Goal: Communication & Community: Participate in discussion

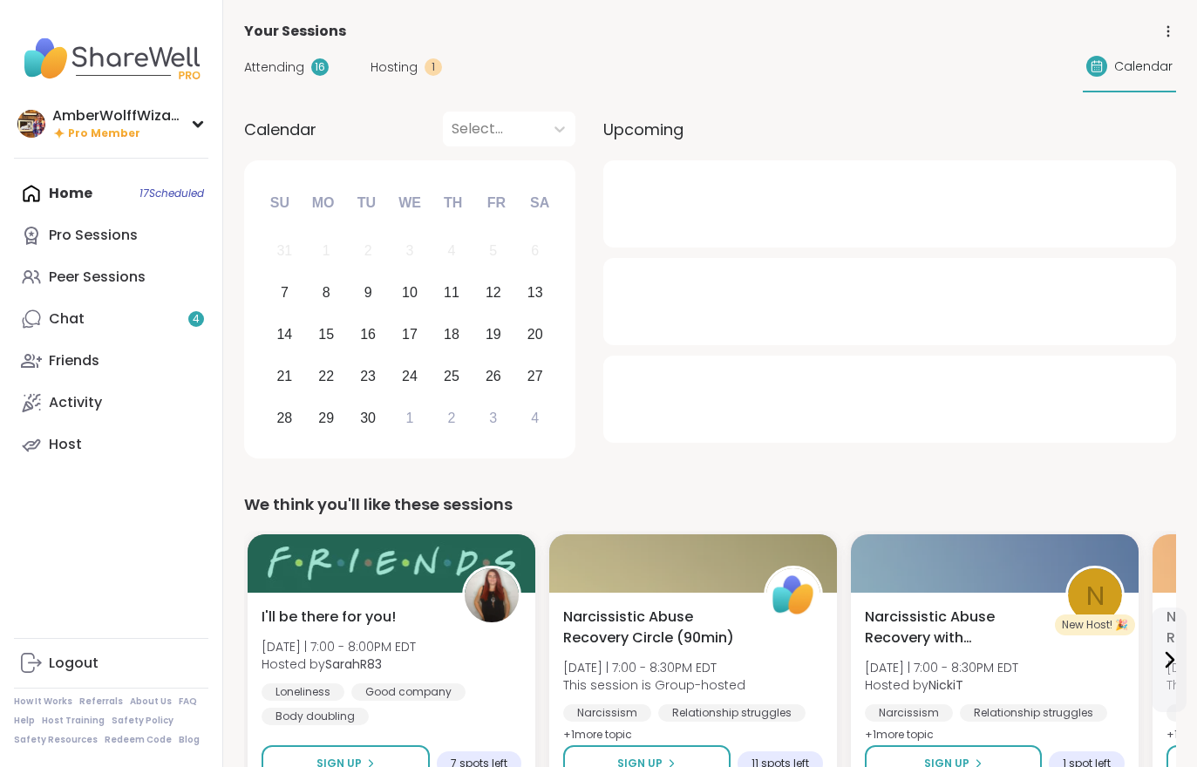
click at [159, 330] on link "Chat 4" at bounding box center [111, 319] width 194 height 42
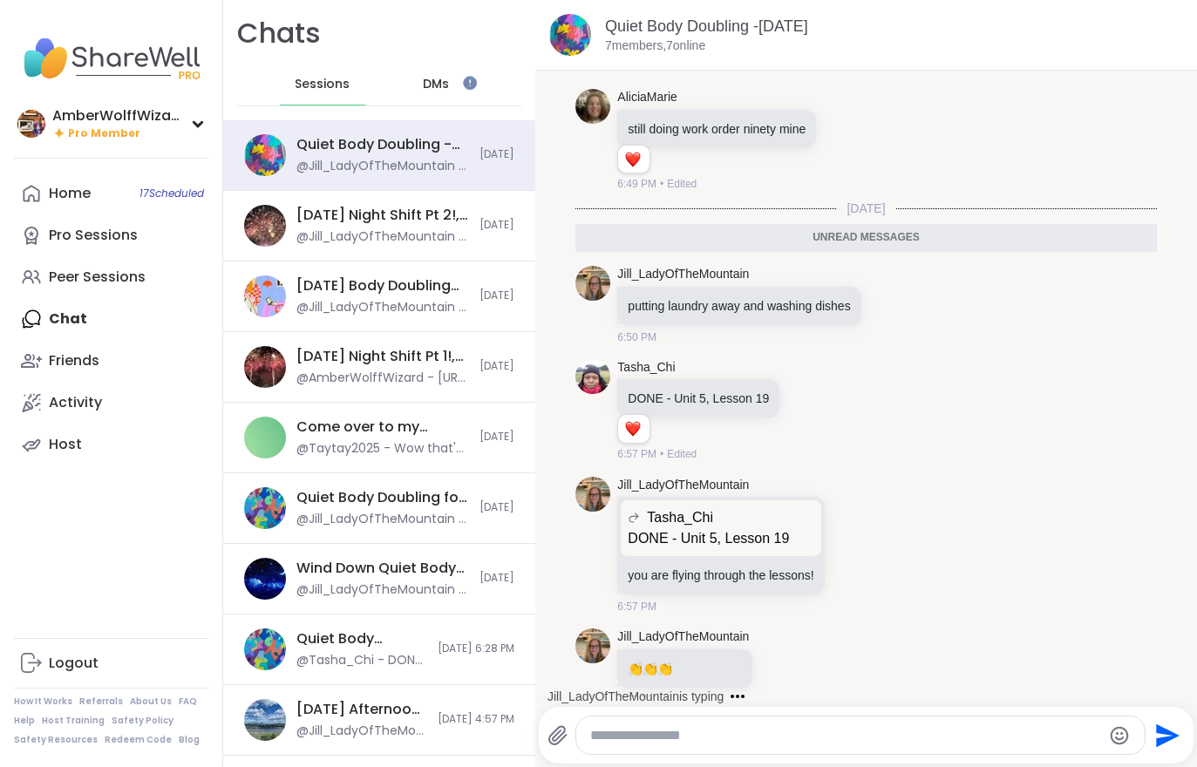
click at [98, 195] on link "Home 17 Scheduled" at bounding box center [111, 194] width 194 height 42
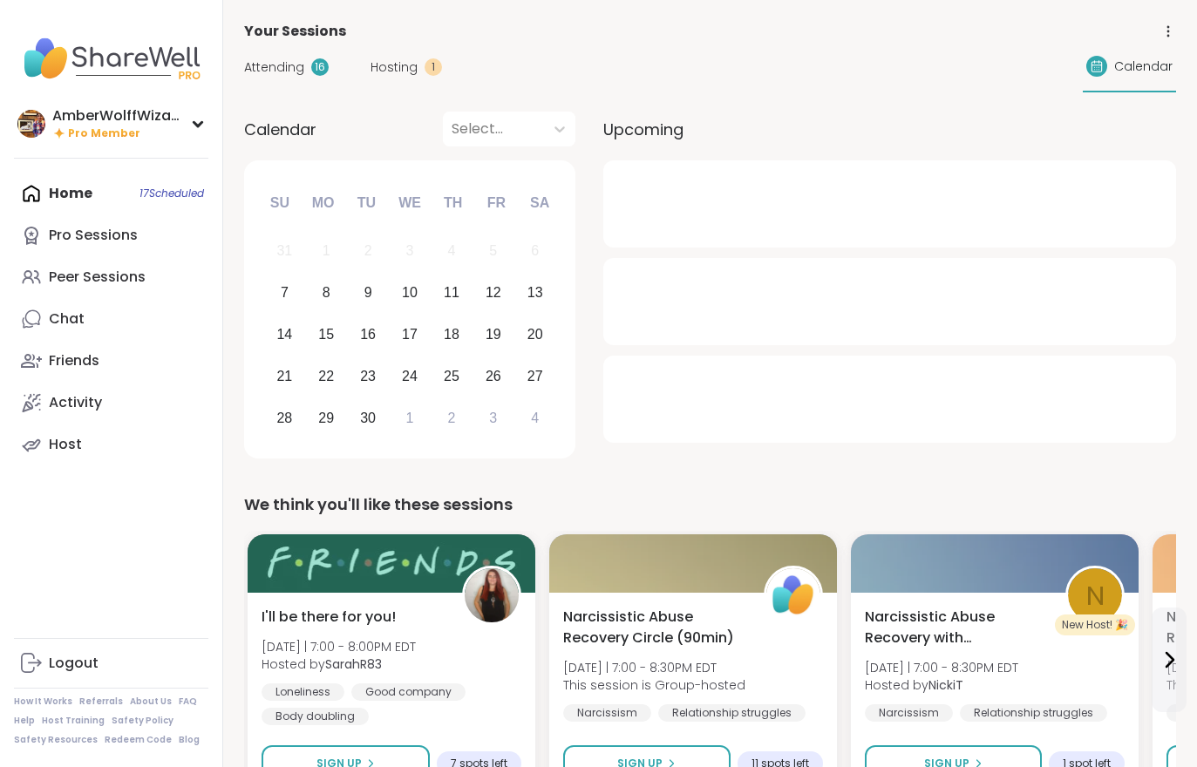
click at [425, 70] on div "1" at bounding box center [433, 66] width 17 height 17
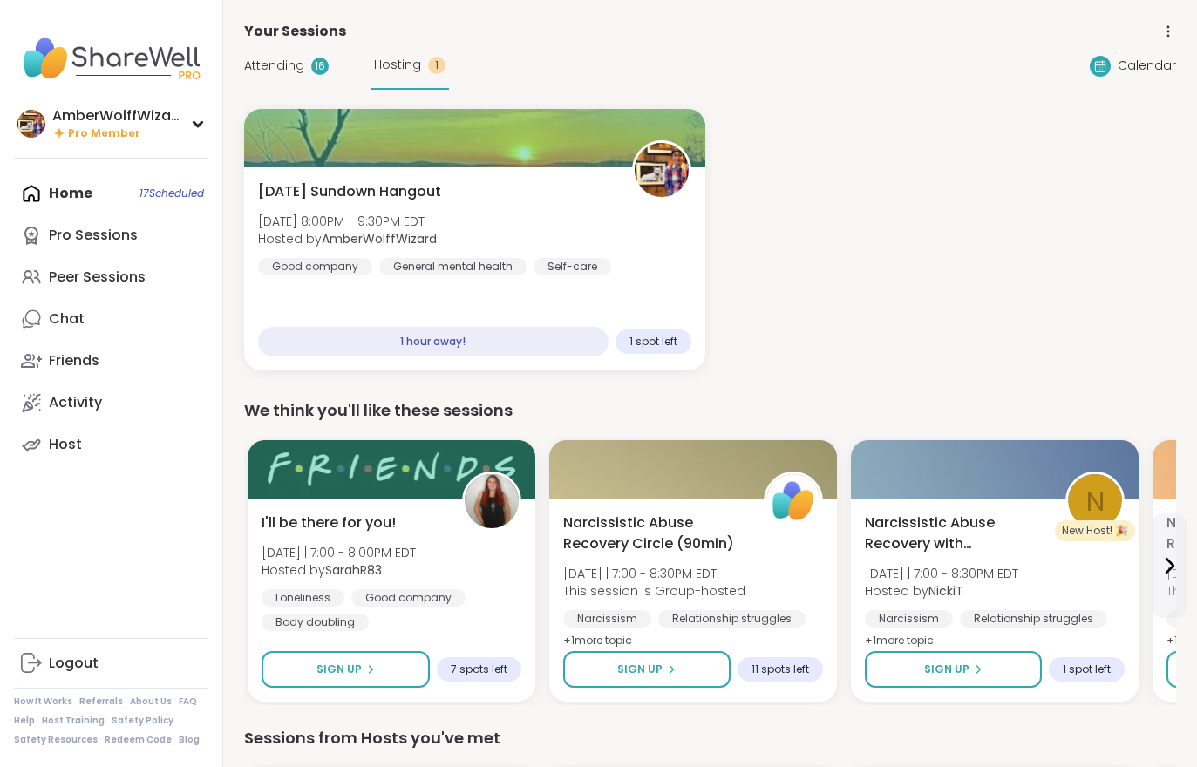
click at [413, 62] on span "Hosting" at bounding box center [397, 65] width 47 height 18
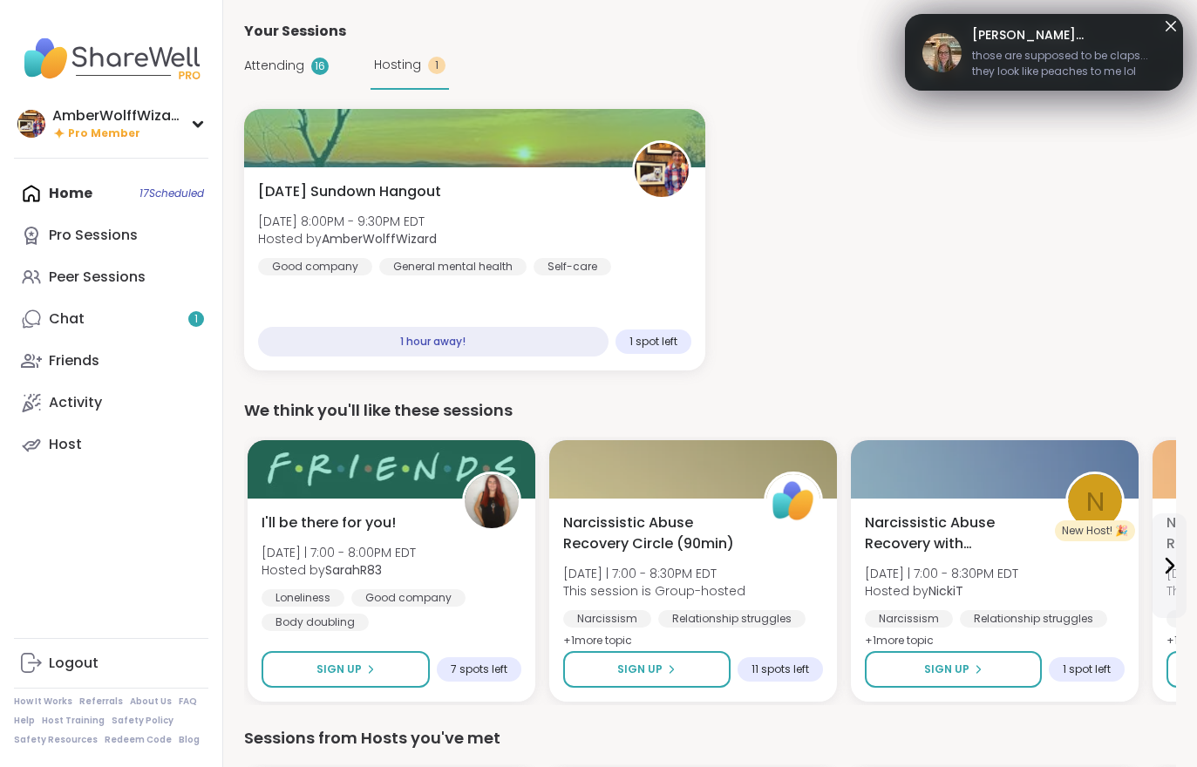
click at [276, 131] on div at bounding box center [474, 138] width 461 height 58
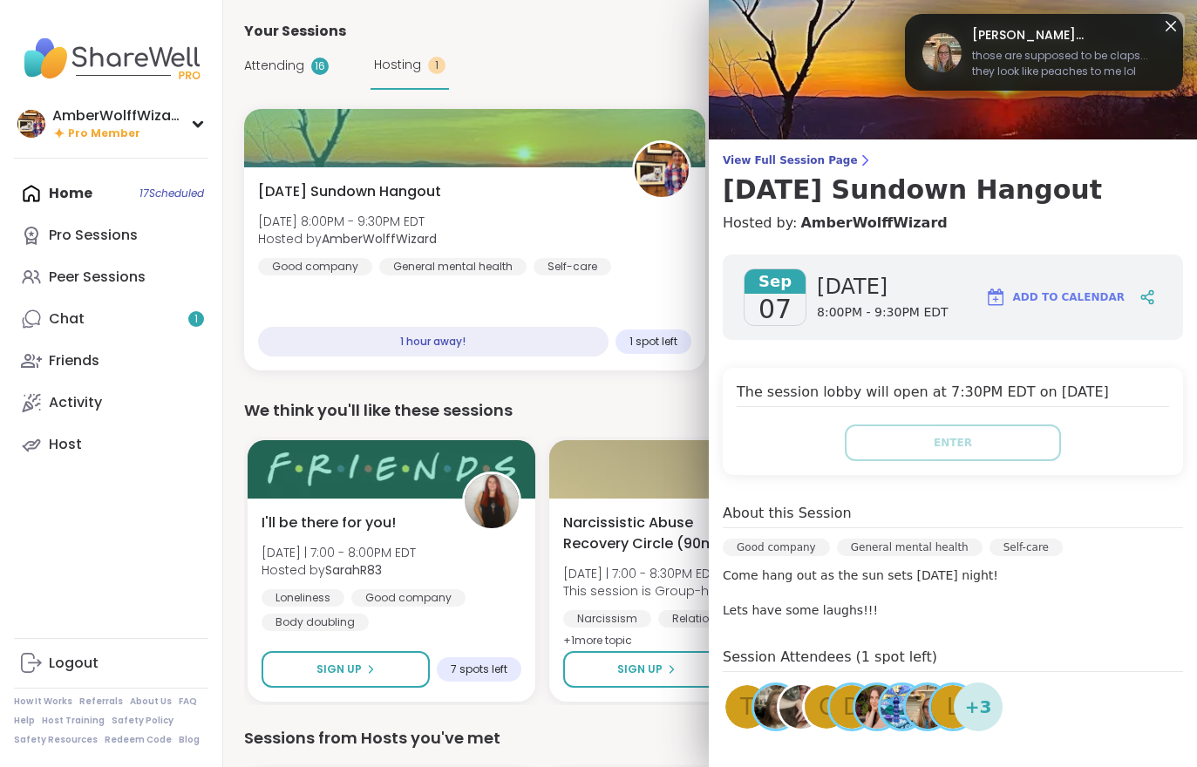
click at [282, 71] on span "Attending" at bounding box center [274, 66] width 60 height 18
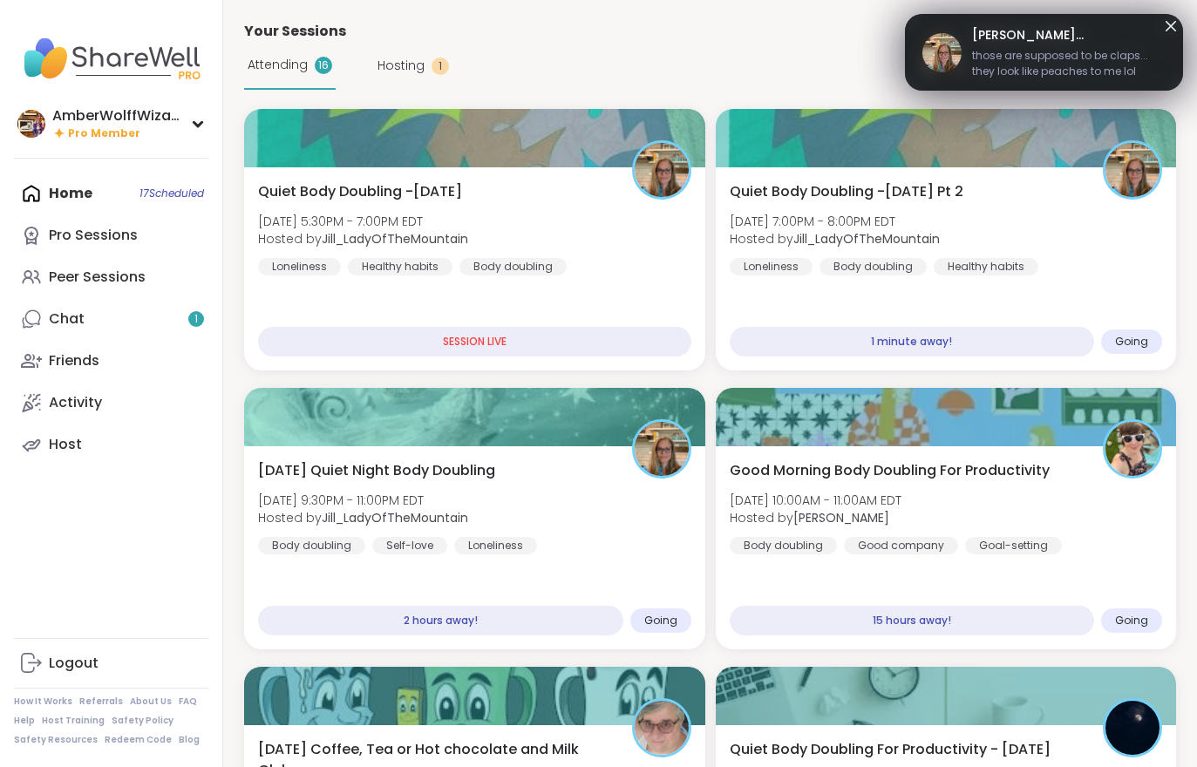
click at [290, 85] on div "Attending 16" at bounding box center [290, 66] width 92 height 48
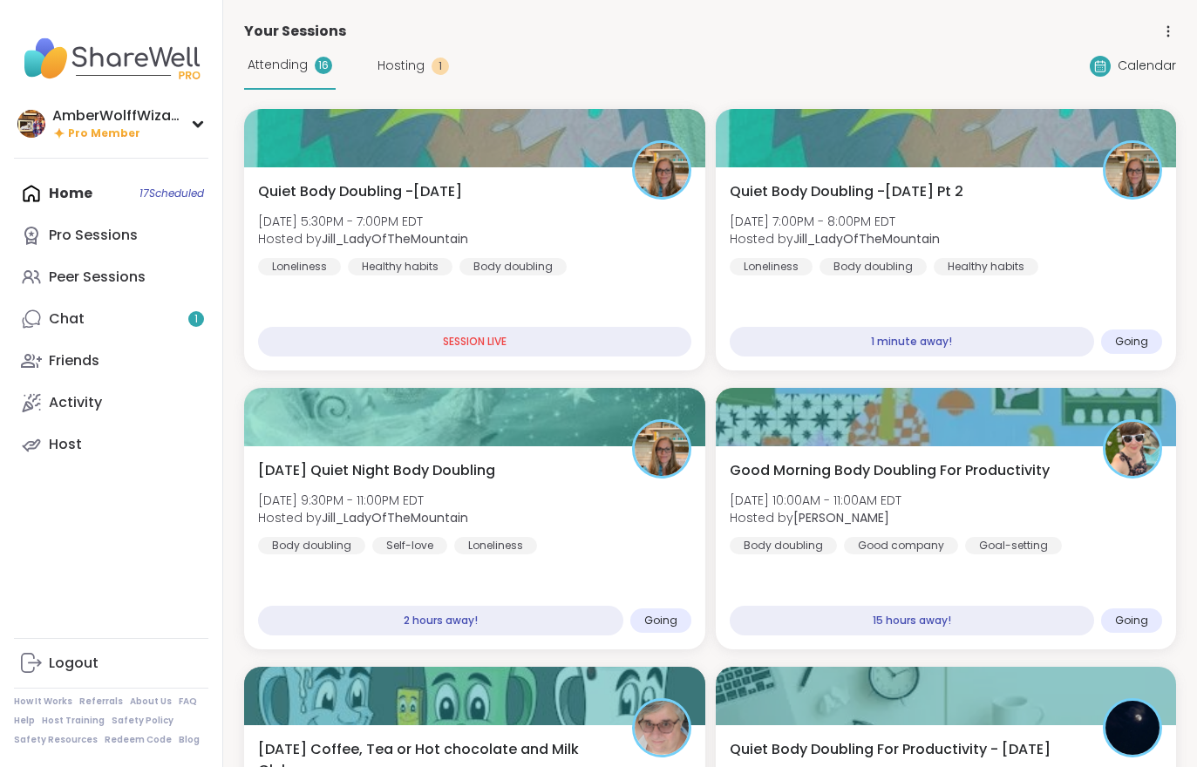
click at [1065, 242] on div "Quiet Body Doubling -Sunday Pt 2 Sun, Sep 07 | 7:00PM - 8:00PM EDT Hosted by Ji…" at bounding box center [946, 228] width 433 height 94
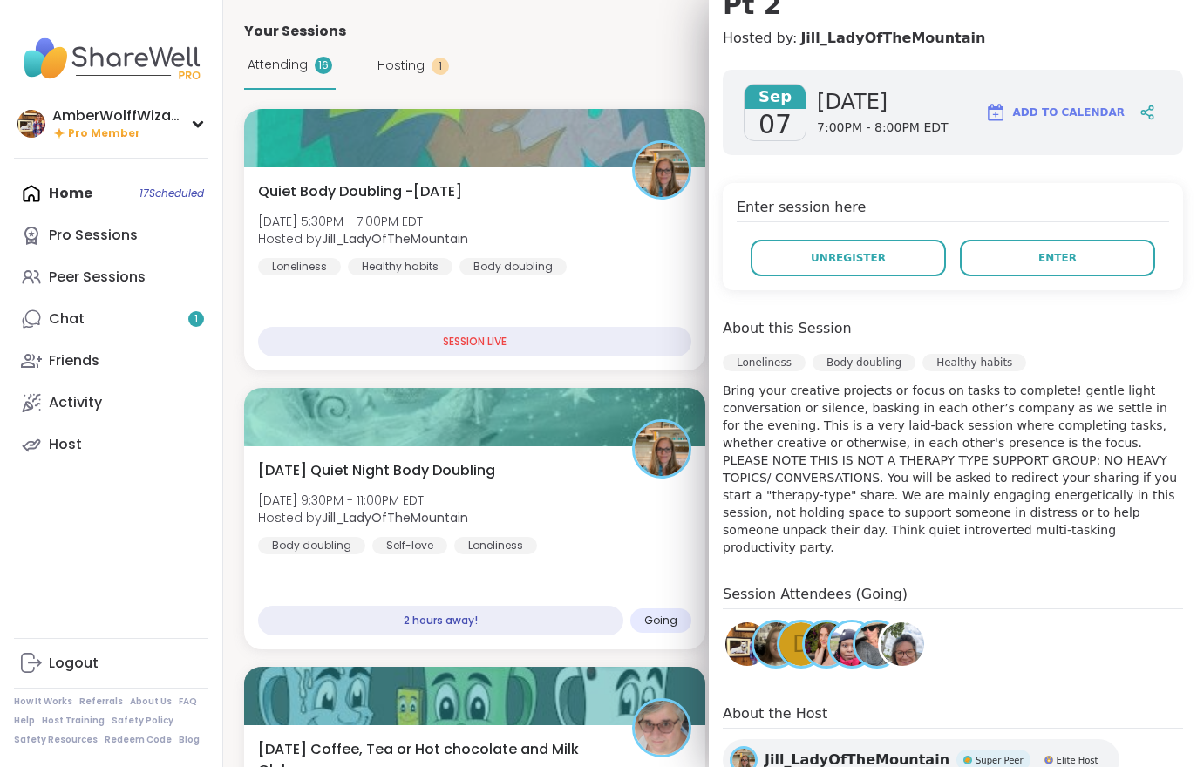
scroll to position [211, 0]
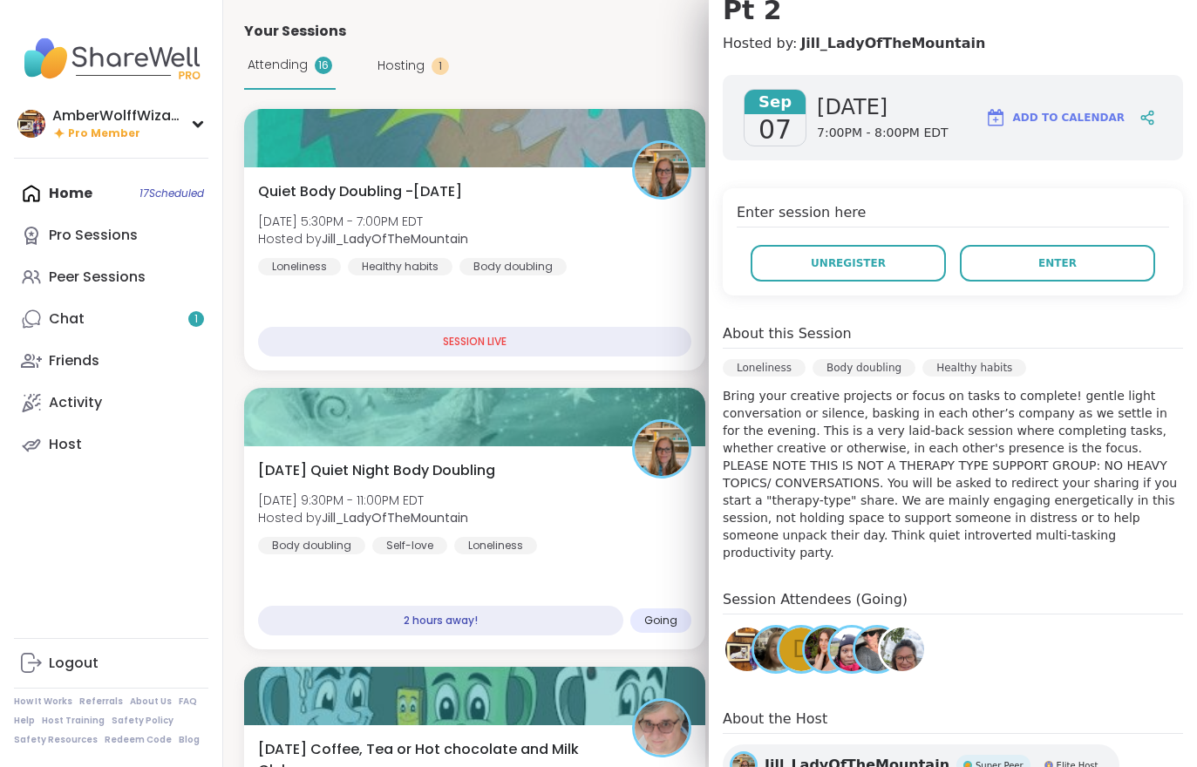
click at [1059, 269] on div "Sep 07 Sunday 7:00PM - 8:00PM EDT Add to Calendar Enter session here Unregister…" at bounding box center [953, 460] width 488 height 799
click at [1046, 245] on button "Enter" at bounding box center [1057, 263] width 195 height 37
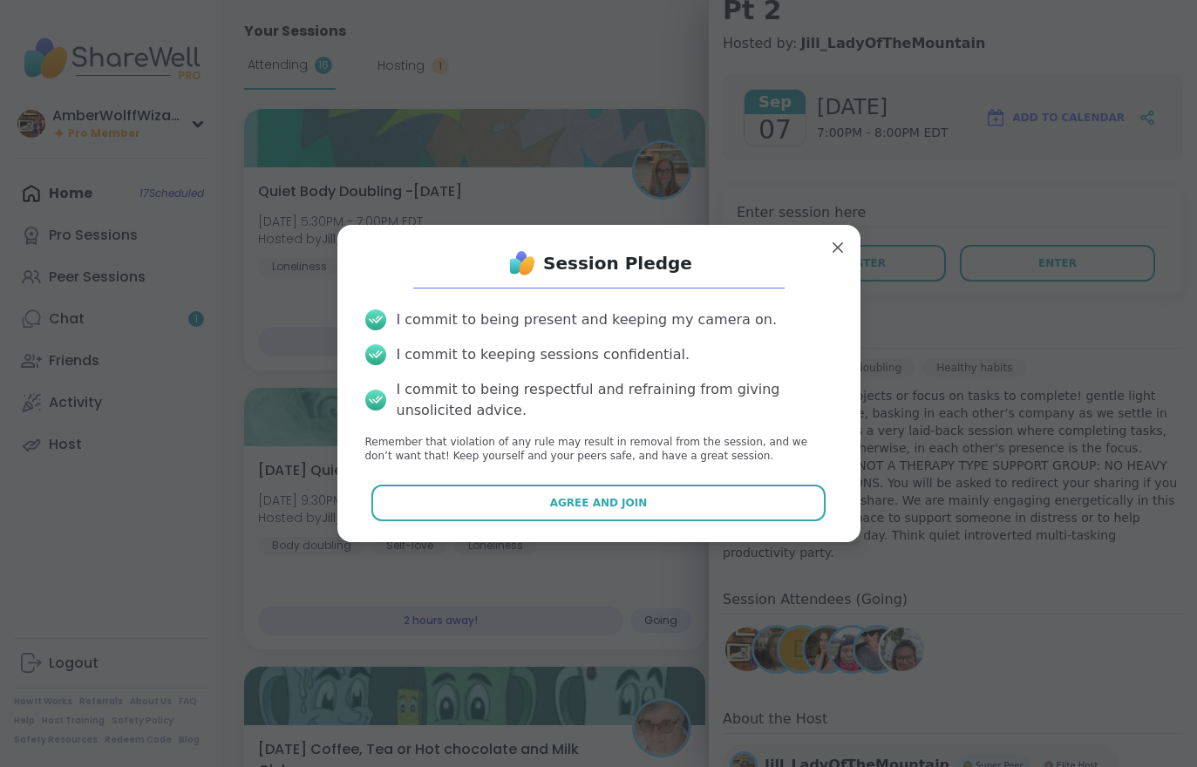
click at [706, 507] on button "Agree and Join" at bounding box center [598, 503] width 454 height 37
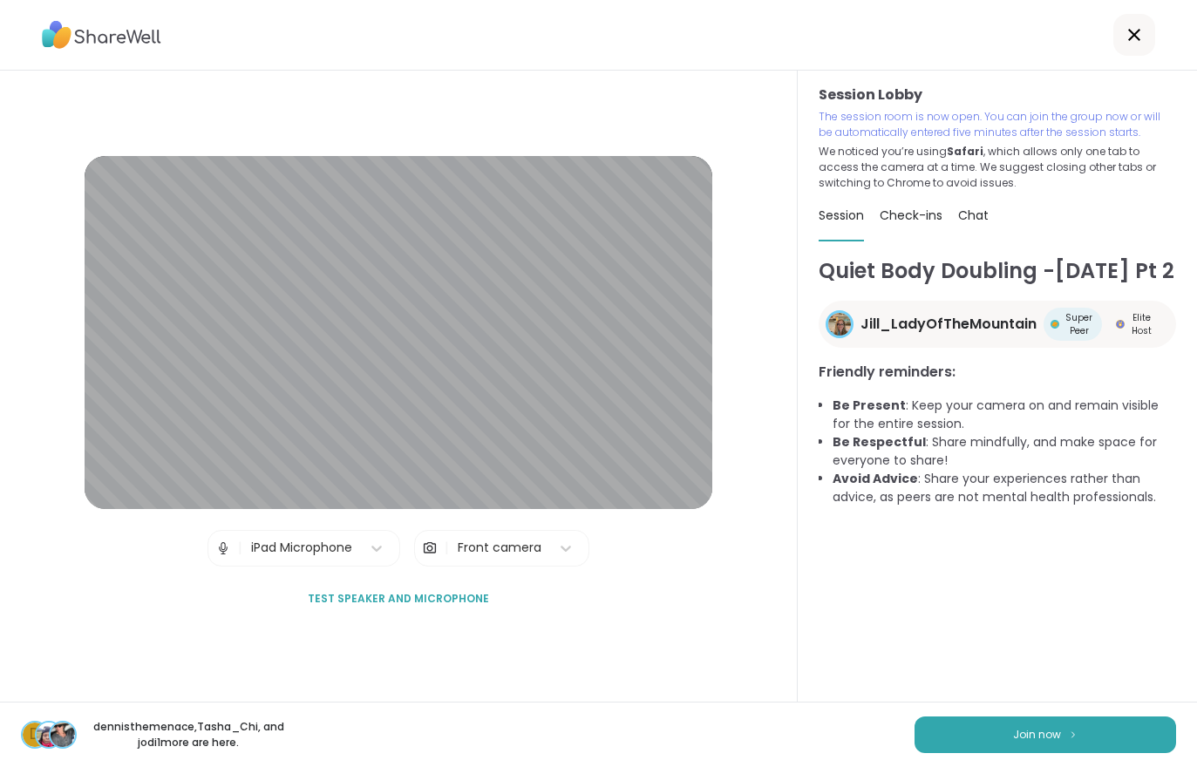
click at [995, 738] on button "Join now" at bounding box center [1046, 735] width 262 height 37
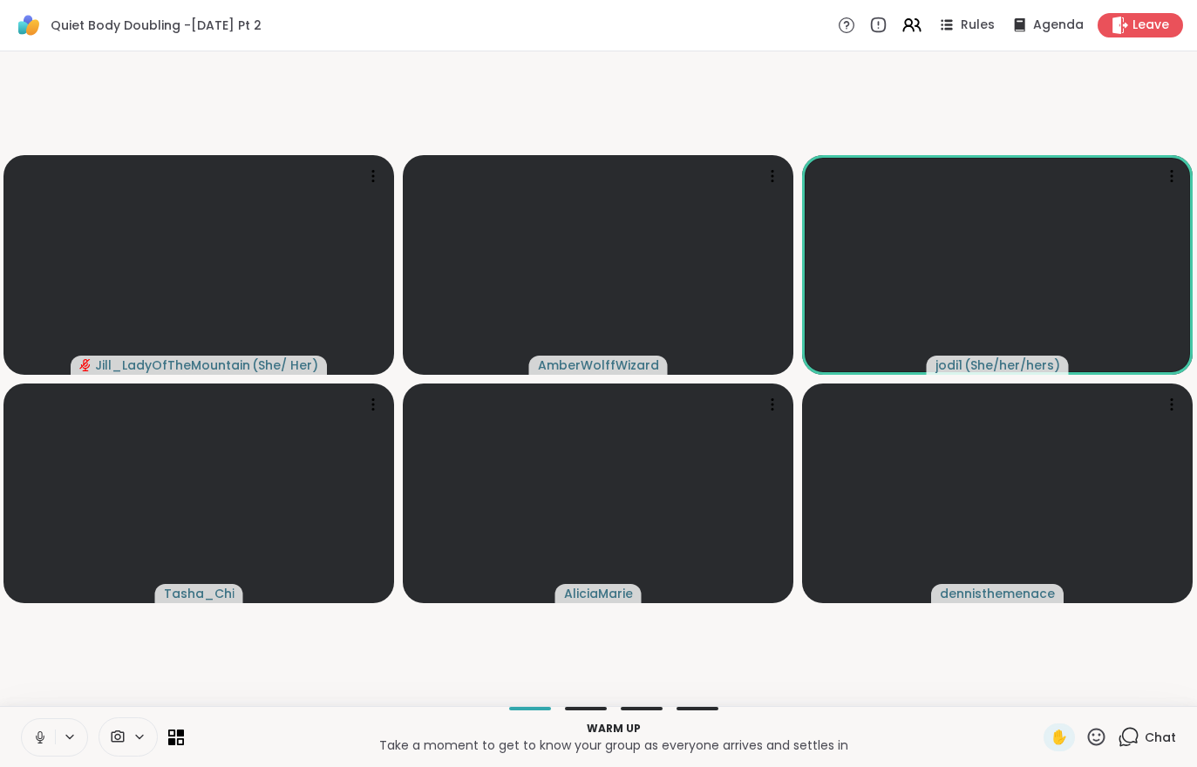
click at [40, 739] on icon at bounding box center [40, 738] width 16 height 16
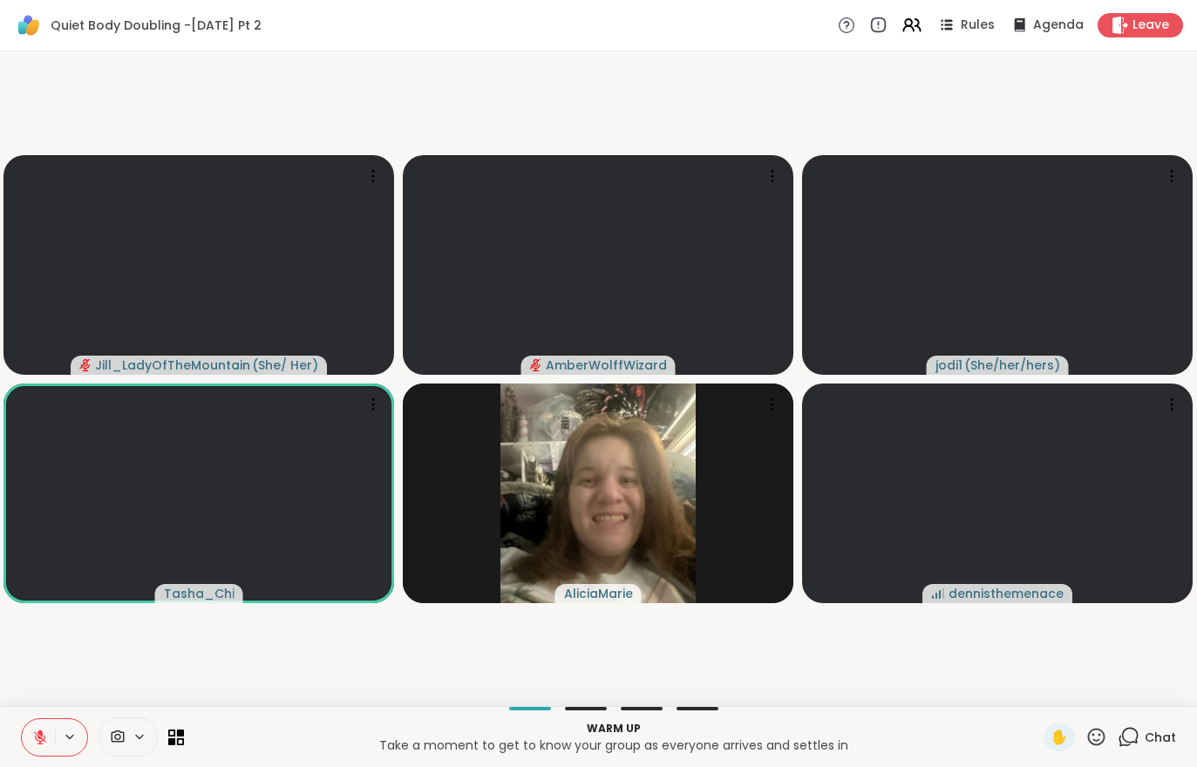
click at [1136, 724] on div "Chat" at bounding box center [1147, 738] width 58 height 28
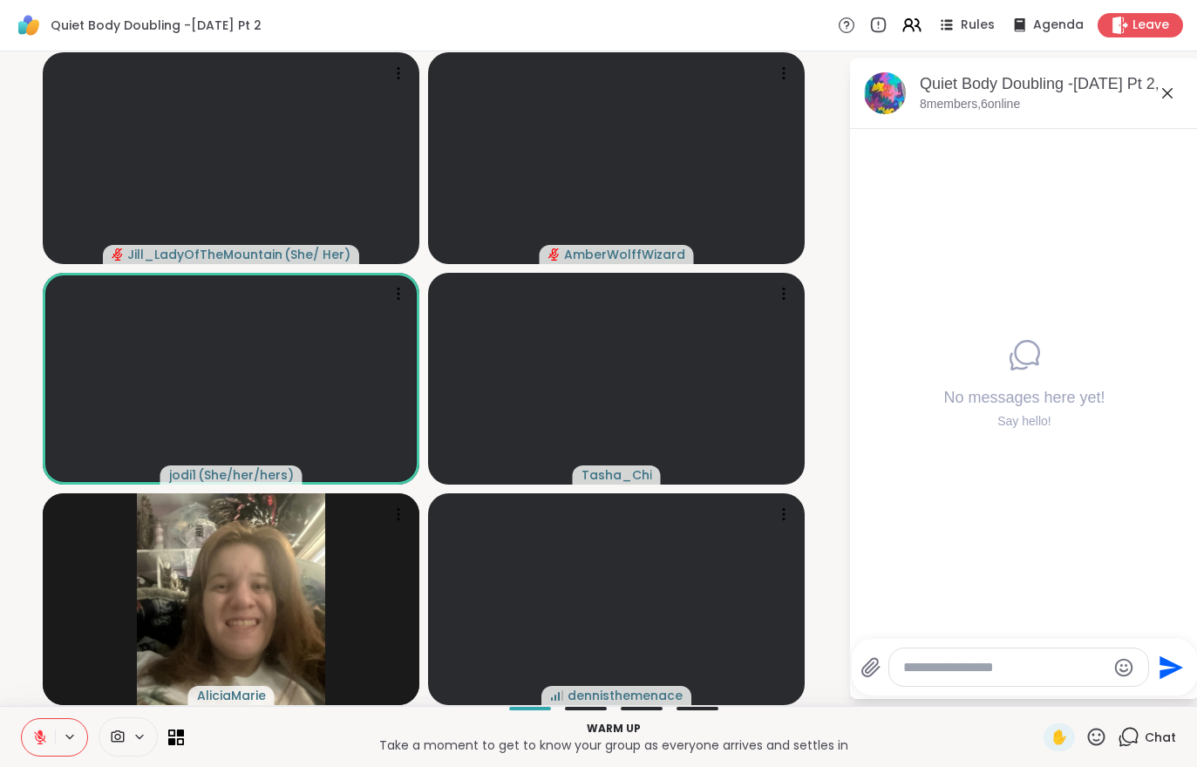
click at [65, 731] on icon at bounding box center [70, 737] width 14 height 15
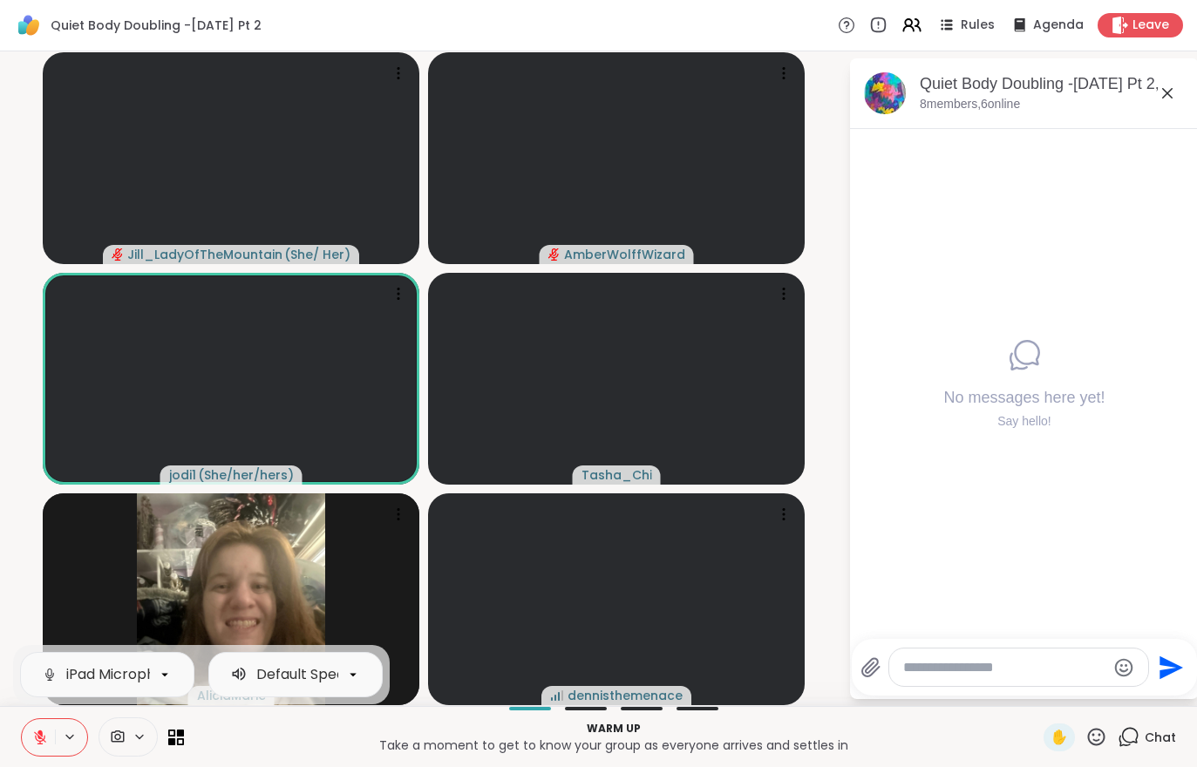
click at [31, 739] on button at bounding box center [38, 737] width 33 height 37
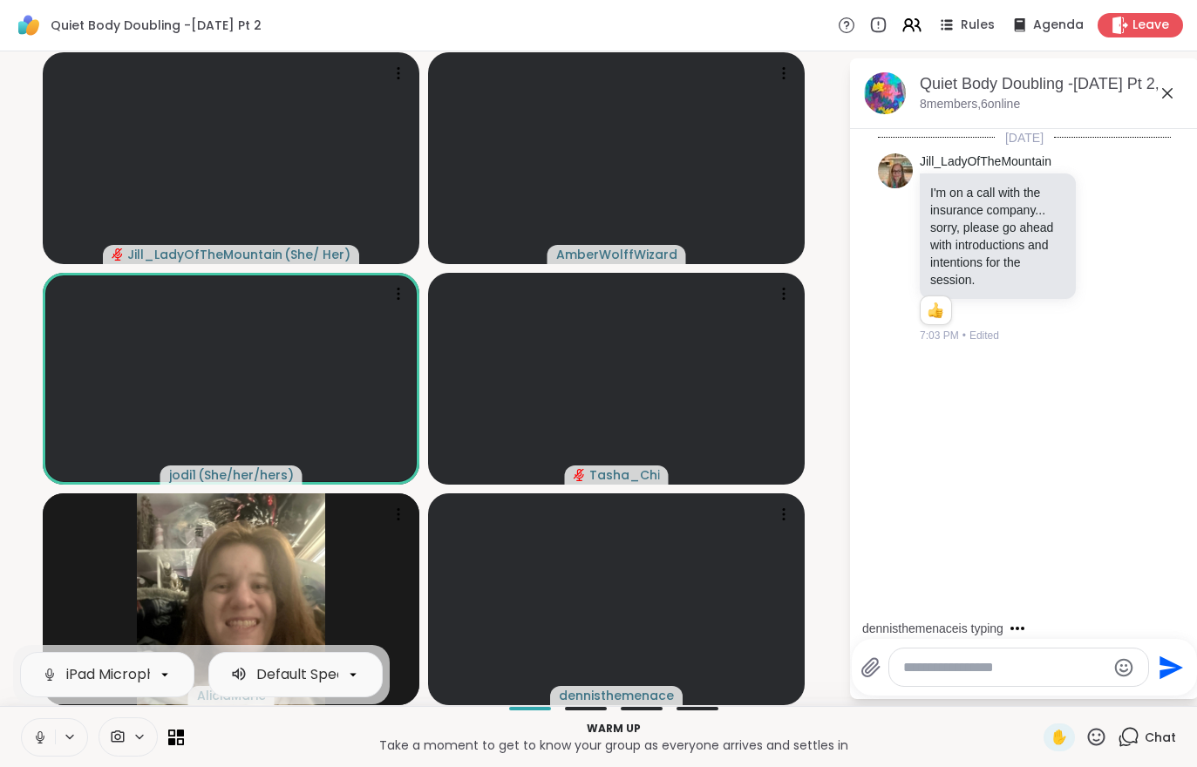
click at [37, 753] on button at bounding box center [38, 737] width 33 height 37
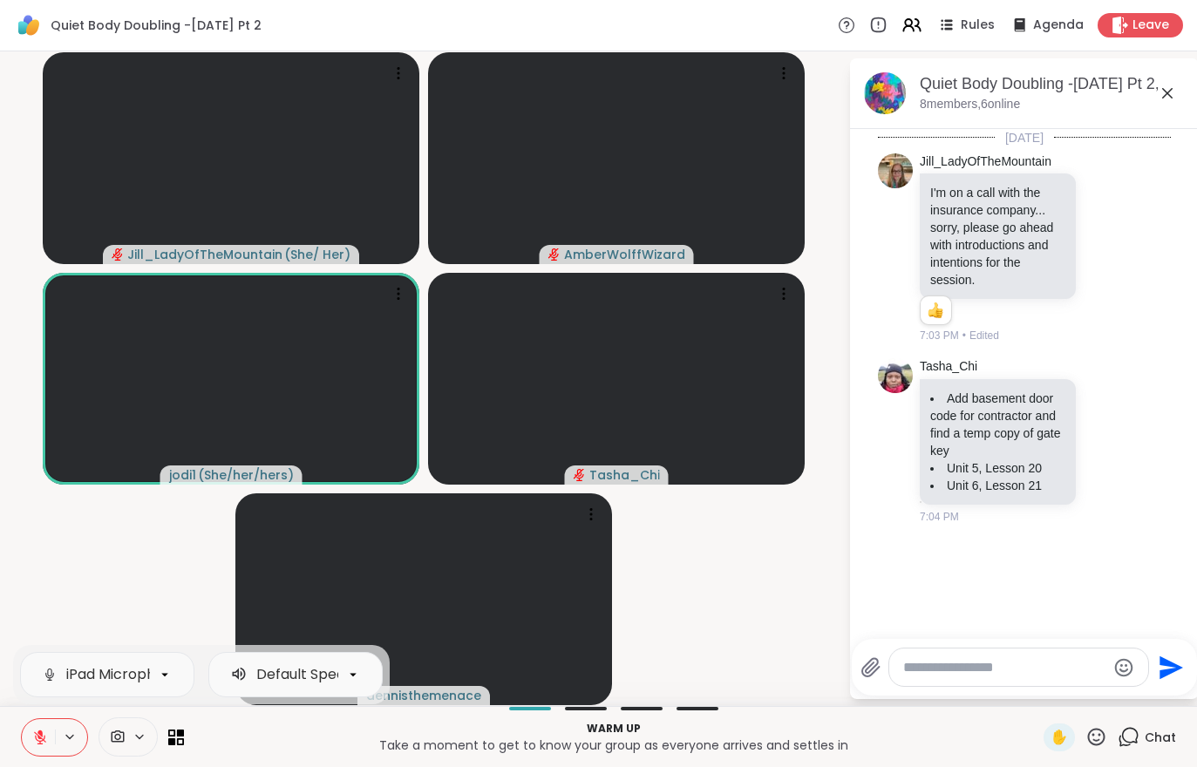
scroll to position [11, 0]
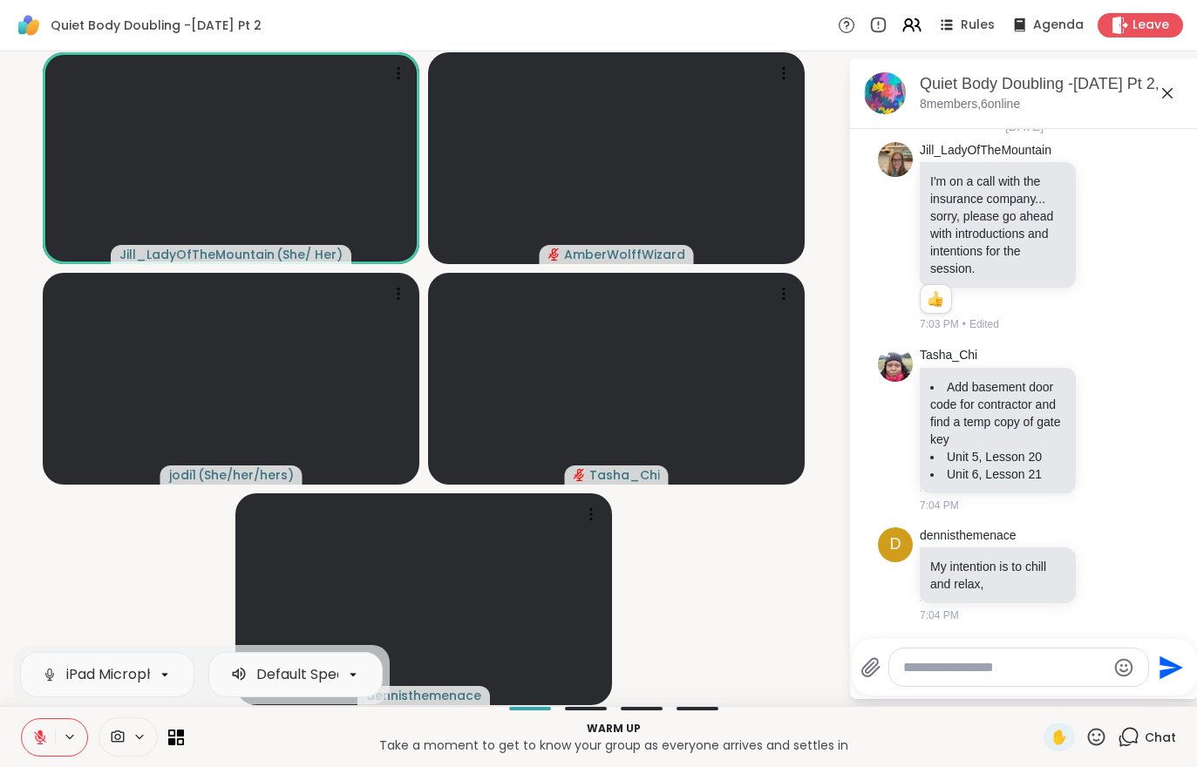
click at [28, 735] on button at bounding box center [38, 737] width 33 height 37
click at [24, 725] on button at bounding box center [38, 737] width 33 height 37
click at [28, 737] on button at bounding box center [38, 737] width 33 height 37
click at [27, 749] on button at bounding box center [37, 737] width 36 height 37
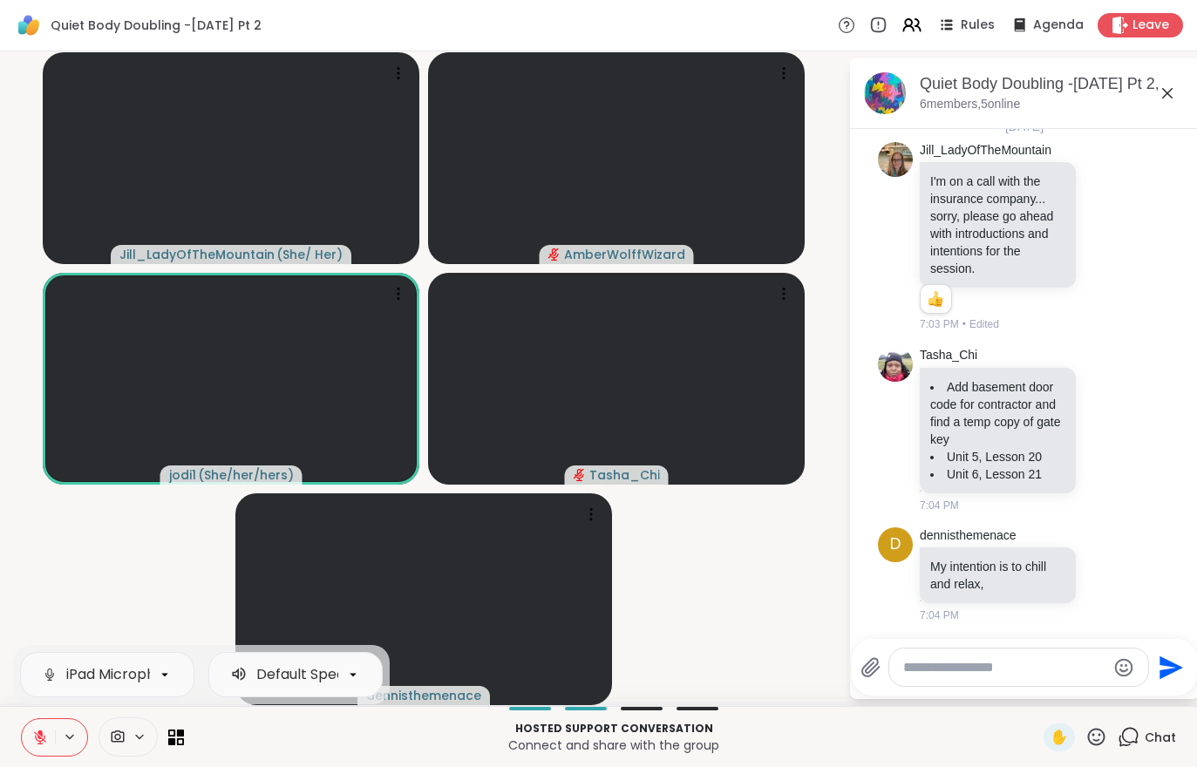
click at [29, 754] on button at bounding box center [38, 737] width 33 height 37
click at [36, 753] on button at bounding box center [38, 737] width 33 height 37
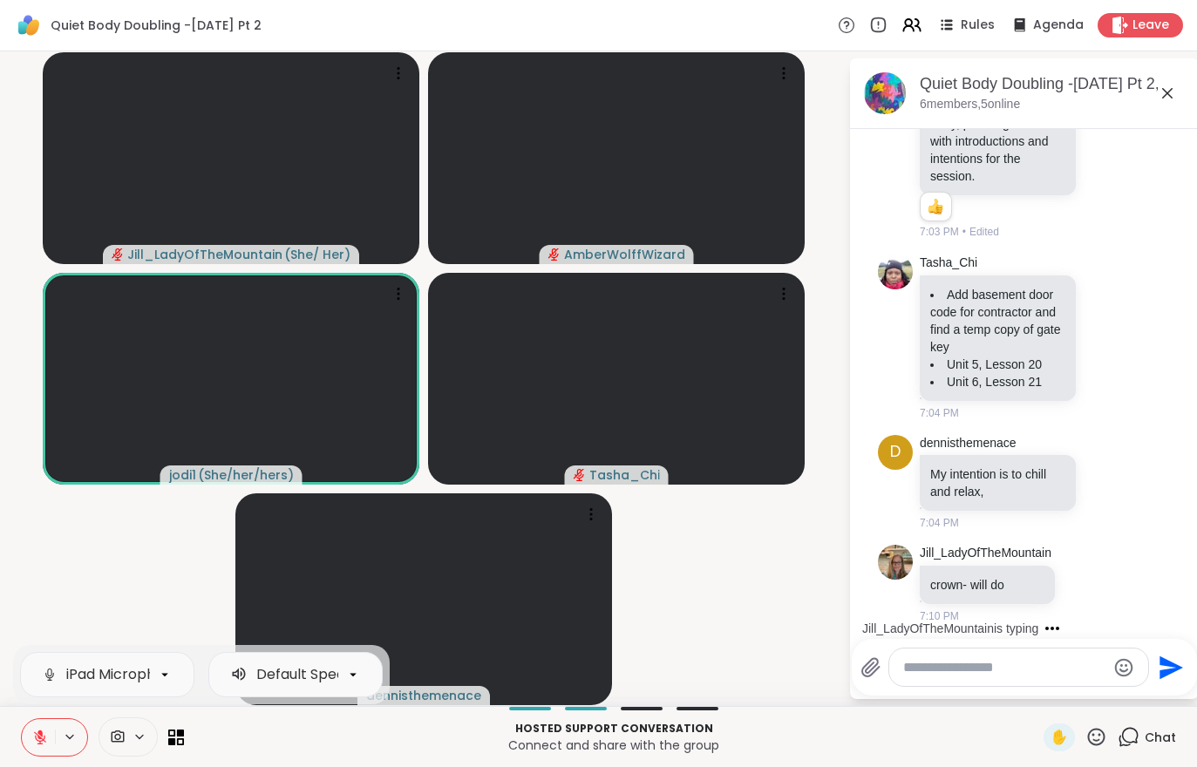
scroll to position [196, 0]
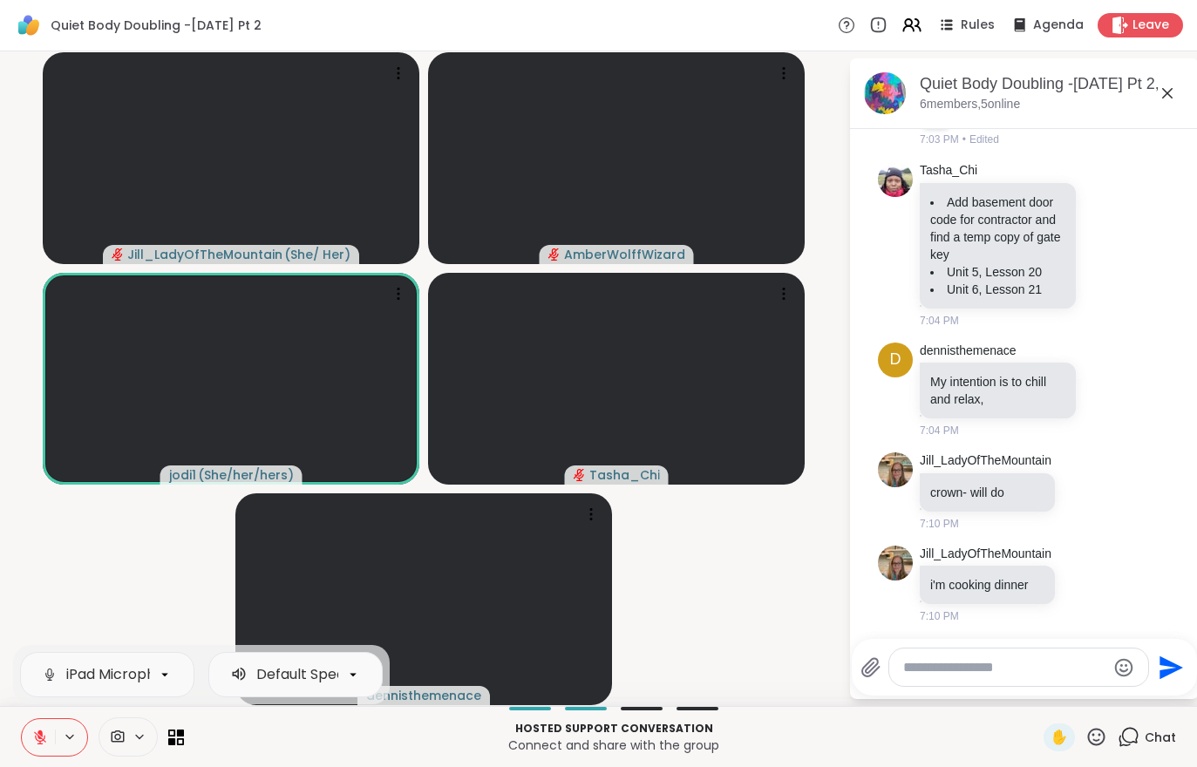
click at [37, 733] on icon at bounding box center [40, 738] width 16 height 16
click at [30, 749] on button at bounding box center [38, 737] width 33 height 37
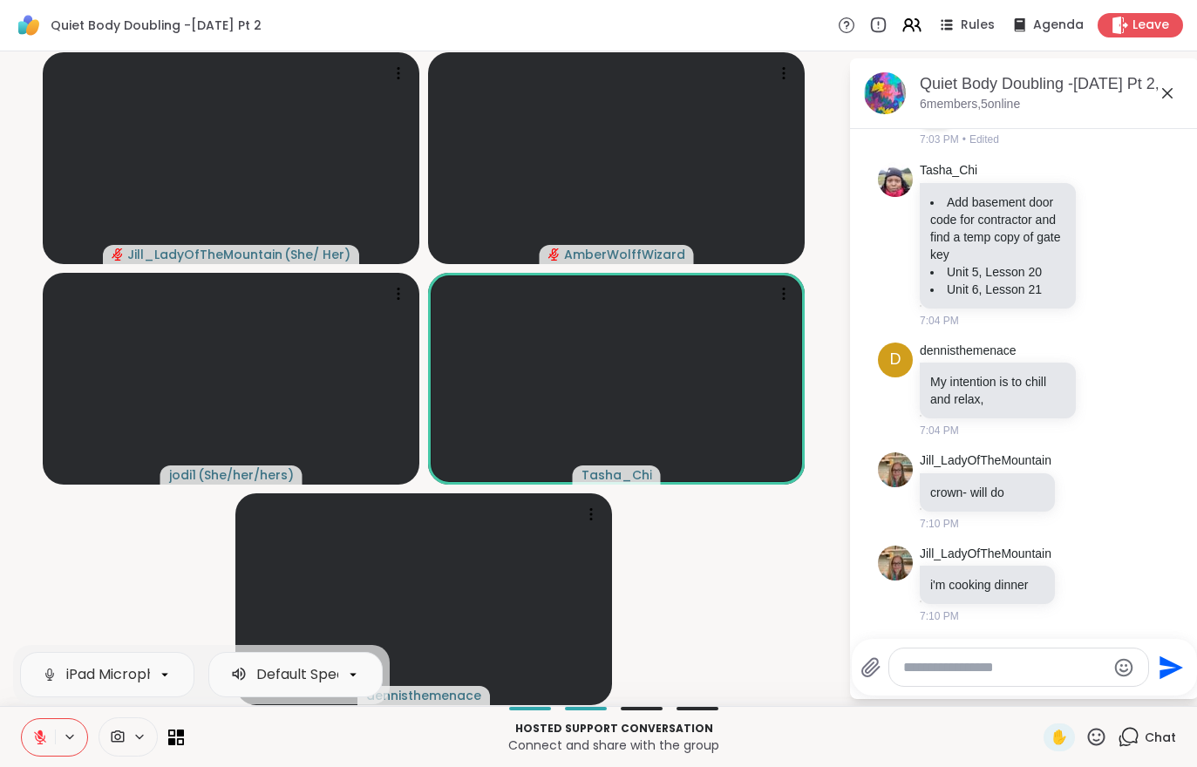
click at [39, 753] on button at bounding box center [38, 737] width 33 height 37
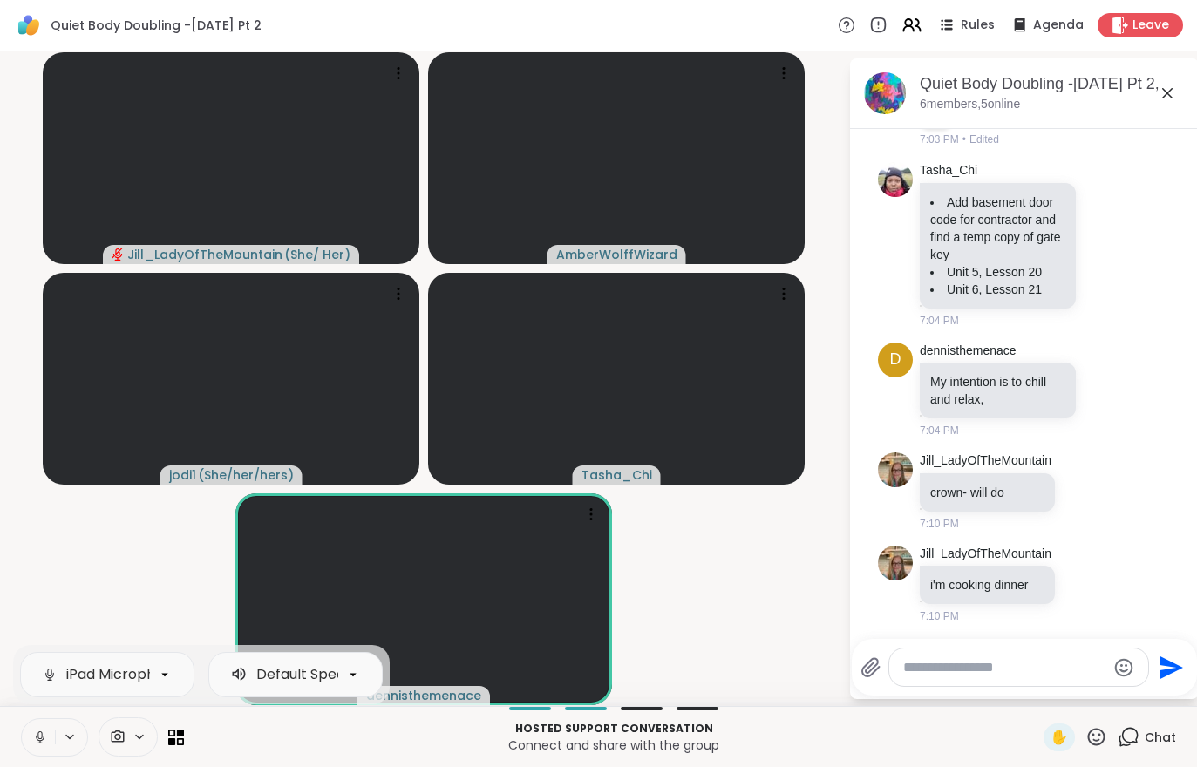
click at [940, 674] on textarea "Type your message" at bounding box center [1004, 667] width 203 height 17
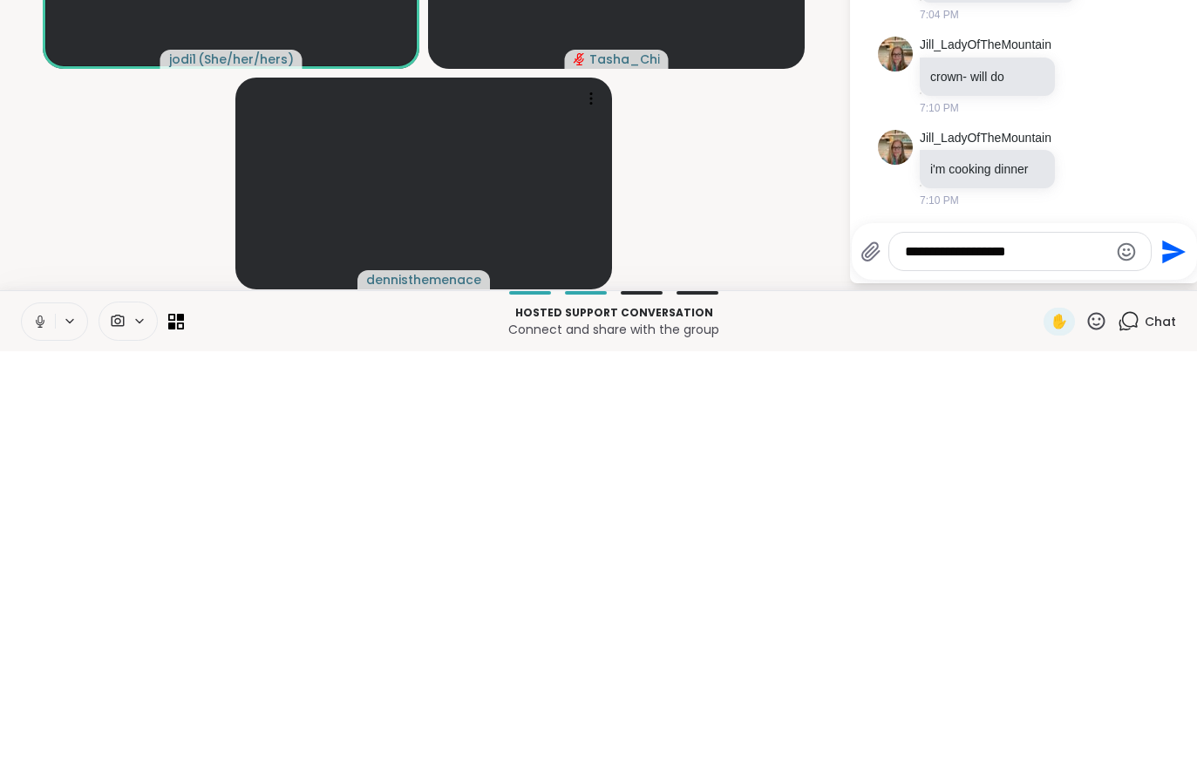
type textarea "**********"
click at [1170, 648] on button "Send" at bounding box center [1171, 667] width 39 height 39
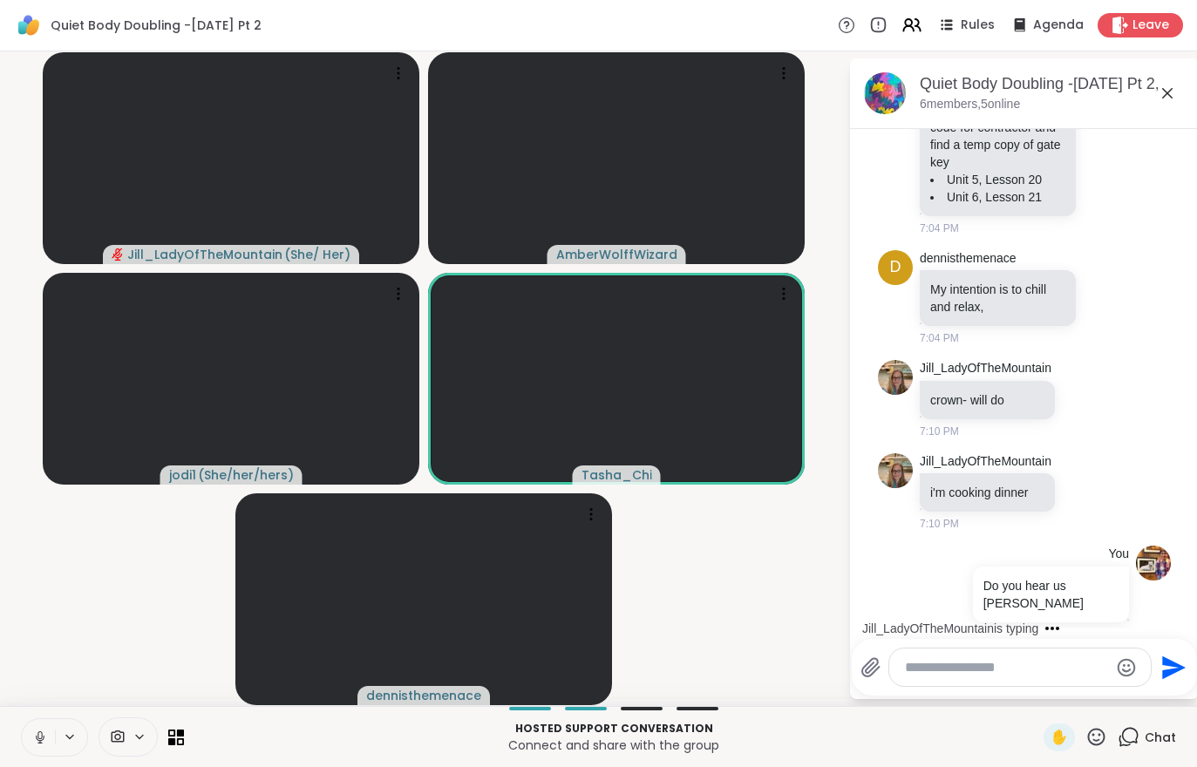
scroll to position [468, 0]
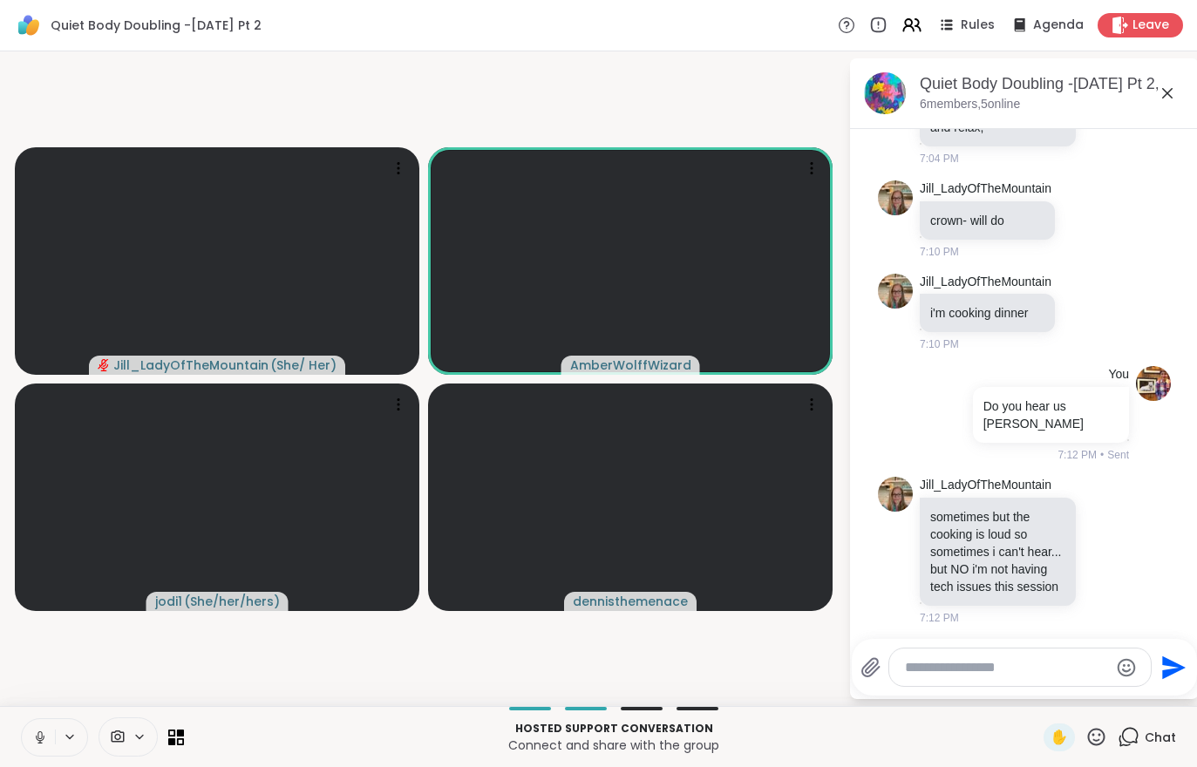
click at [47, 730] on icon at bounding box center [40, 738] width 16 height 16
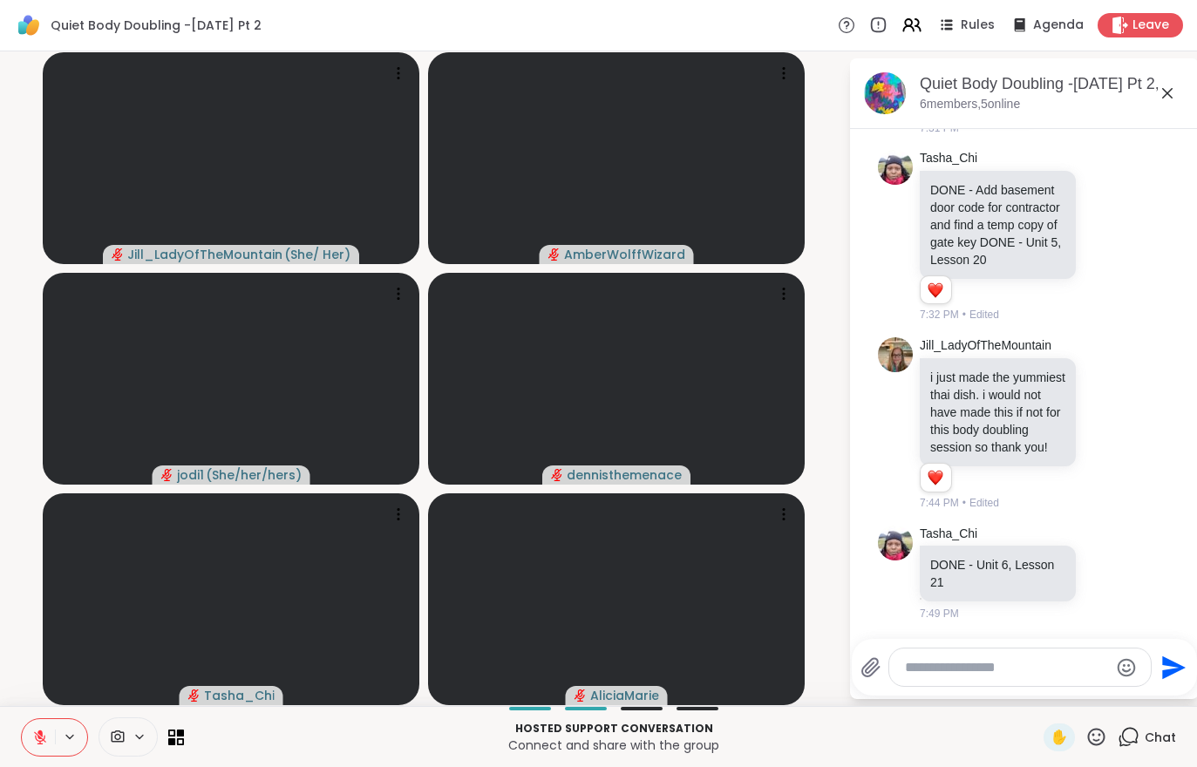
scroll to position [1103, 0]
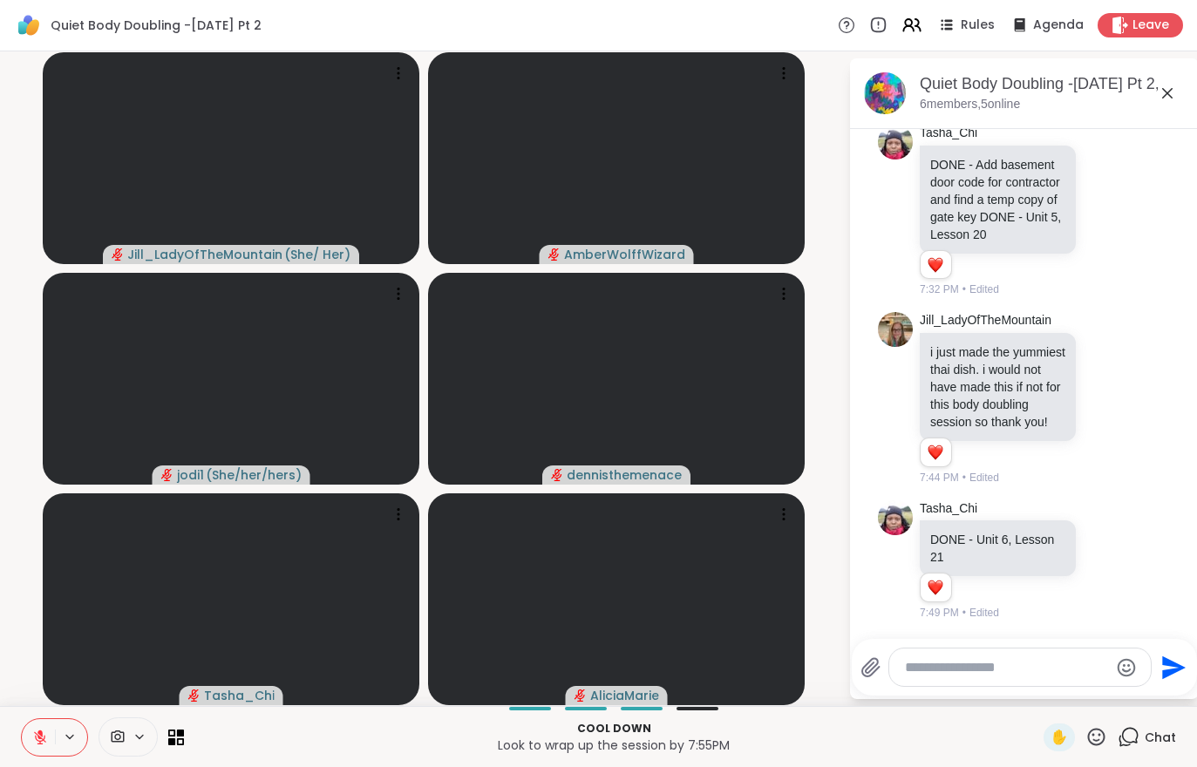
click at [1129, 21] on icon at bounding box center [1120, 25] width 17 height 17
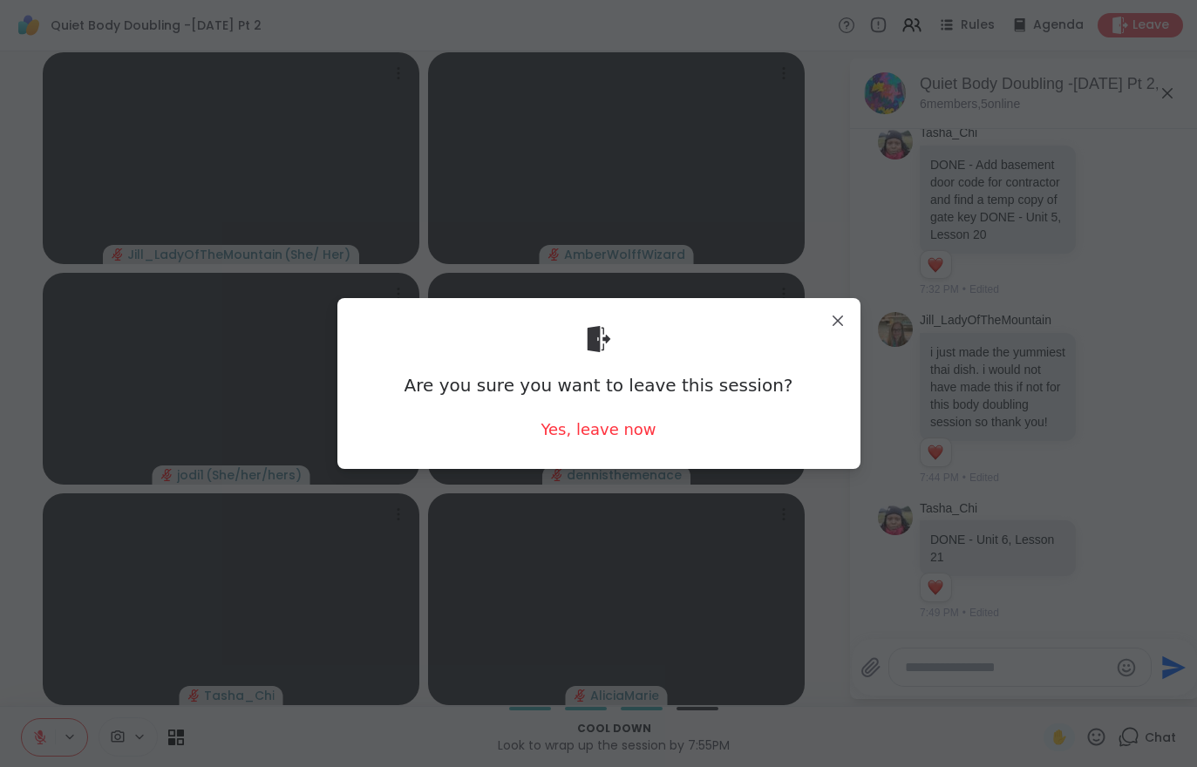
click at [597, 429] on div "Yes, leave now" at bounding box center [598, 430] width 115 height 22
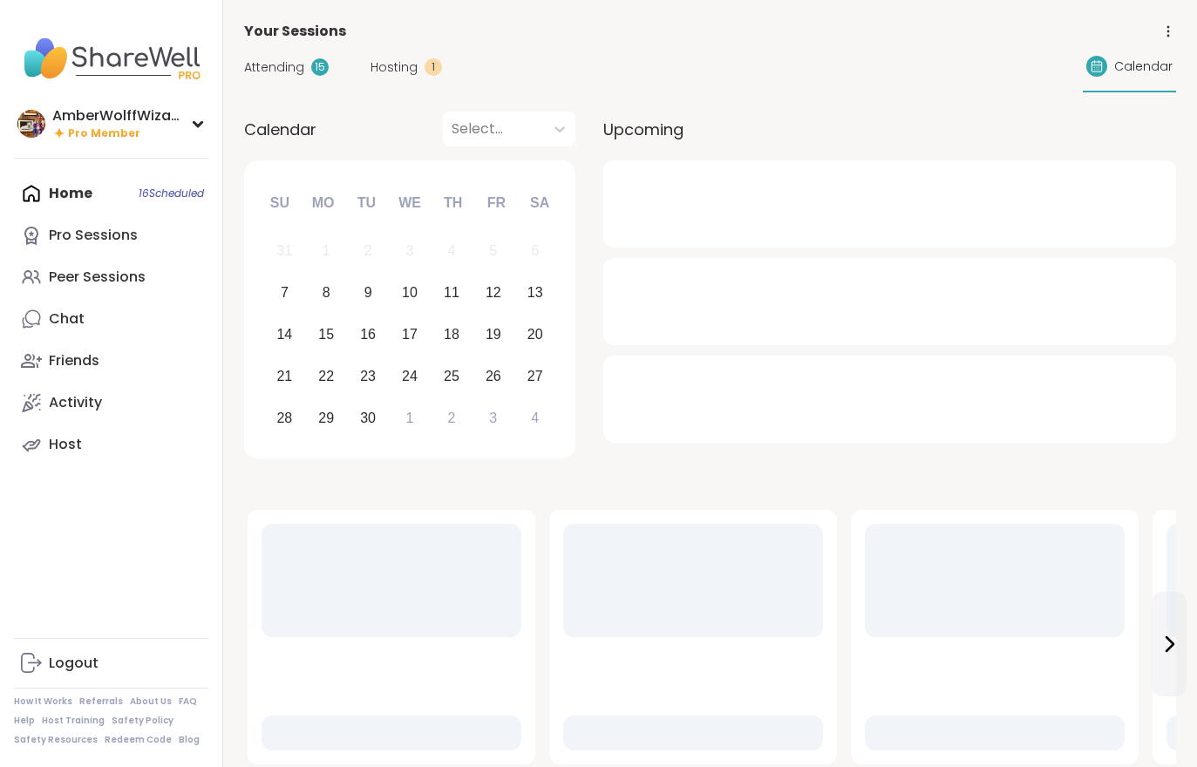
click at [412, 69] on span "Hosting" at bounding box center [394, 67] width 47 height 18
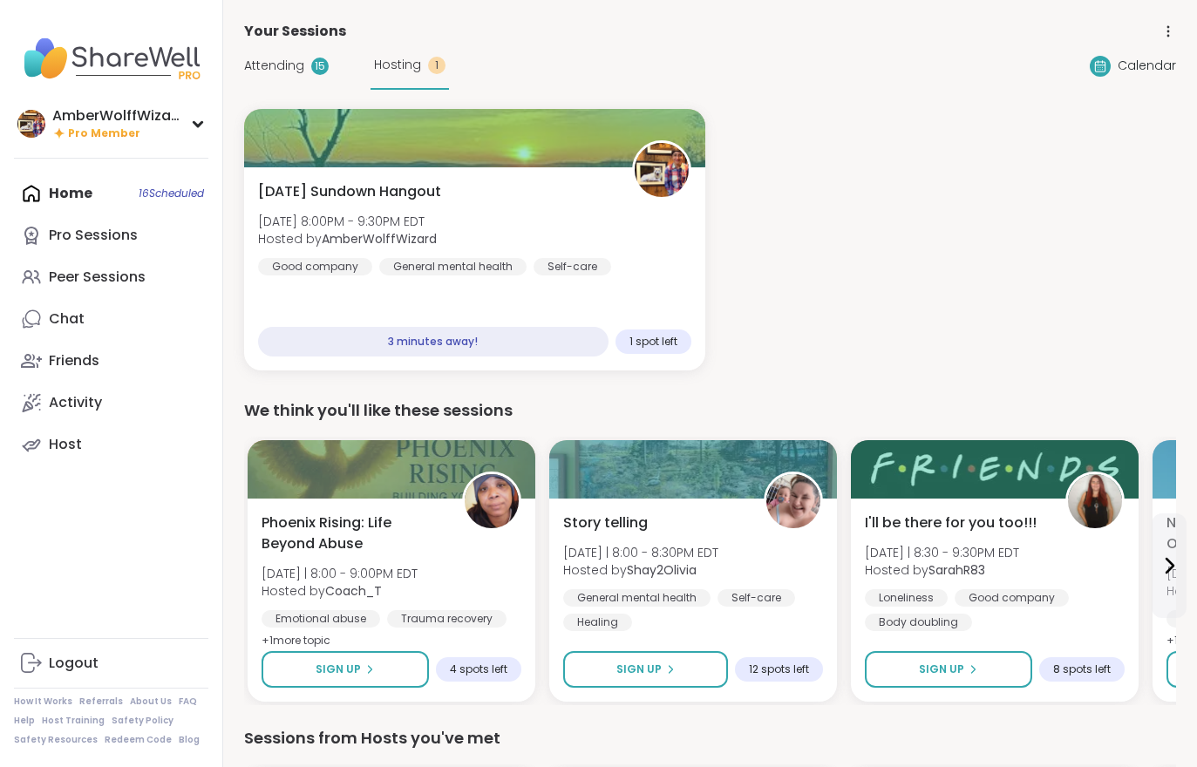
click at [409, 66] on span "Hosting" at bounding box center [397, 65] width 47 height 18
click at [595, 248] on div "[DATE] Sundown Hangout [DATE] 8:00PM - 9:30PM EDT Hosted by AmberWolffWizard Go…" at bounding box center [474, 228] width 433 height 94
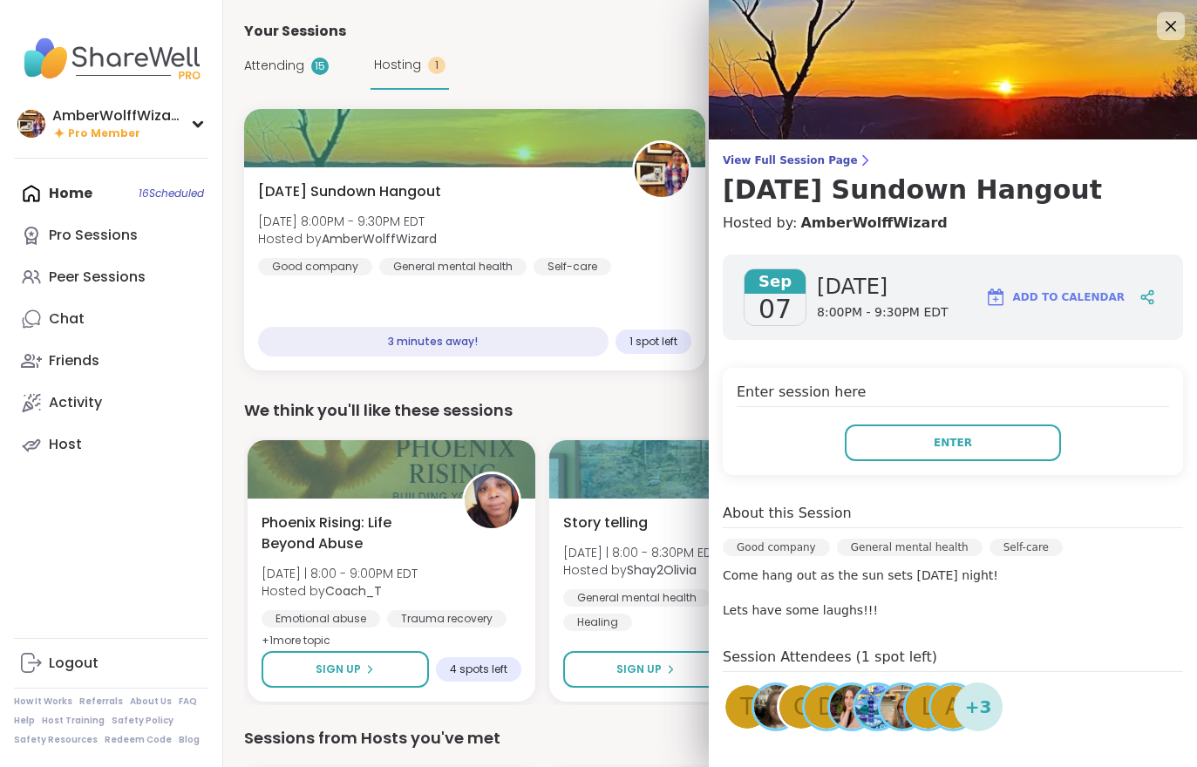
click at [998, 436] on button "Enter" at bounding box center [953, 443] width 216 height 37
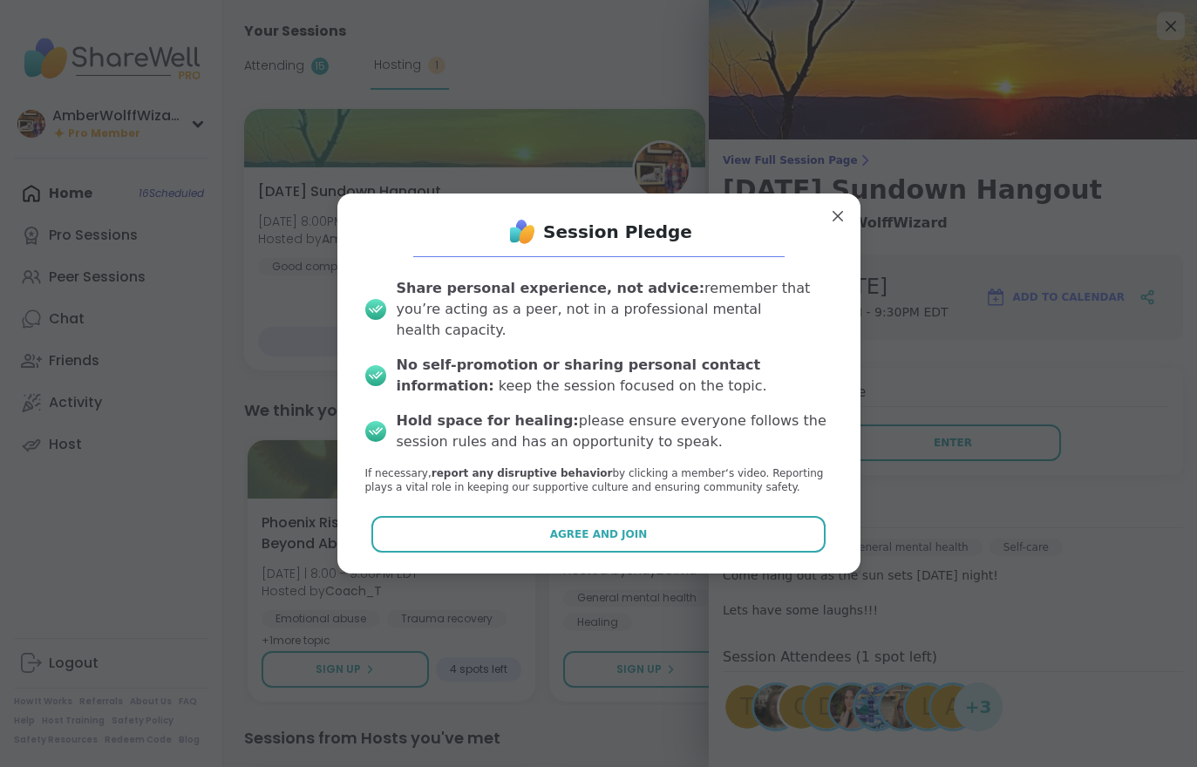
click at [679, 528] on button "Agree and Join" at bounding box center [598, 534] width 454 height 37
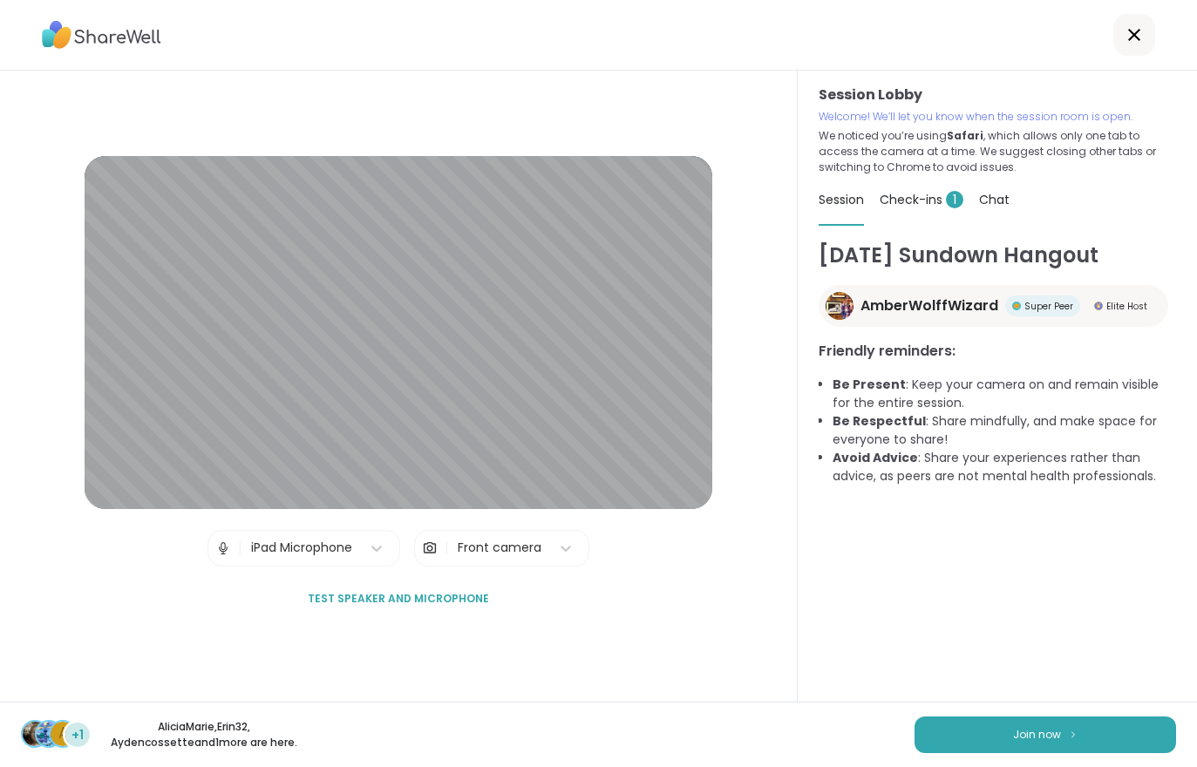
click at [1024, 729] on span "Join now" at bounding box center [1037, 735] width 48 height 16
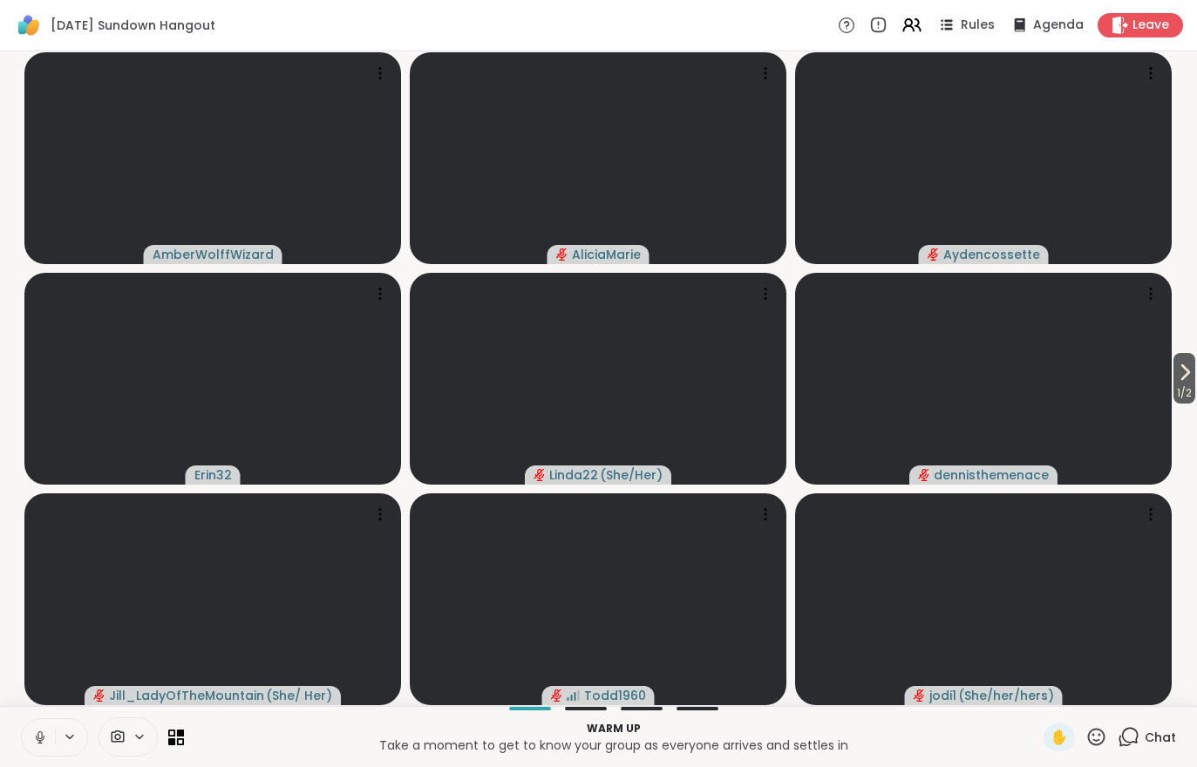
click at [1195, 381] on button "1 / 2" at bounding box center [1185, 378] width 22 height 51
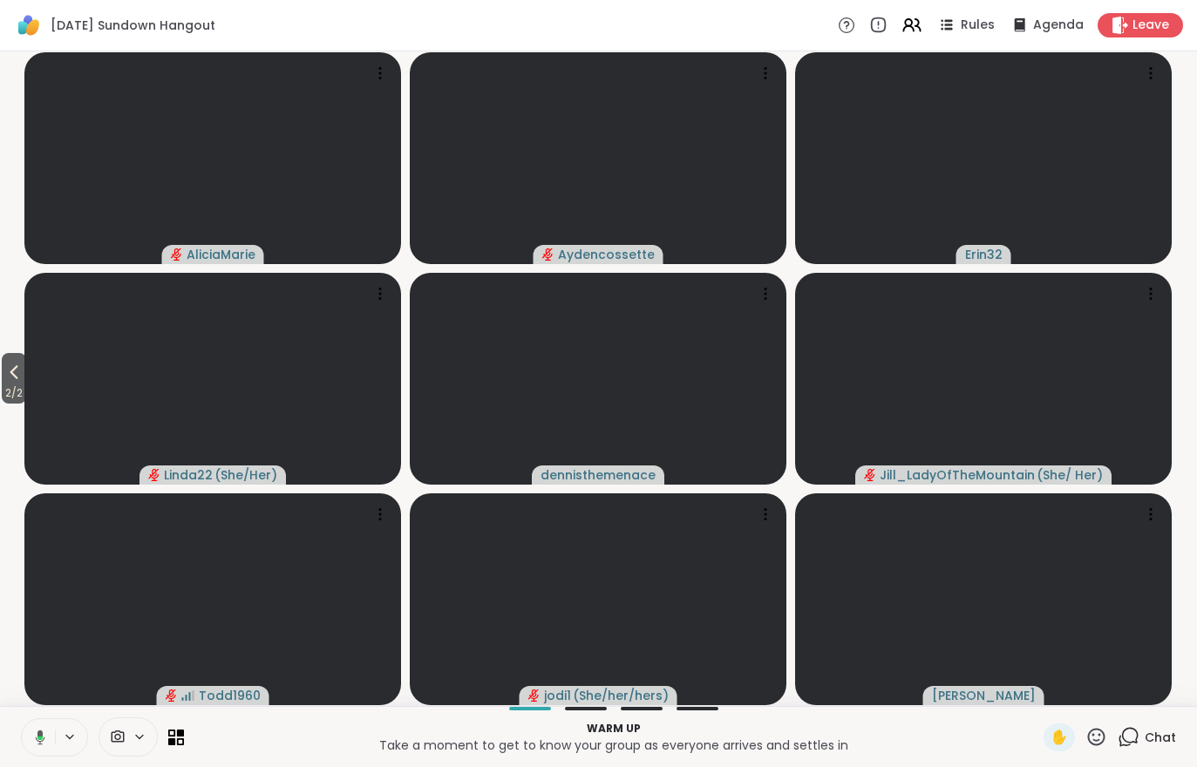
click at [11, 379] on icon at bounding box center [13, 372] width 21 height 21
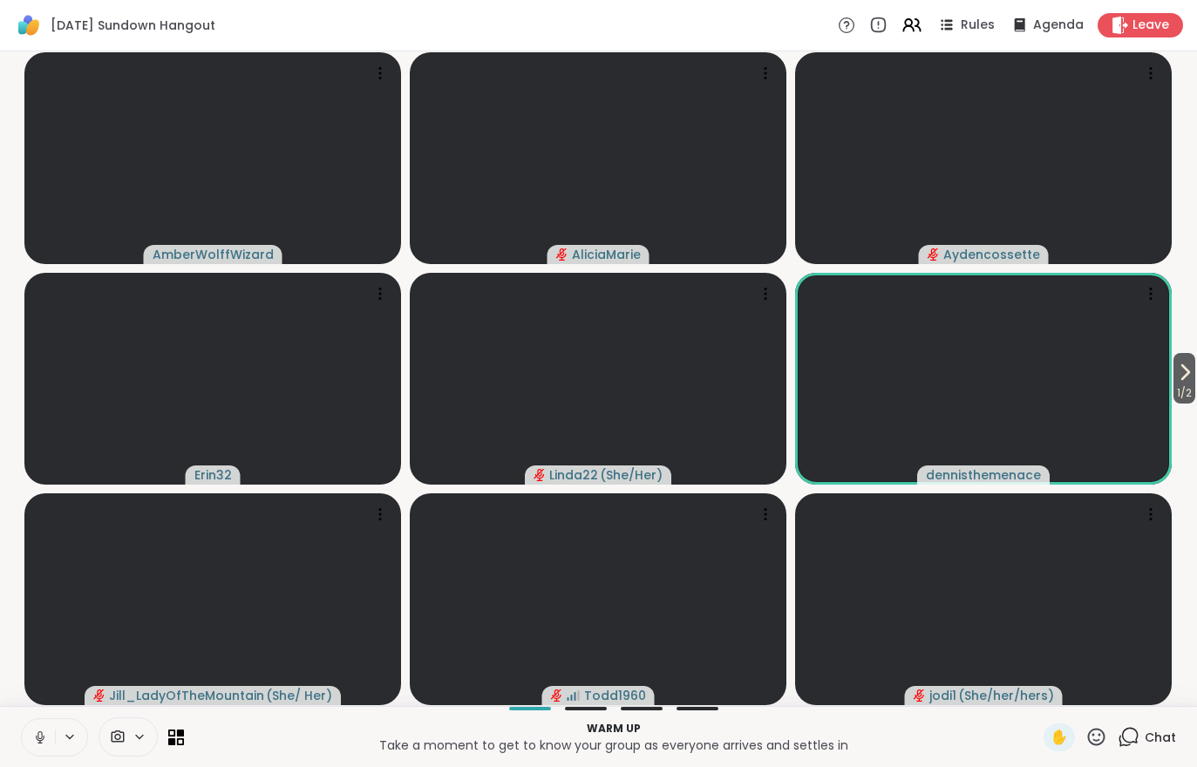
click at [1192, 376] on icon at bounding box center [1184, 372] width 21 height 21
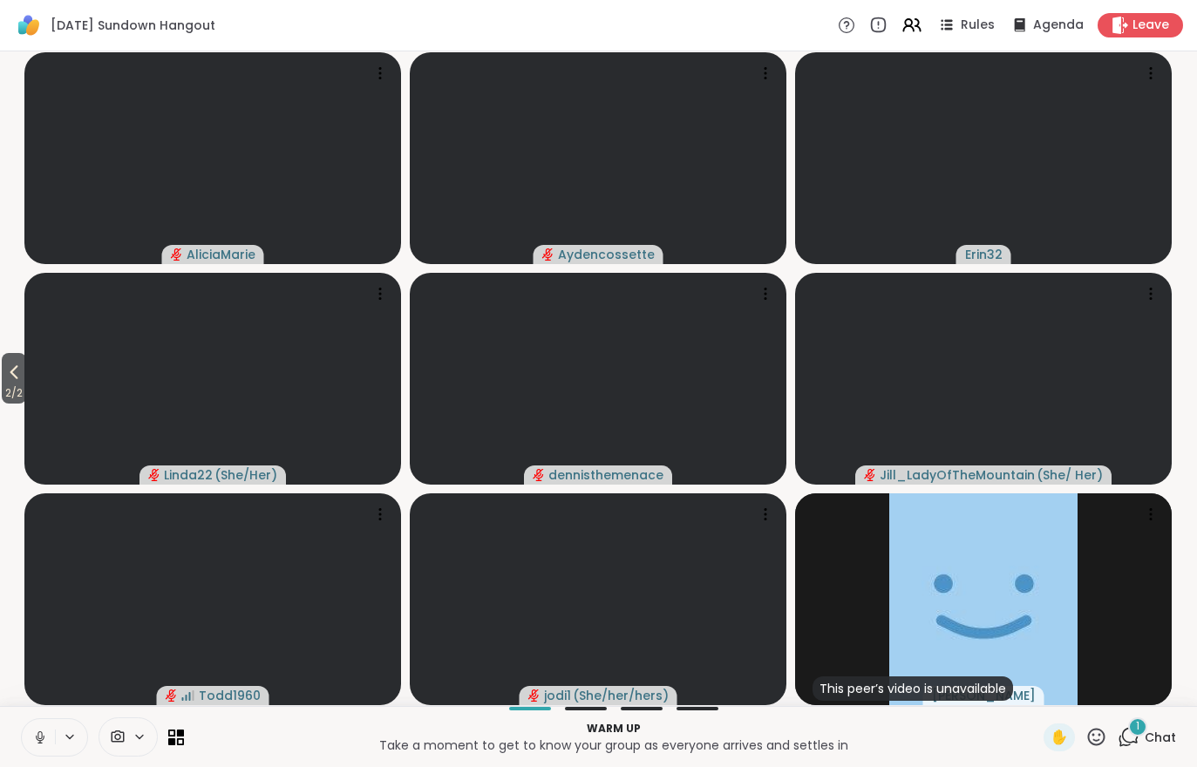
click at [1188, 750] on div "Warm up Take a moment to get to know your group as everyone arrives and settles…" at bounding box center [598, 736] width 1197 height 61
click at [1170, 736] on span "Chat" at bounding box center [1160, 737] width 31 height 17
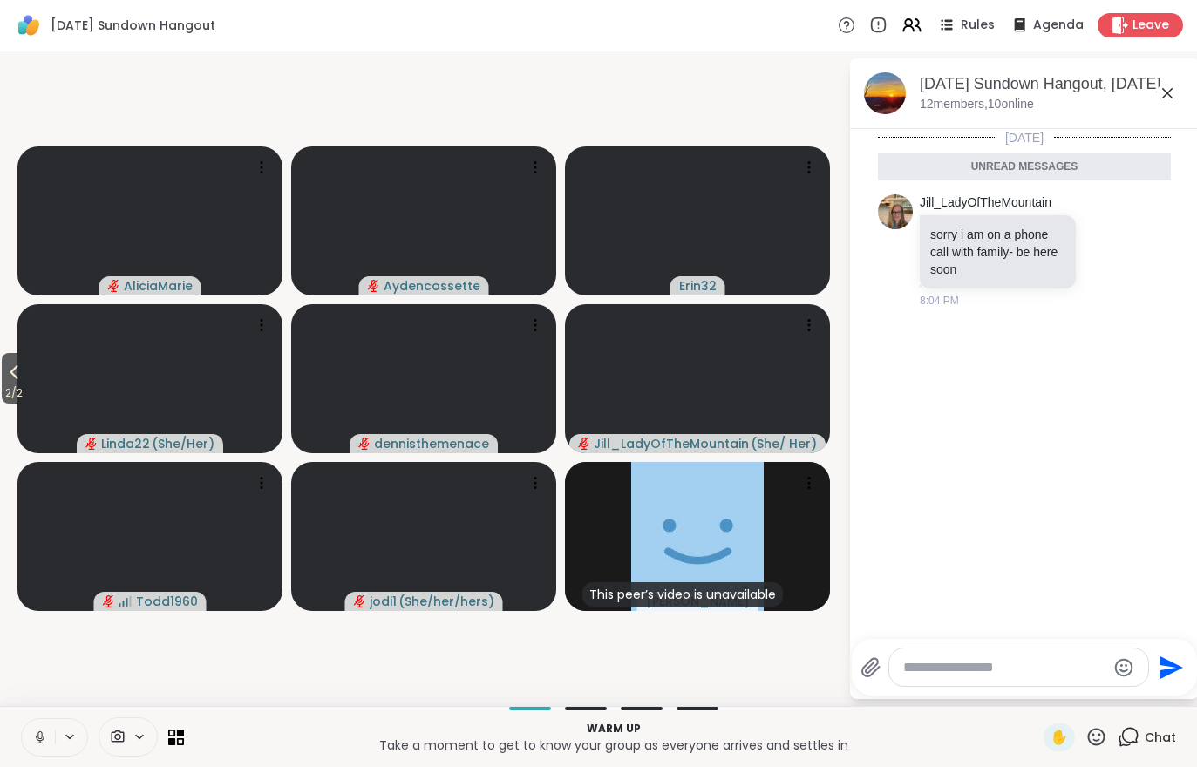
click at [1153, 745] on span "Chat" at bounding box center [1160, 737] width 31 height 17
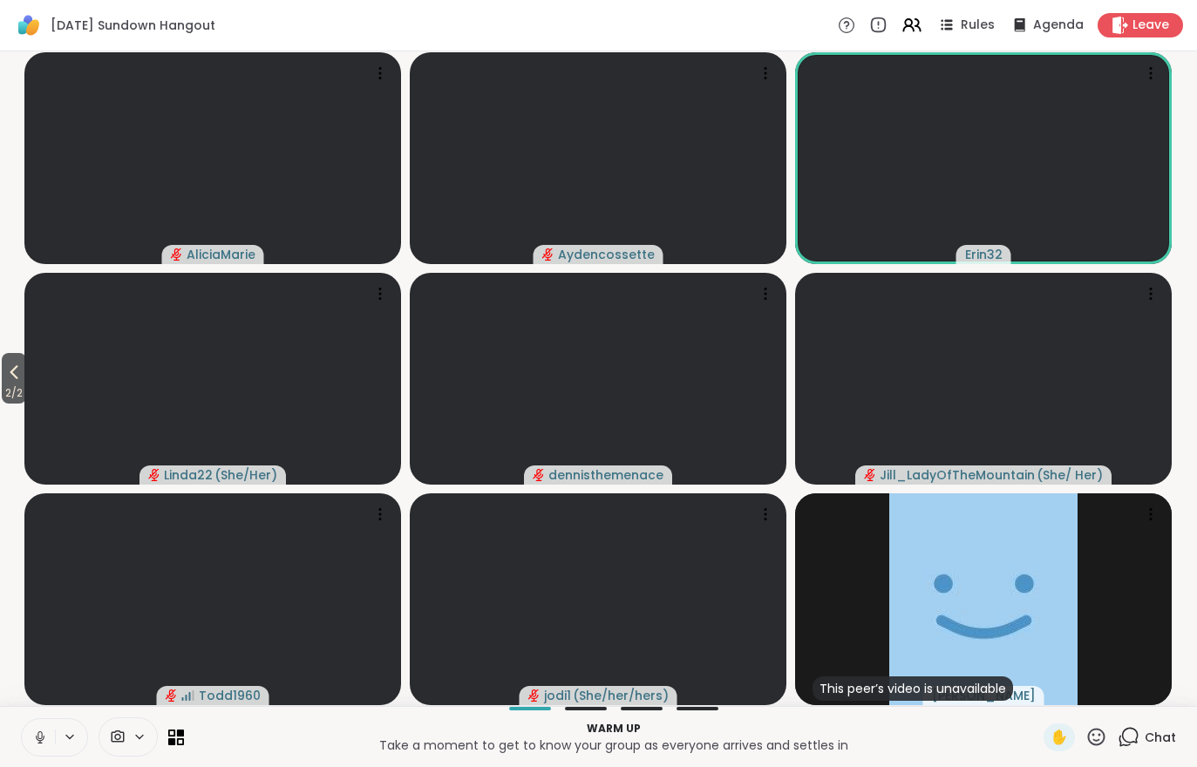
click at [1156, 740] on span "Chat" at bounding box center [1160, 737] width 31 height 17
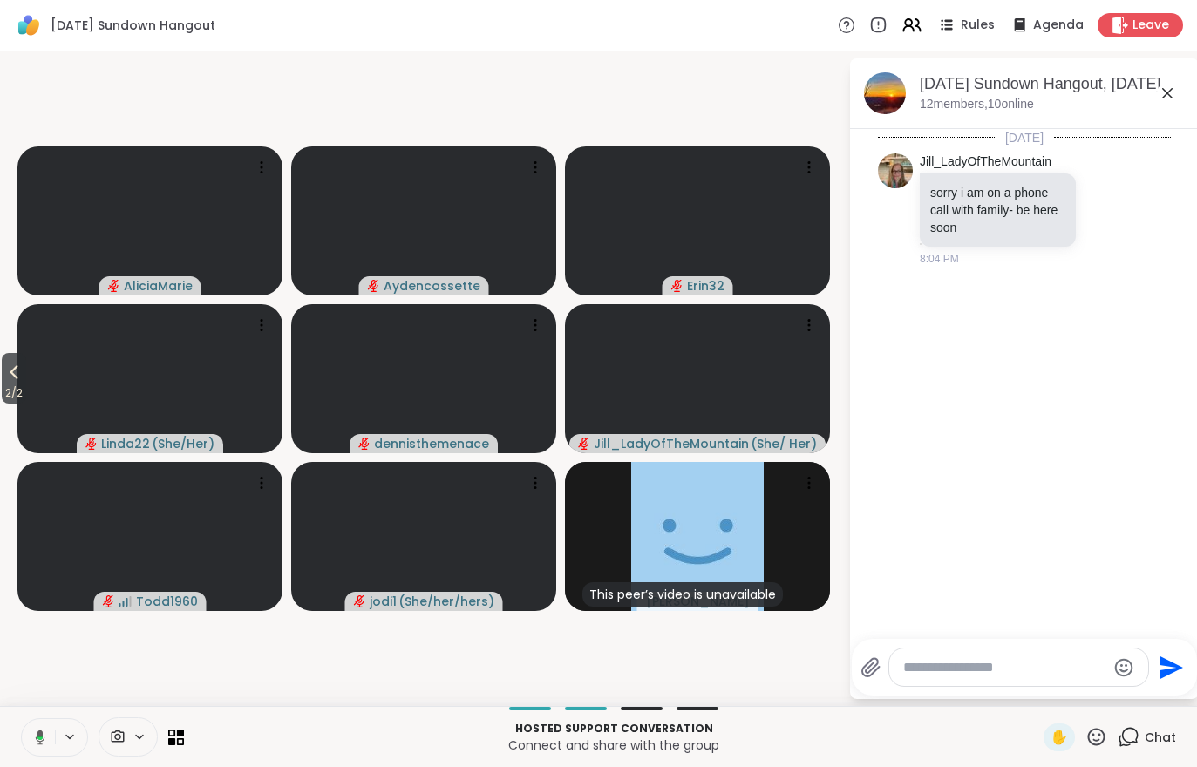
click at [921, 30] on icon at bounding box center [918, 24] width 5 height 11
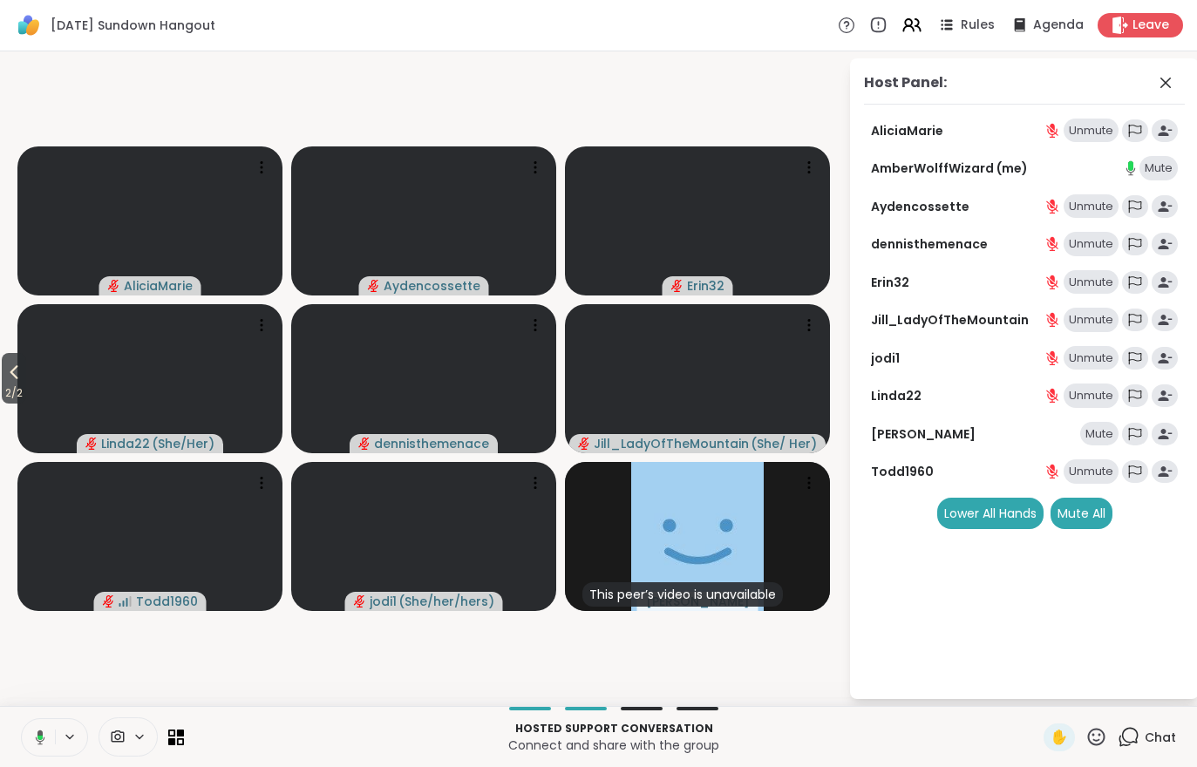
click at [916, 30] on icon at bounding box center [912, 25] width 21 height 21
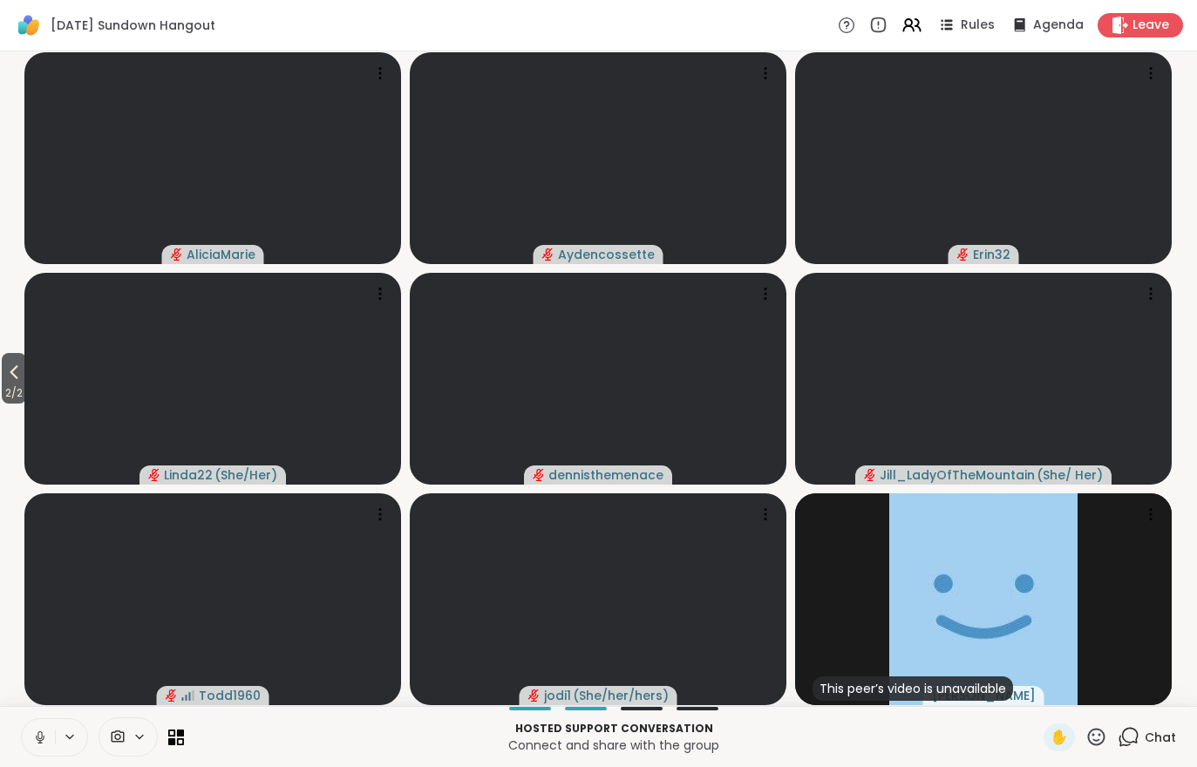
click at [979, 23] on span "Rules" at bounding box center [978, 25] width 34 height 17
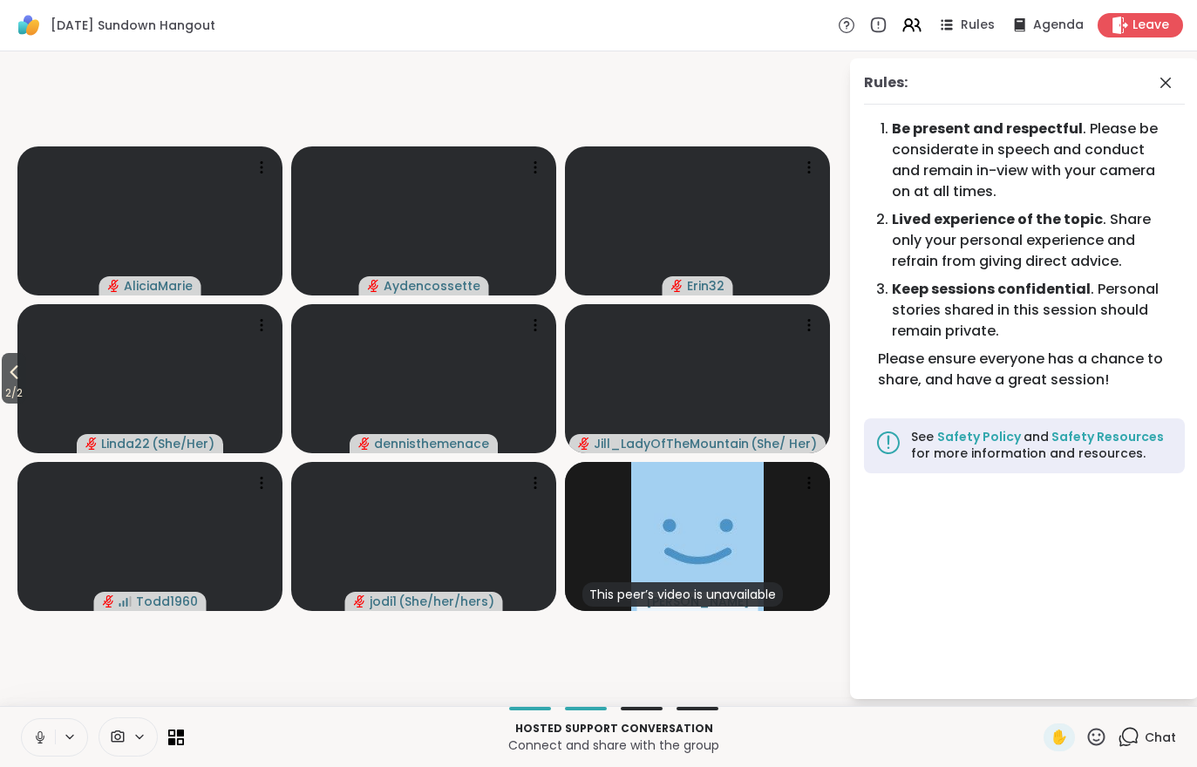
click at [914, 29] on icon at bounding box center [912, 25] width 21 height 21
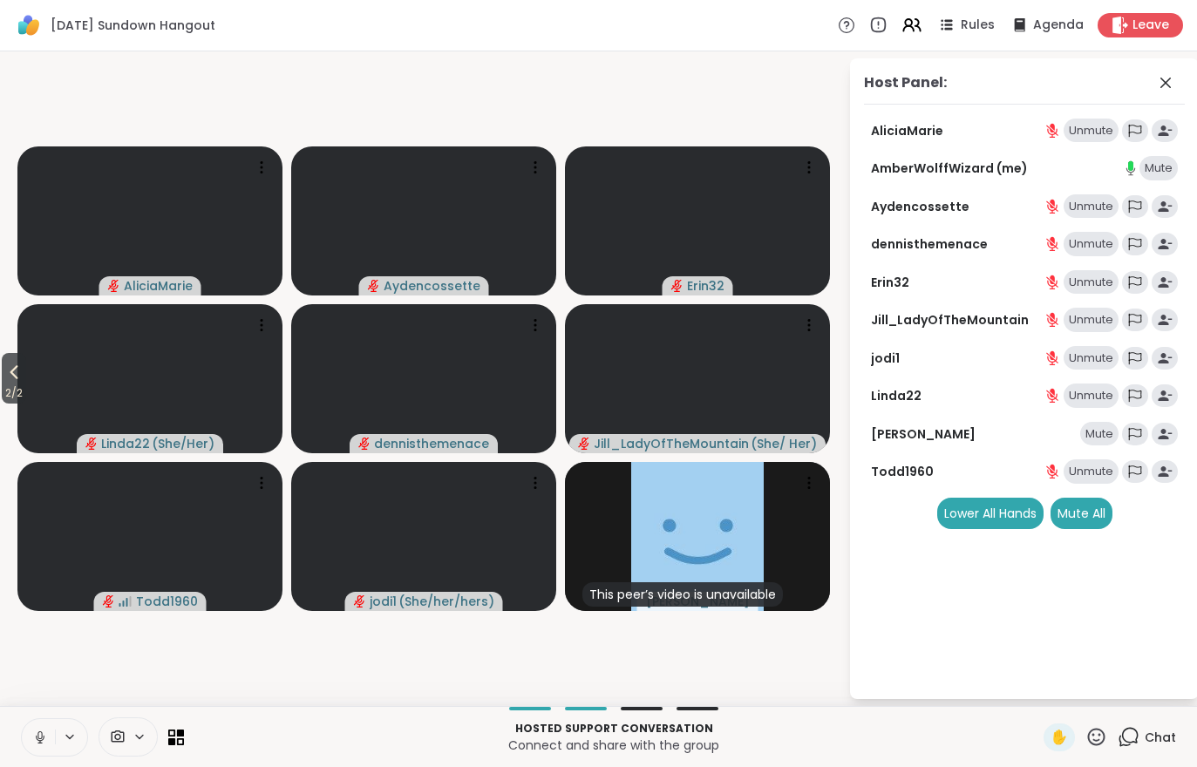
click at [1071, 512] on div "Mute All" at bounding box center [1082, 513] width 62 height 31
click at [1073, 521] on div "Mute All" at bounding box center [1082, 513] width 62 height 31
click at [1109, 429] on div "Mute" at bounding box center [1099, 434] width 38 height 24
click at [961, 19] on div "Rules" at bounding box center [965, 25] width 58 height 21
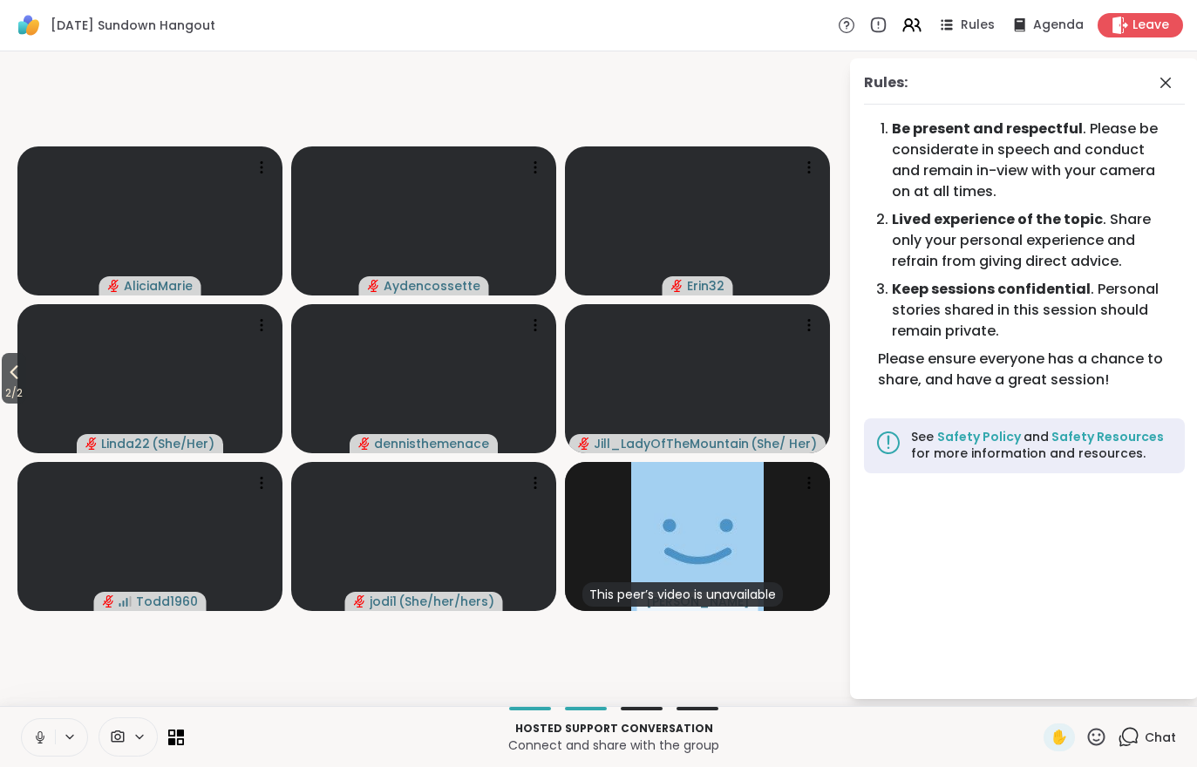
click at [1138, 734] on icon at bounding box center [1129, 737] width 22 height 22
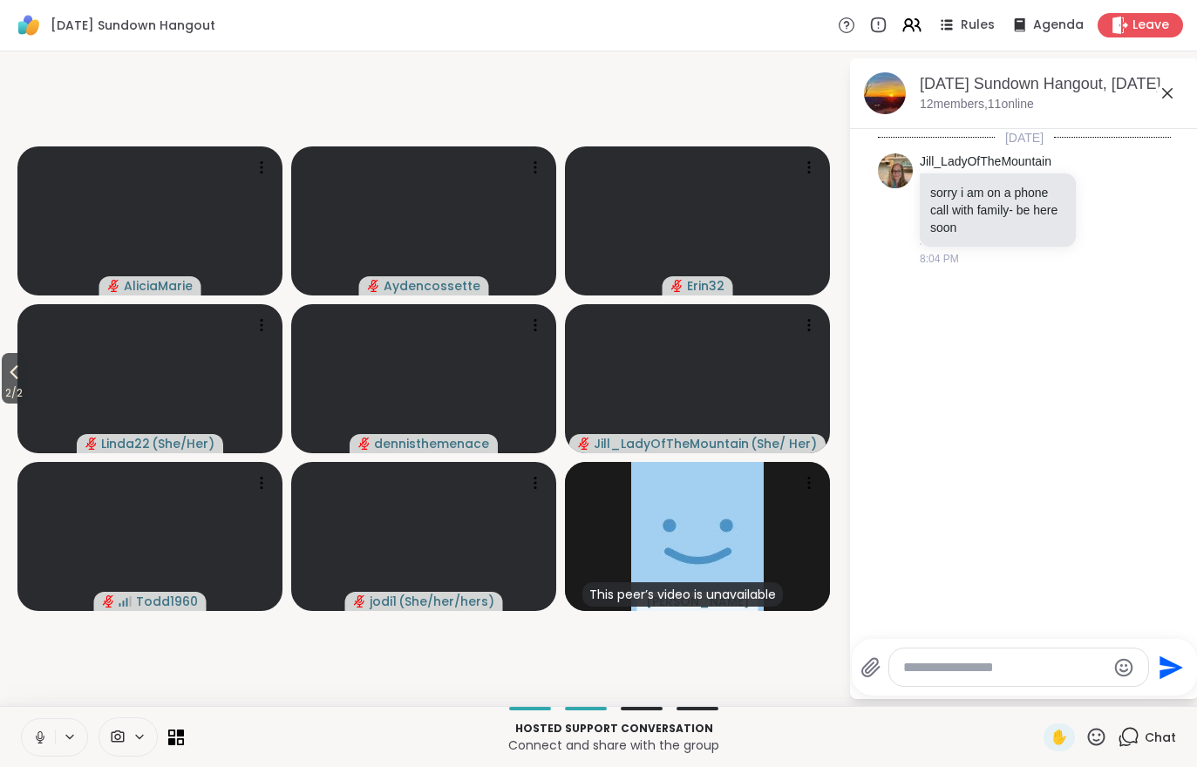
click at [3, 391] on span "2 / 2" at bounding box center [14, 393] width 24 height 21
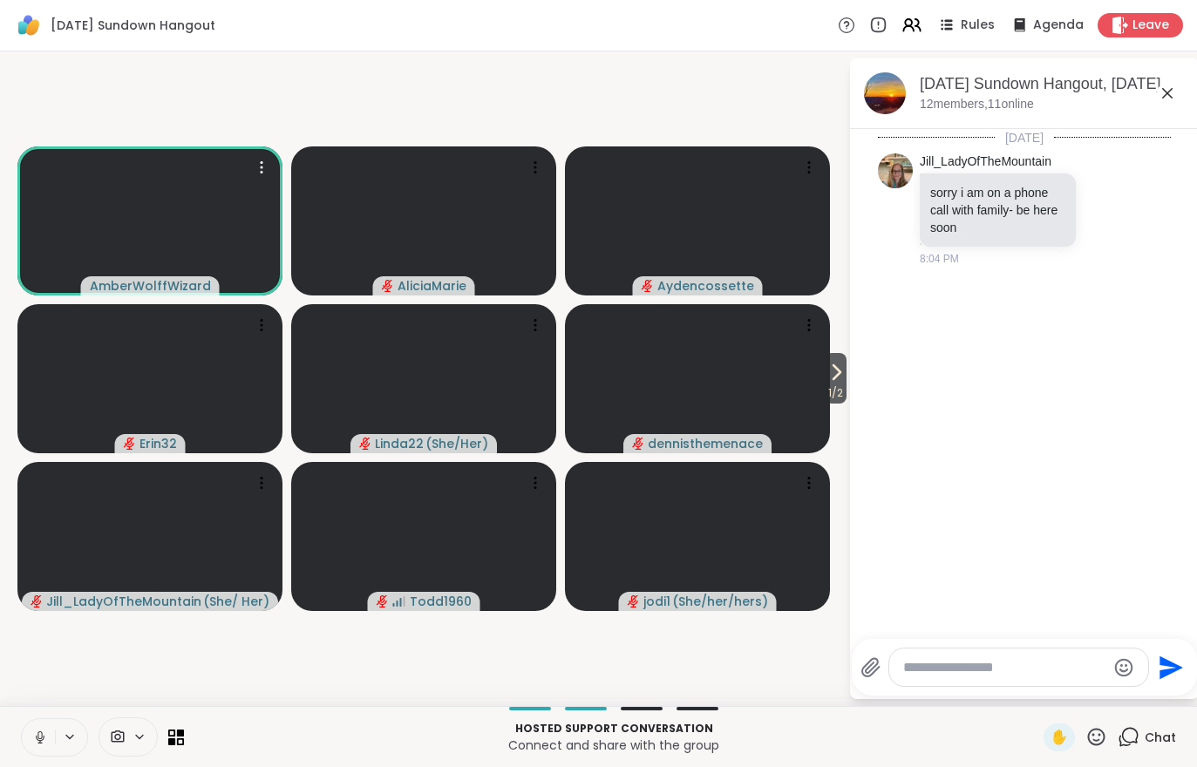
click at [187, 208] on video at bounding box center [149, 220] width 265 height 149
click at [151, 209] on h4 "View Profile" at bounding box center [128, 208] width 73 height 17
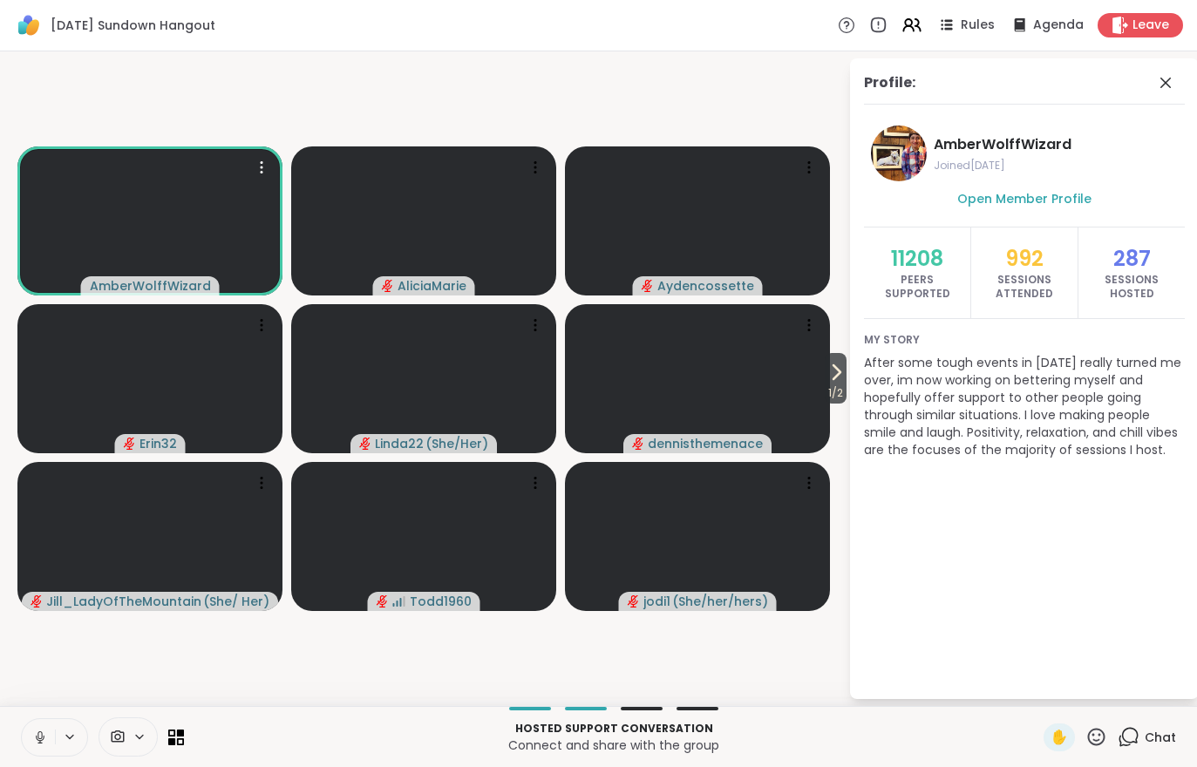
click at [1140, 749] on div "Chat" at bounding box center [1147, 738] width 58 height 28
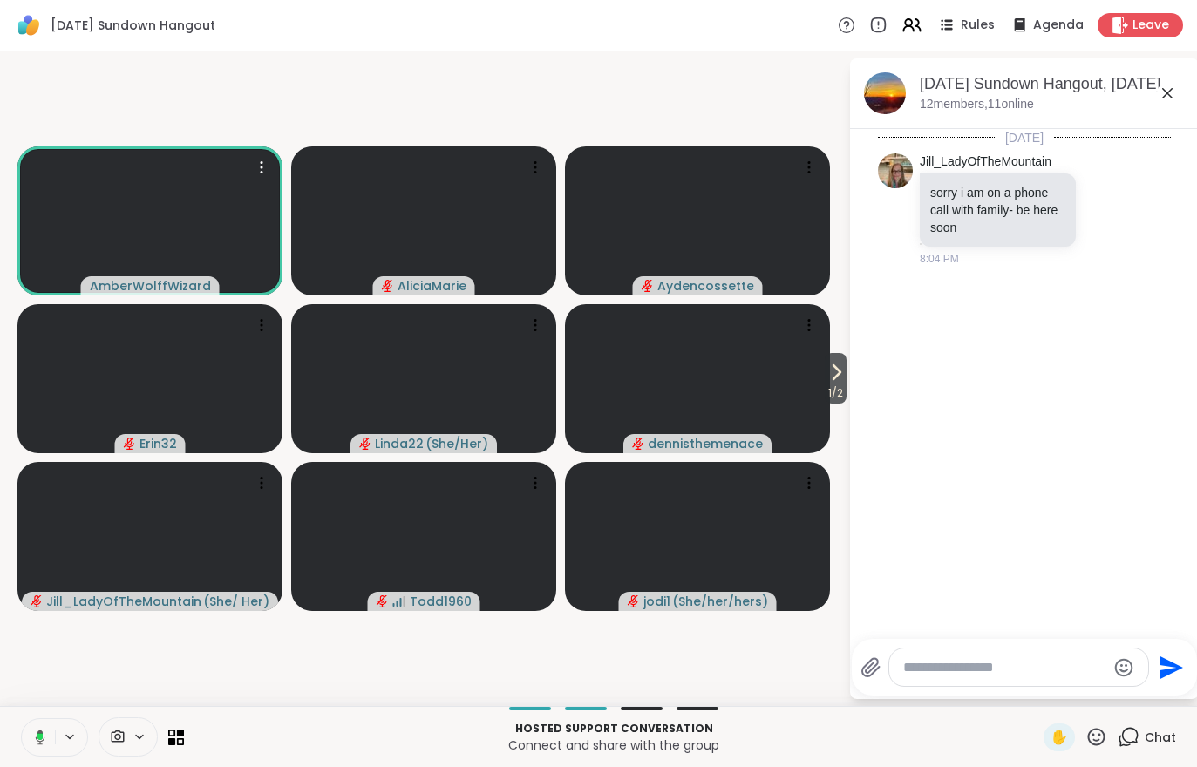
click at [1151, 745] on span "Chat" at bounding box center [1160, 737] width 31 height 17
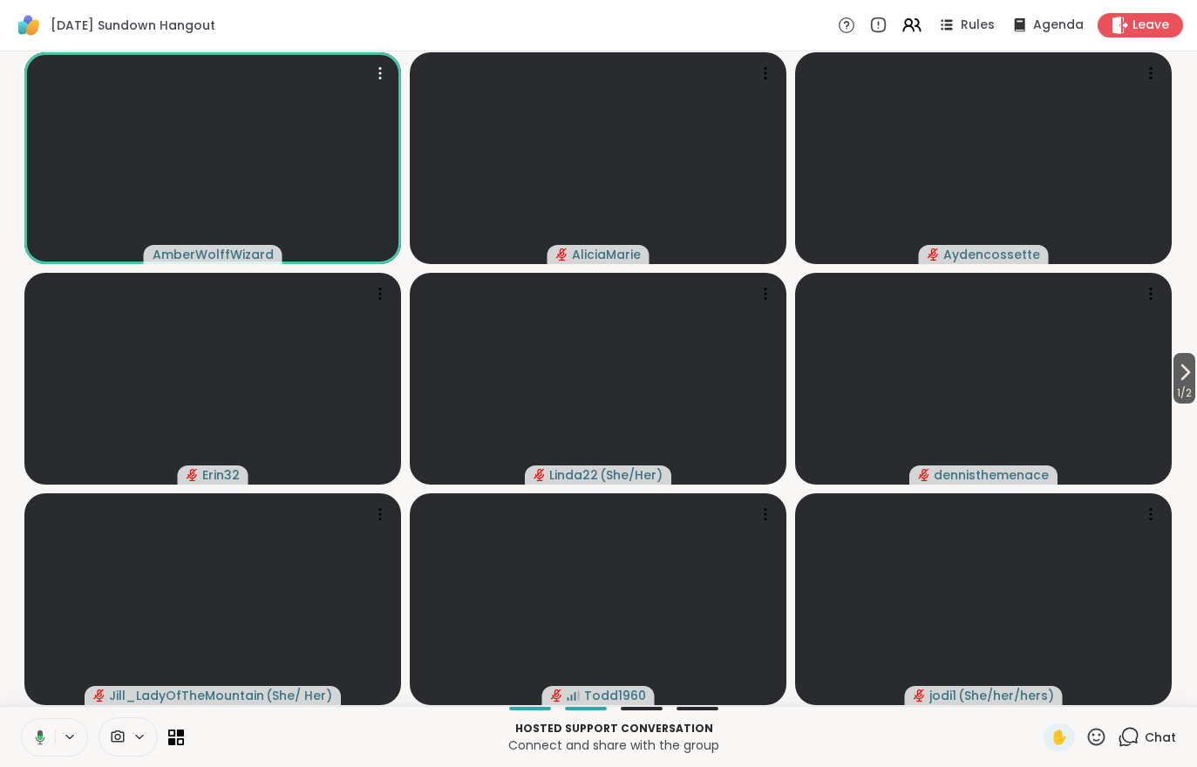
click at [1153, 743] on span "Chat" at bounding box center [1160, 737] width 31 height 17
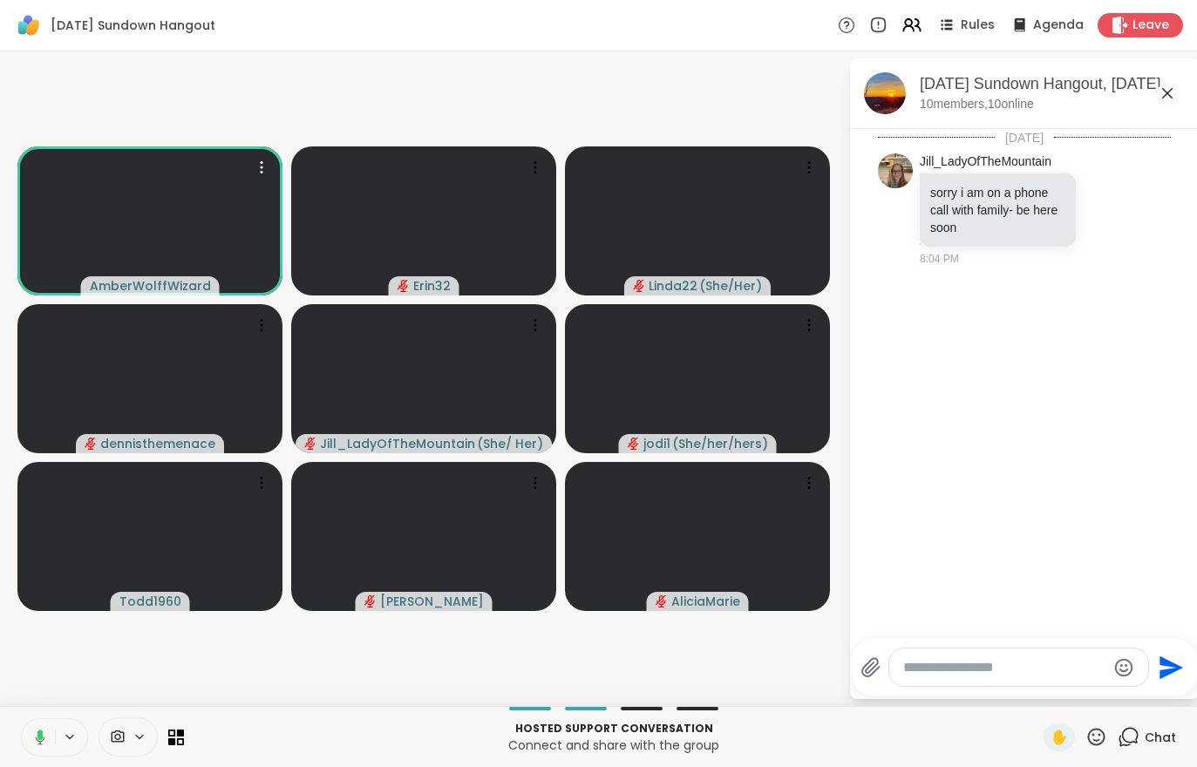
click at [130, 728] on div at bounding box center [128, 737] width 59 height 39
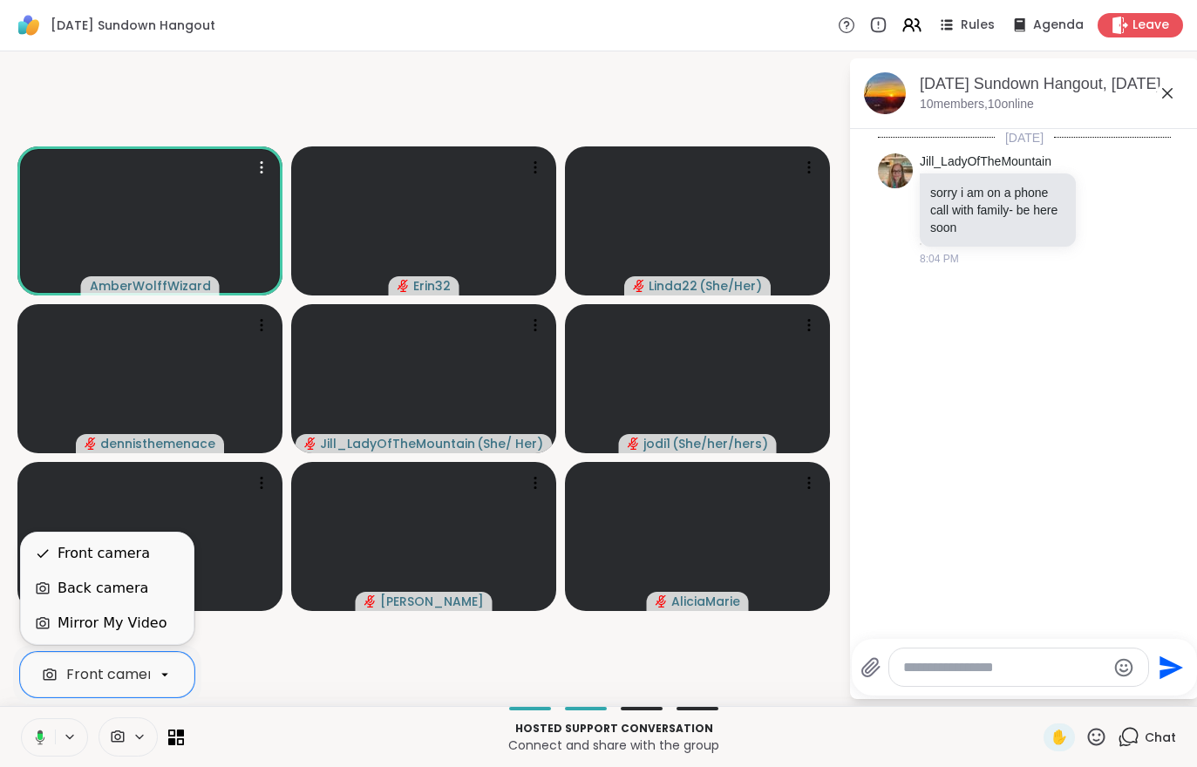
click at [113, 624] on div "Mirror My Video" at bounding box center [112, 623] width 109 height 21
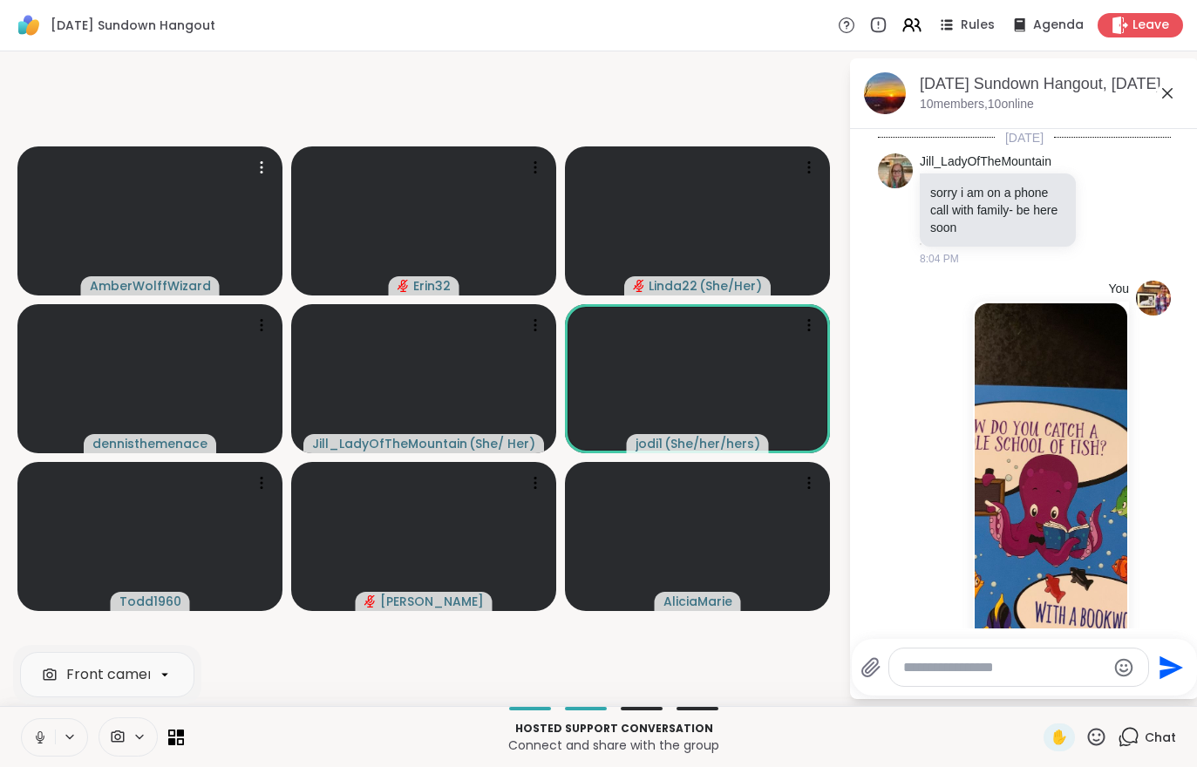
scroll to position [131, 0]
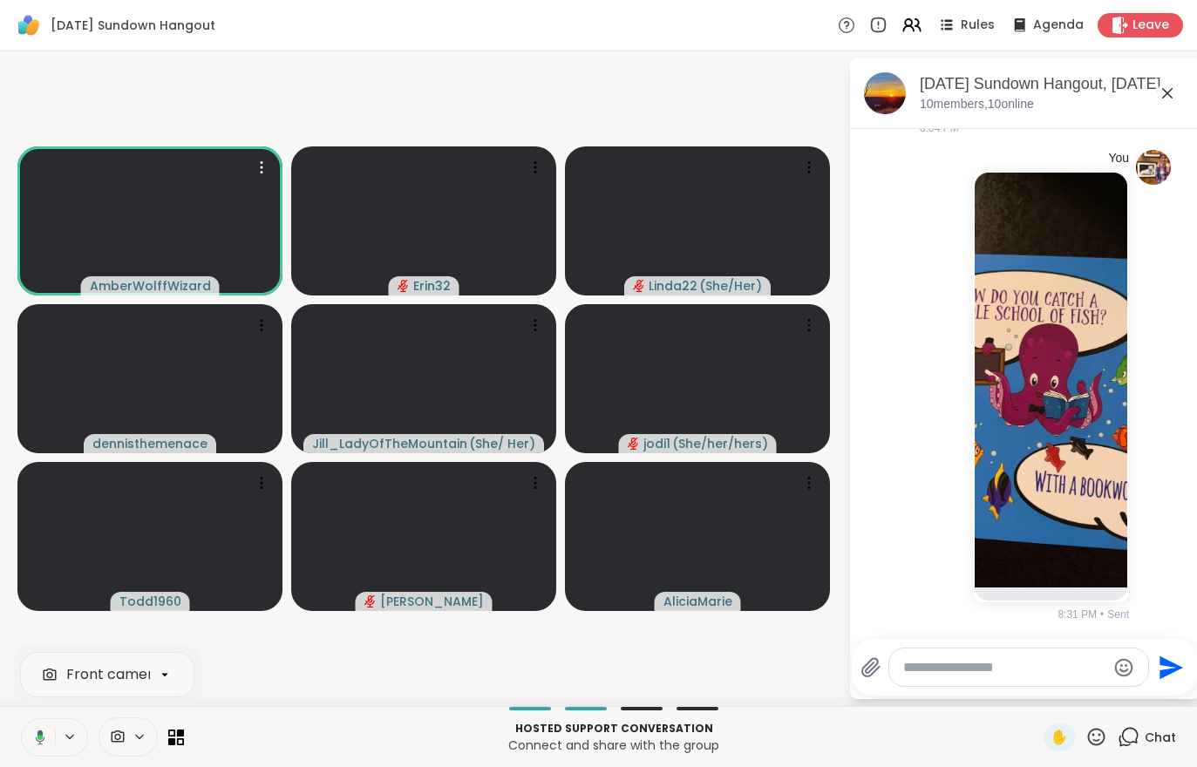
click at [33, 750] on button at bounding box center [37, 737] width 36 height 37
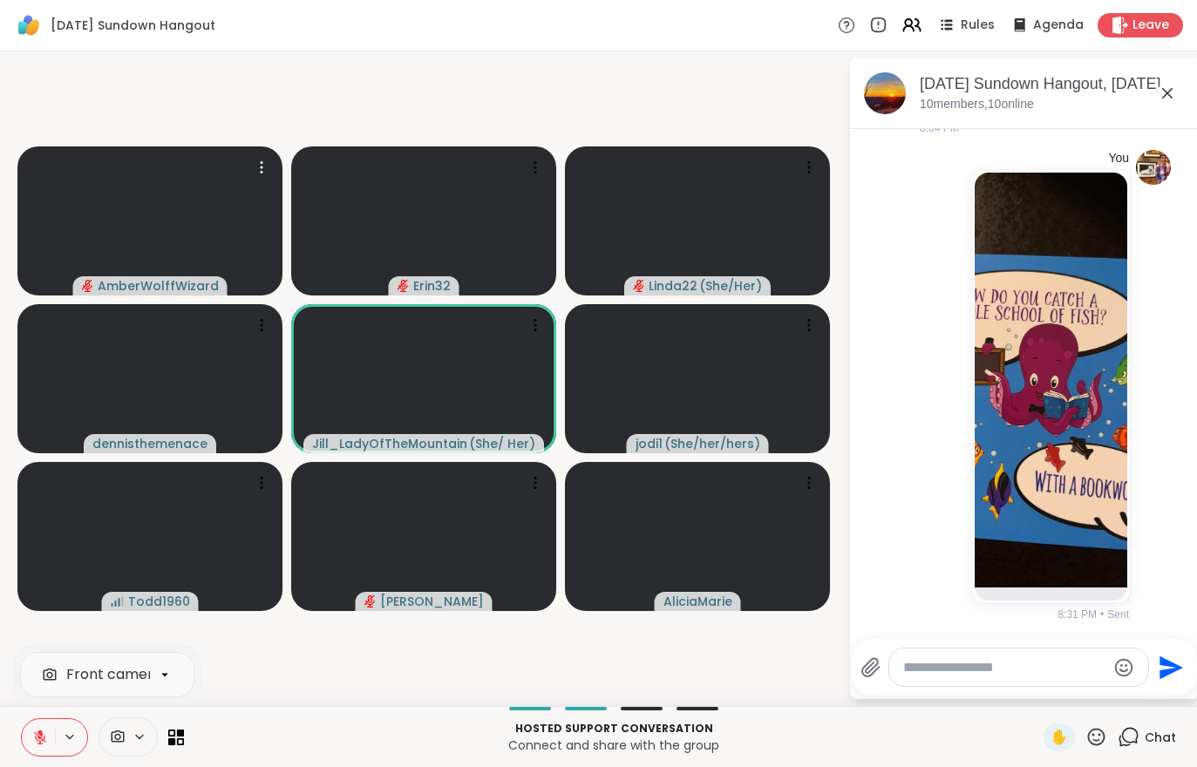
click at [53, 725] on button at bounding box center [38, 737] width 33 height 37
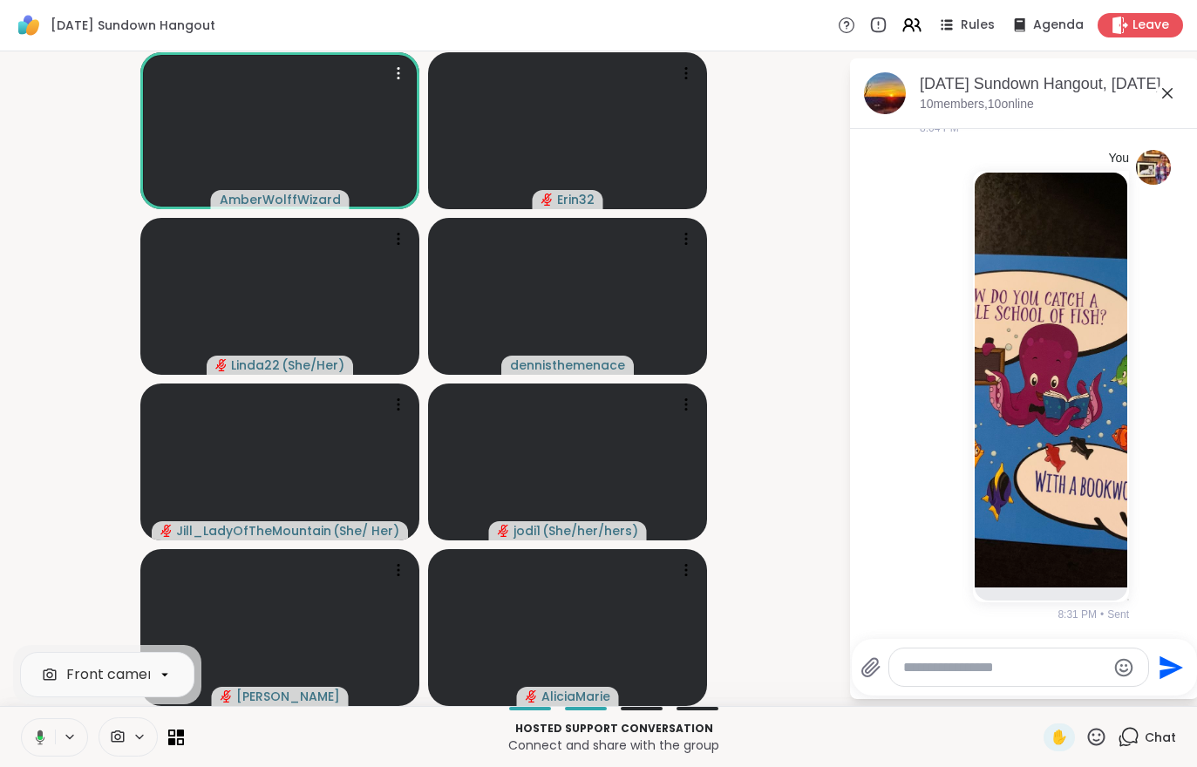
click at [1140, 24] on span "Leave" at bounding box center [1151, 25] width 37 height 17
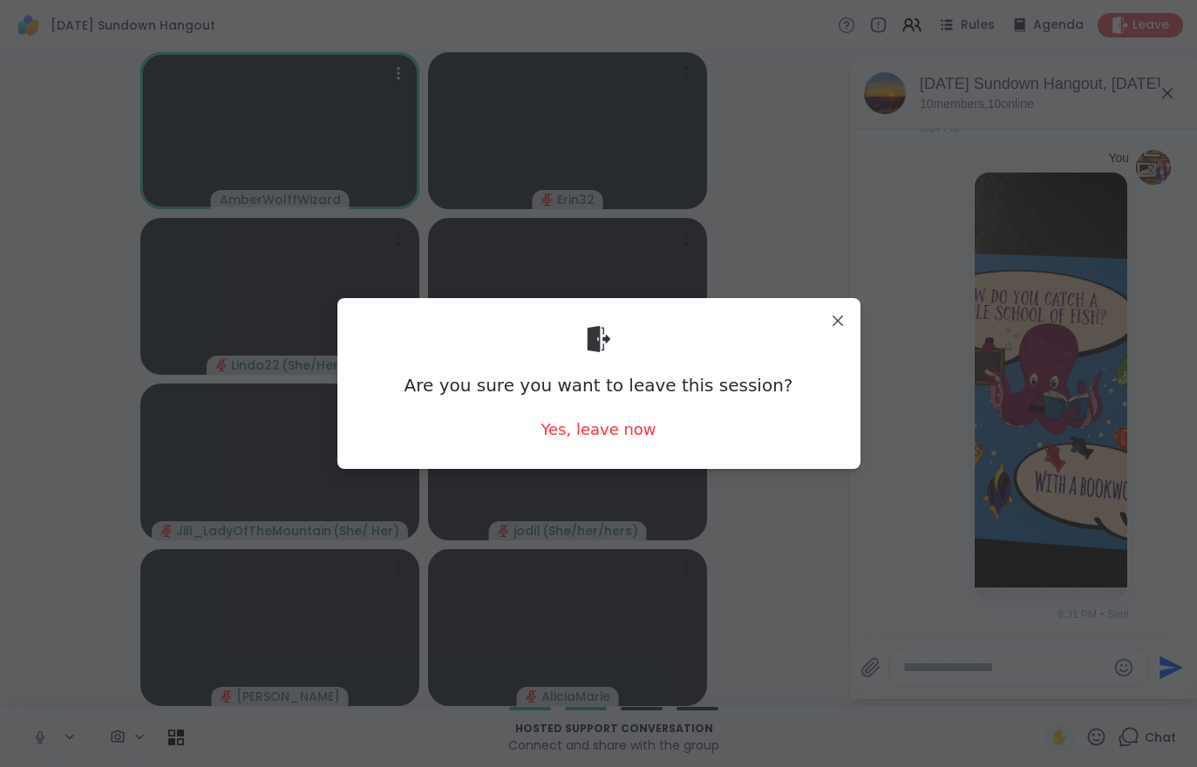
click at [596, 440] on div "Yes, leave now" at bounding box center [598, 430] width 115 height 22
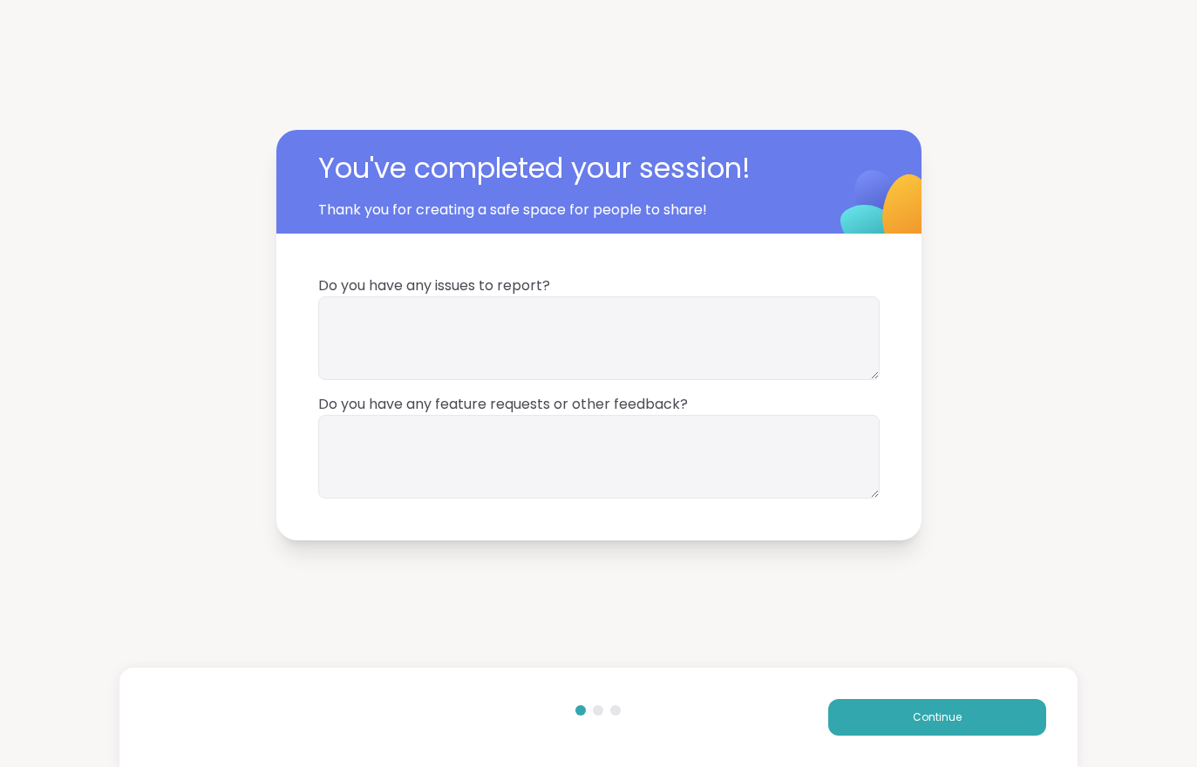
click at [961, 726] on button "Continue" at bounding box center [937, 717] width 218 height 37
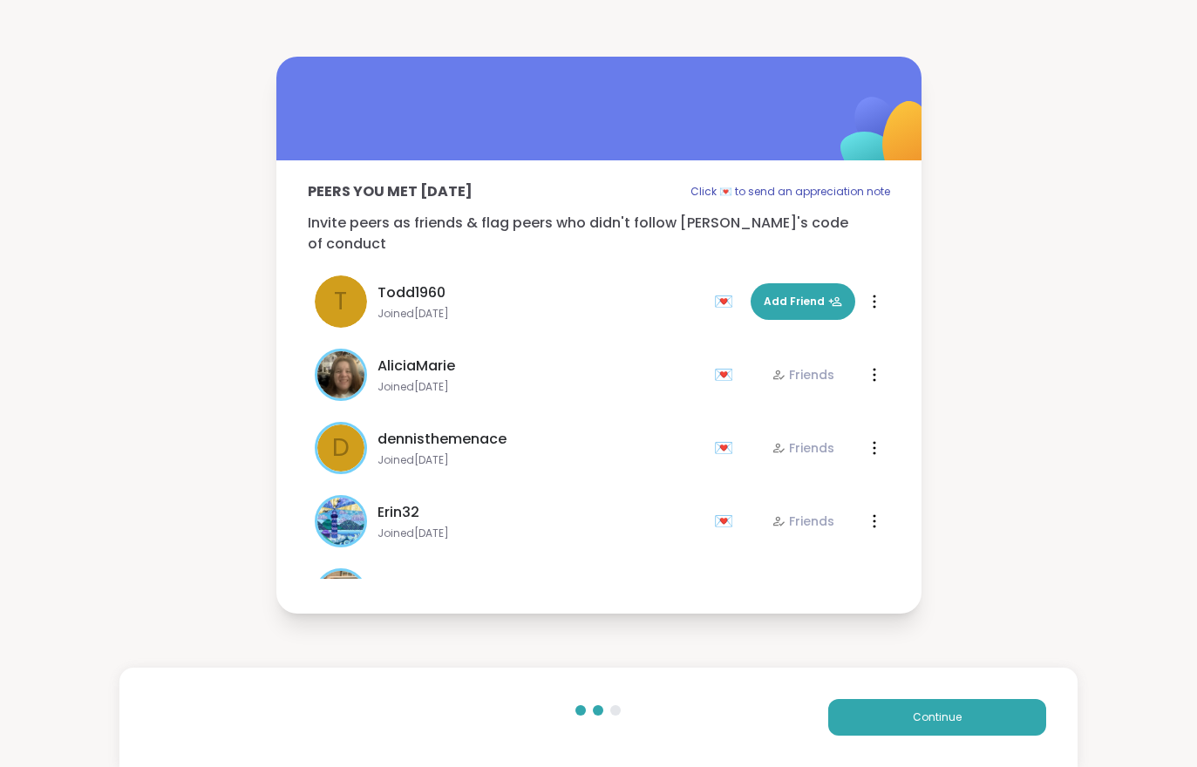
click at [960, 725] on button "Continue" at bounding box center [937, 717] width 218 height 37
click at [970, 717] on button "Continue" at bounding box center [937, 717] width 218 height 37
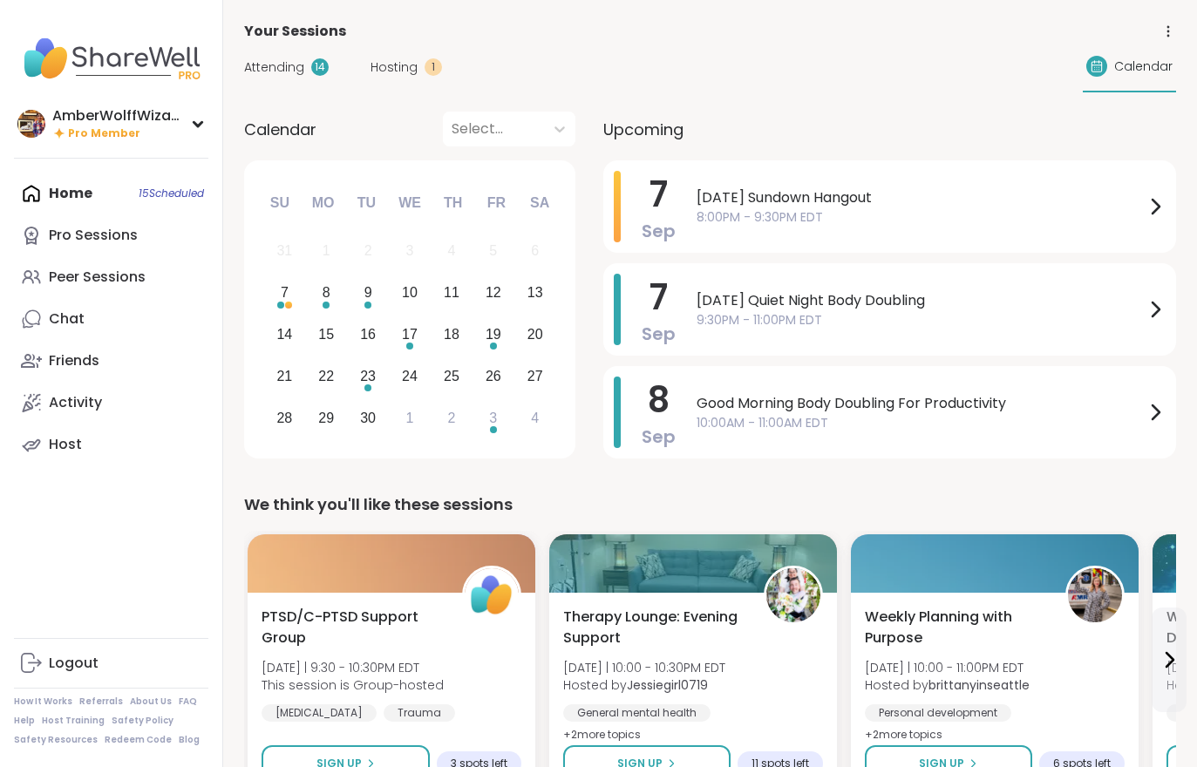
click at [389, 76] on span "Hosting" at bounding box center [394, 67] width 47 height 18
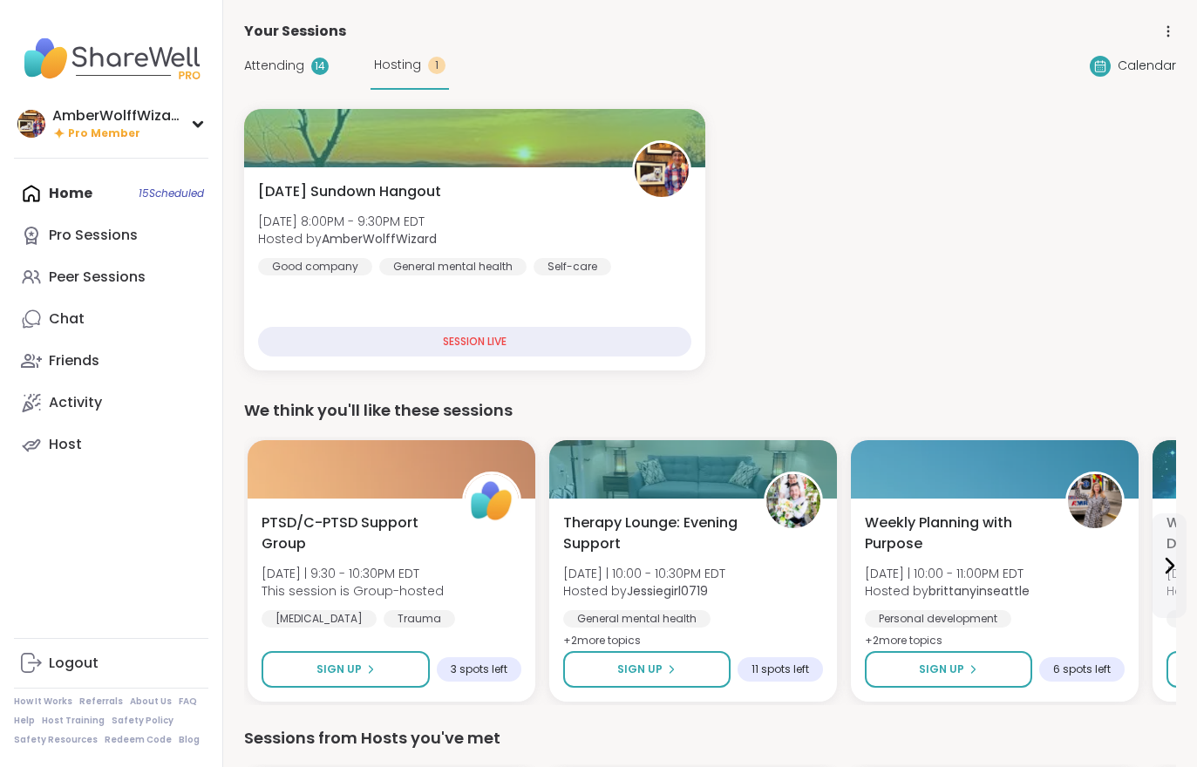
click at [466, 250] on div "[DATE] Sundown Hangout [DATE] 8:00PM - 9:30PM EDT Hosted by AmberWolffWizard Go…" at bounding box center [474, 228] width 433 height 94
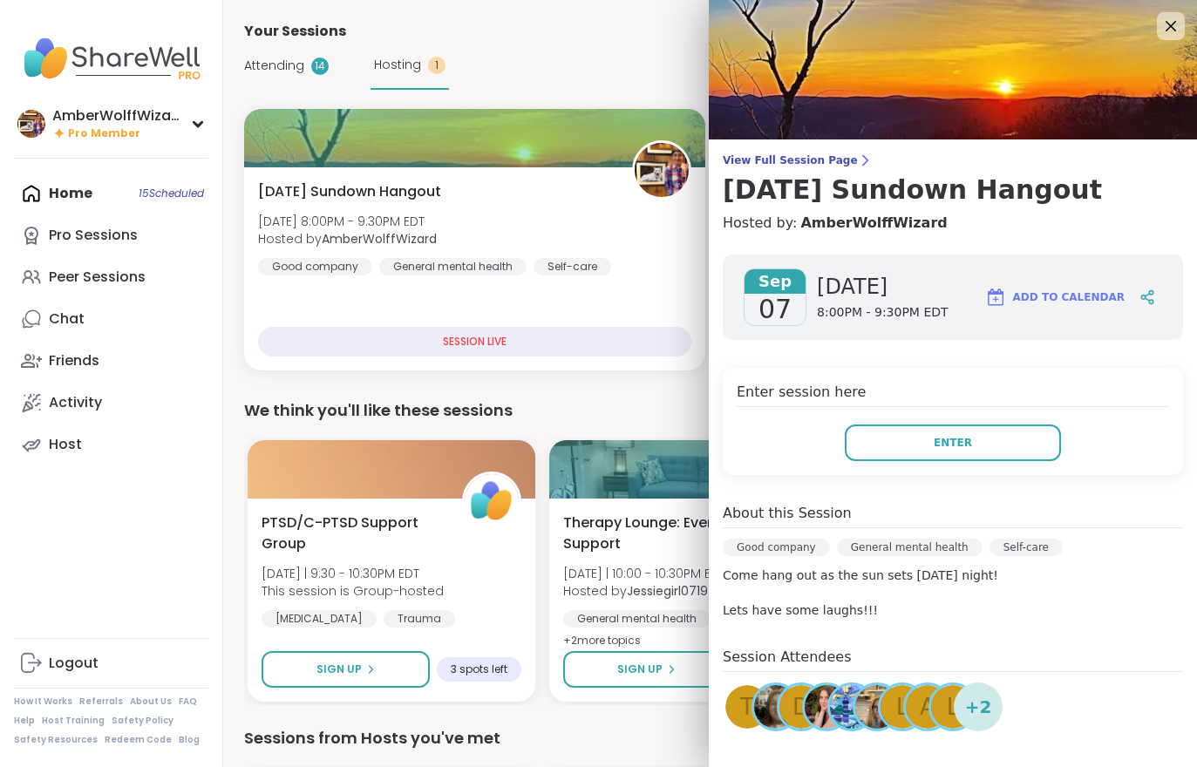
click at [984, 439] on button "Enter" at bounding box center [953, 443] width 216 height 37
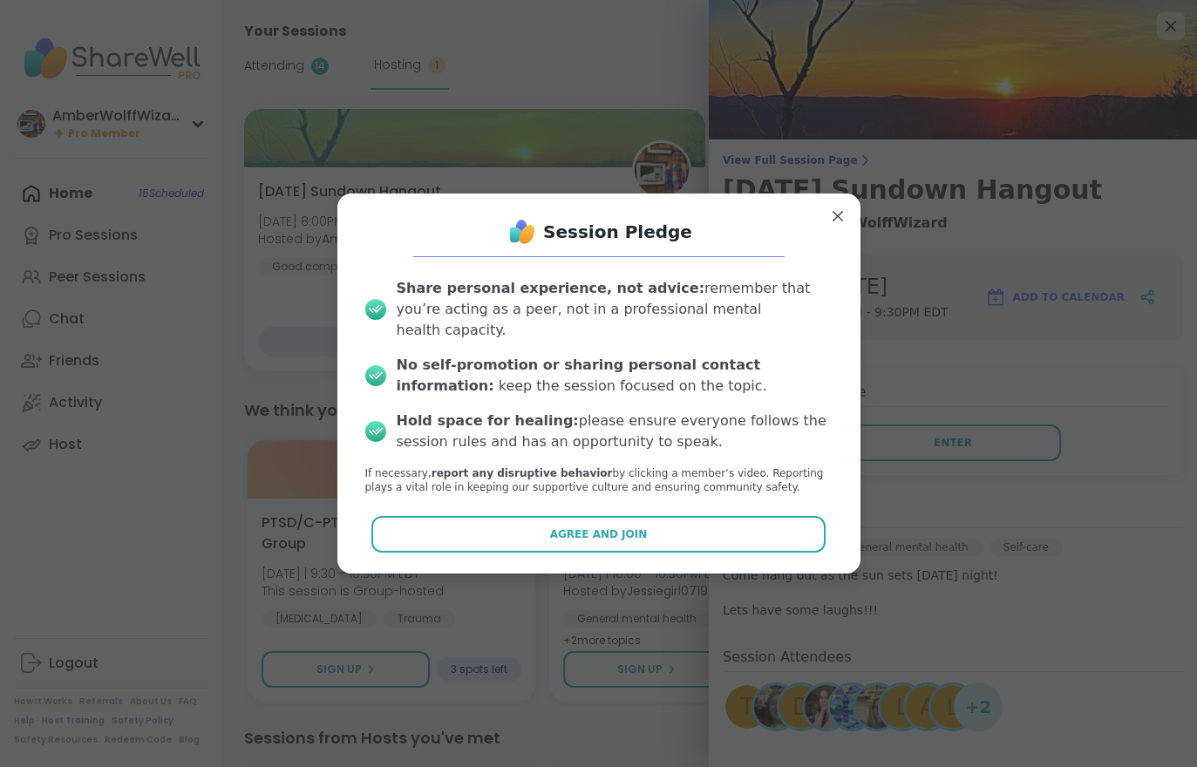
click at [723, 539] on button "Agree and Join" at bounding box center [598, 534] width 454 height 37
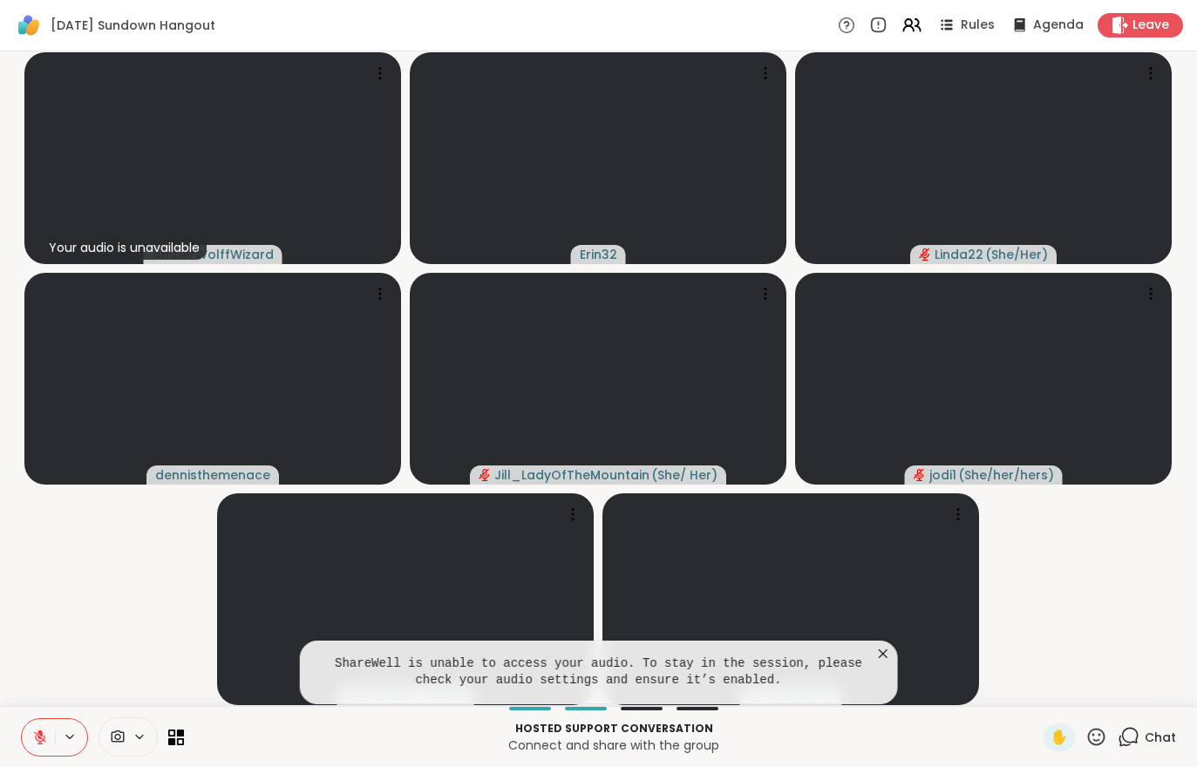
click at [104, 579] on video-player-container "Your audio is unavailable AmberWolffWizard Erin32 Linda22 ( She/Her ) dennisthe…" at bounding box center [598, 378] width 1176 height 641
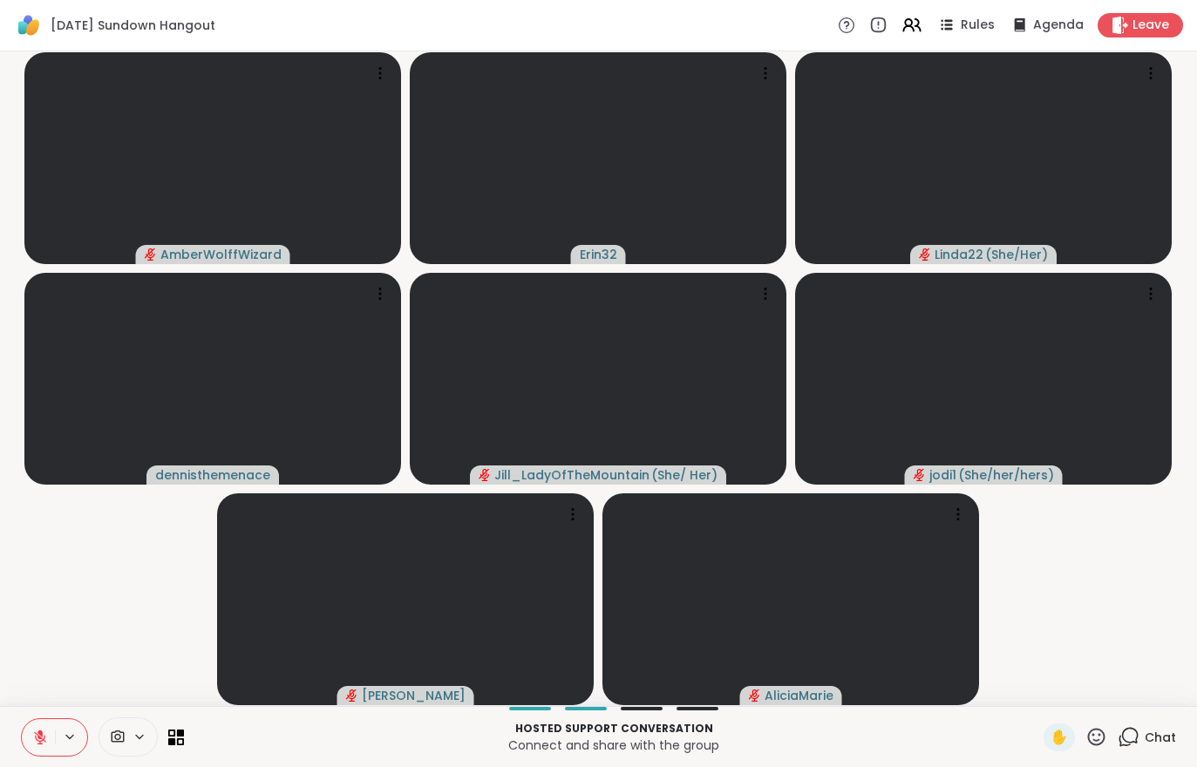
click at [111, 614] on video-player-container "AmberWolffWizard Erin32 Linda22 ( She/Her ) dennisthemenace [PERSON_NAME] ( She…" at bounding box center [598, 378] width 1176 height 641
click at [111, 613] on video-player-container "AmberWolffWizard Erin32 Linda22 ( She/Her ) dennisthemenace [PERSON_NAME] ( She…" at bounding box center [598, 378] width 1176 height 641
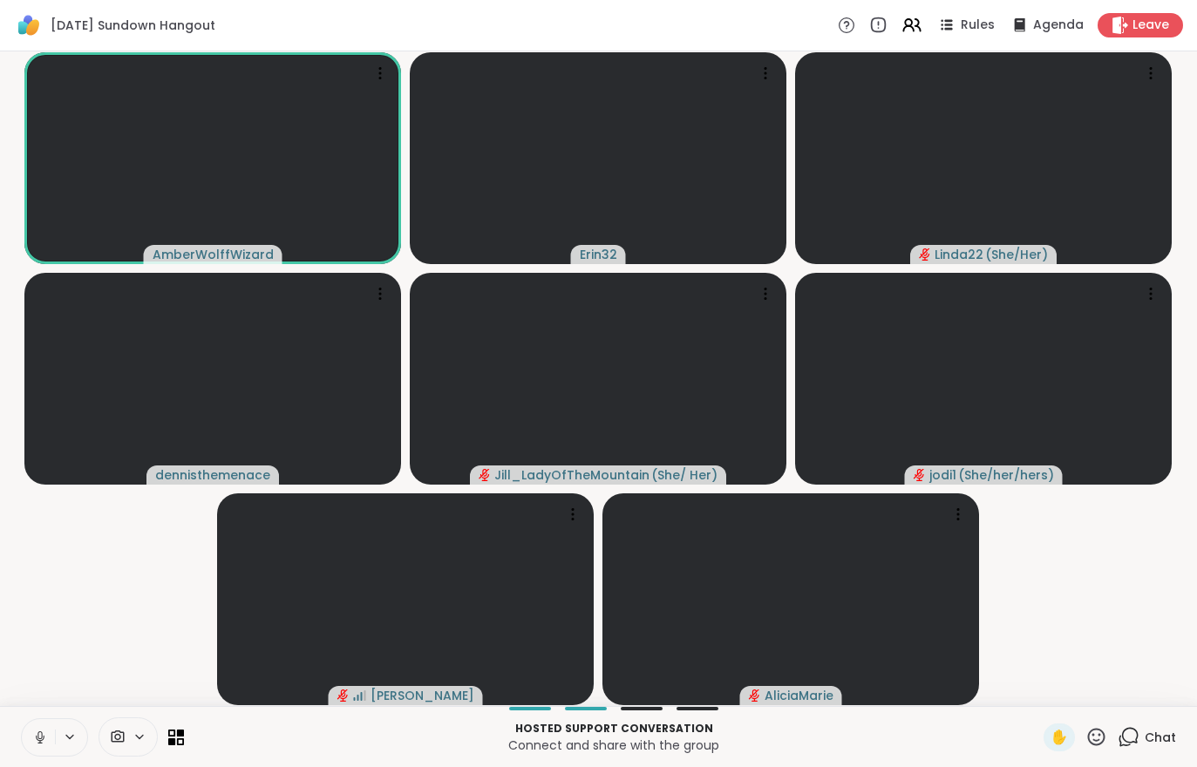
click at [126, 753] on div at bounding box center [128, 737] width 59 height 39
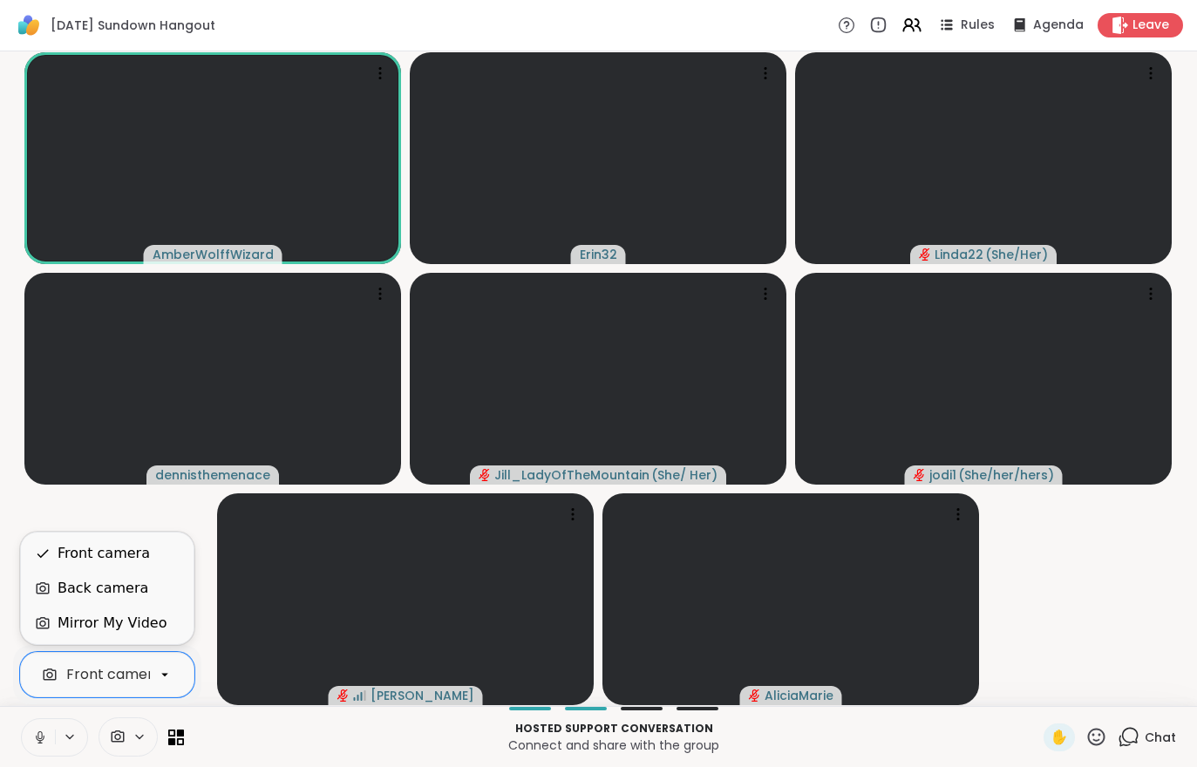
click at [63, 590] on div "Back camera" at bounding box center [103, 588] width 91 height 21
click at [59, 554] on div "Front camera" at bounding box center [104, 553] width 92 height 21
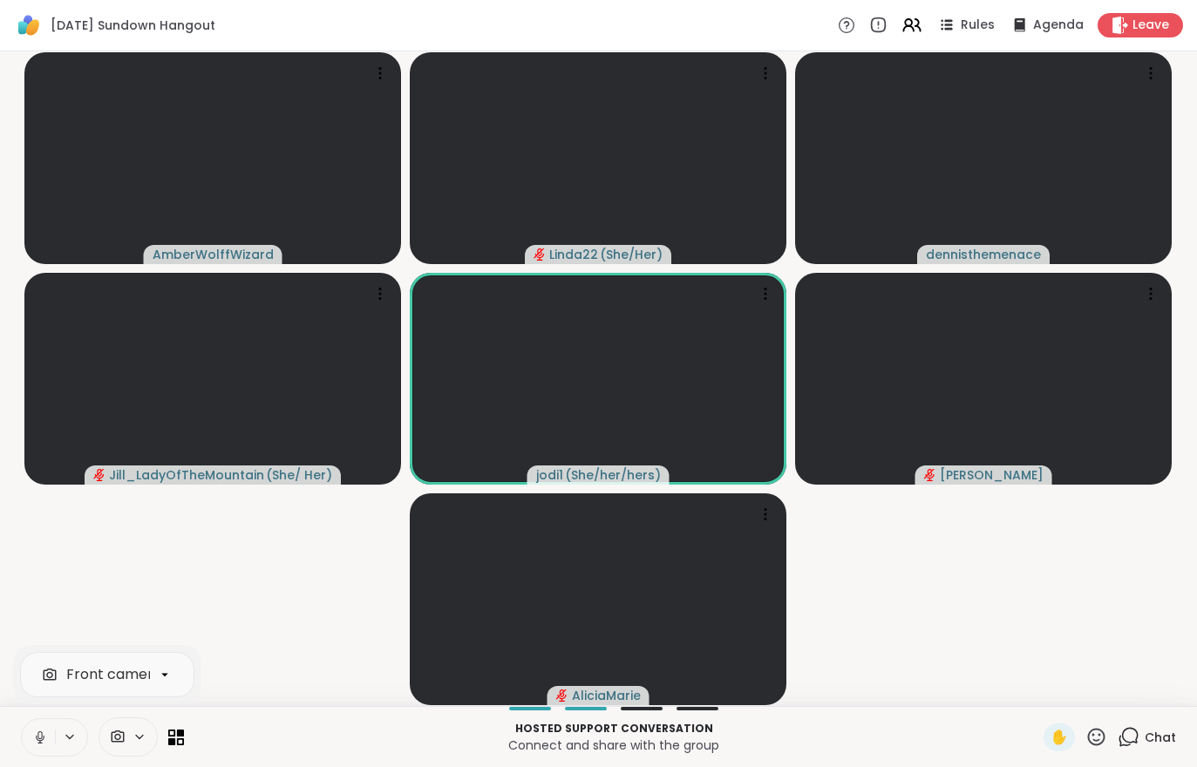
click at [1147, 732] on span "Chat" at bounding box center [1160, 737] width 31 height 17
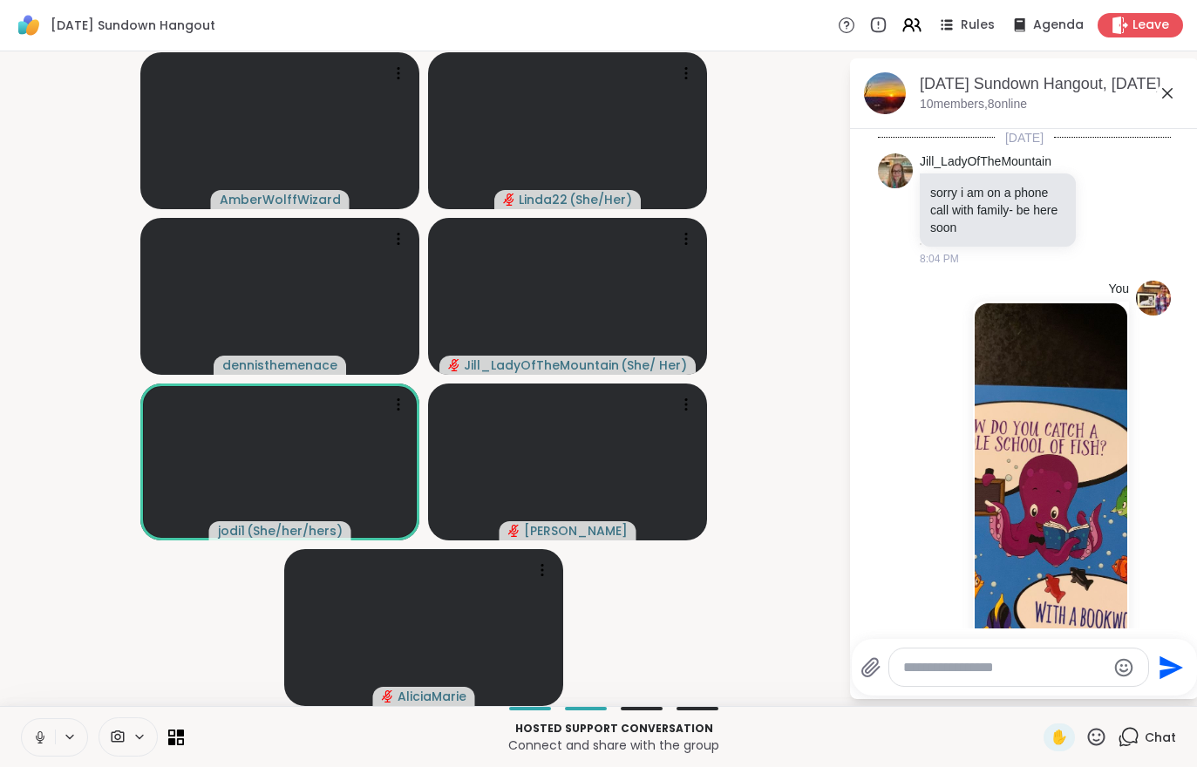
scroll to position [131, 0]
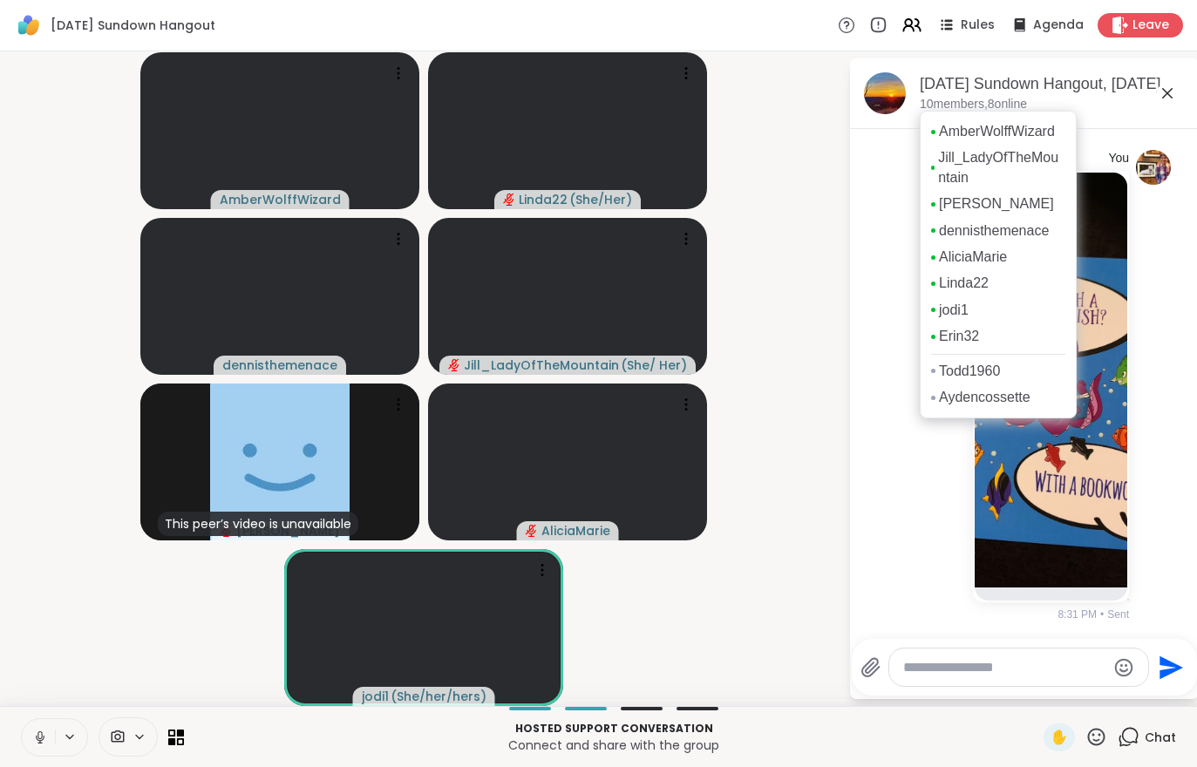
click at [775, 466] on video-player-container "AmberWolffWizard Linda22 ( She/Her ) dennisthemenace [PERSON_NAME] ( She/ Her )…" at bounding box center [423, 378] width 827 height 641
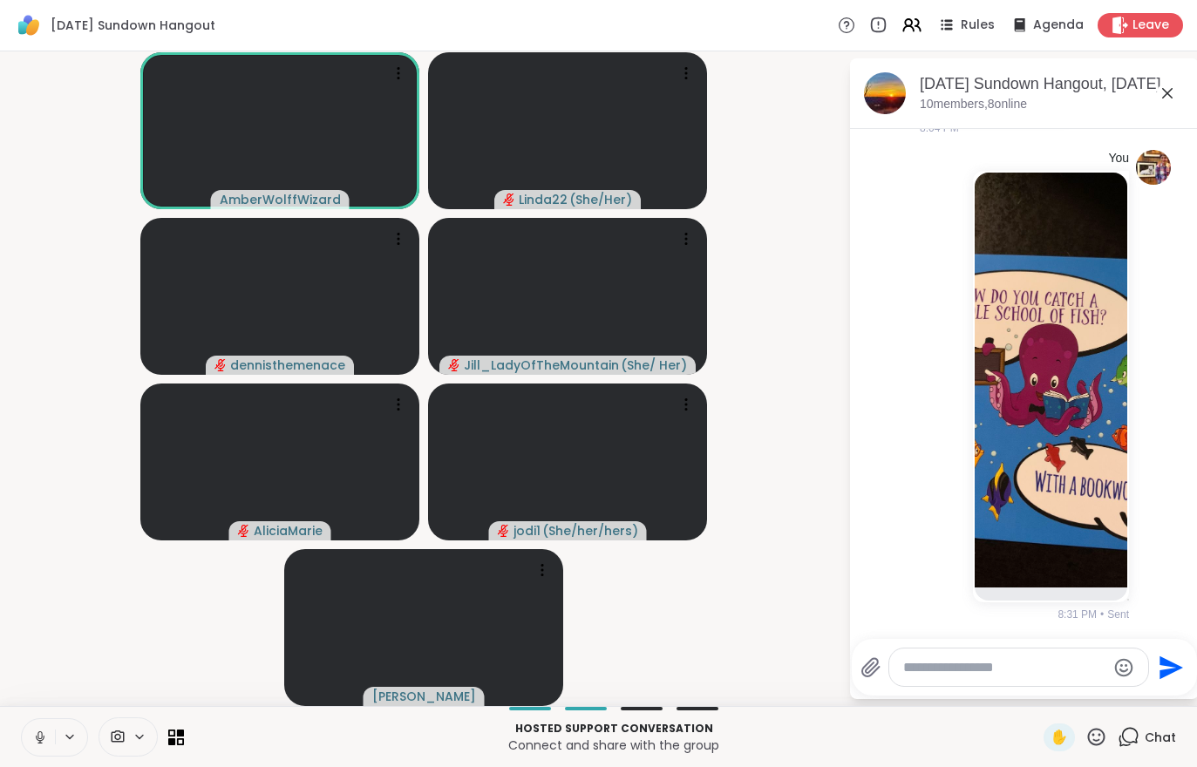
scroll to position [616, 0]
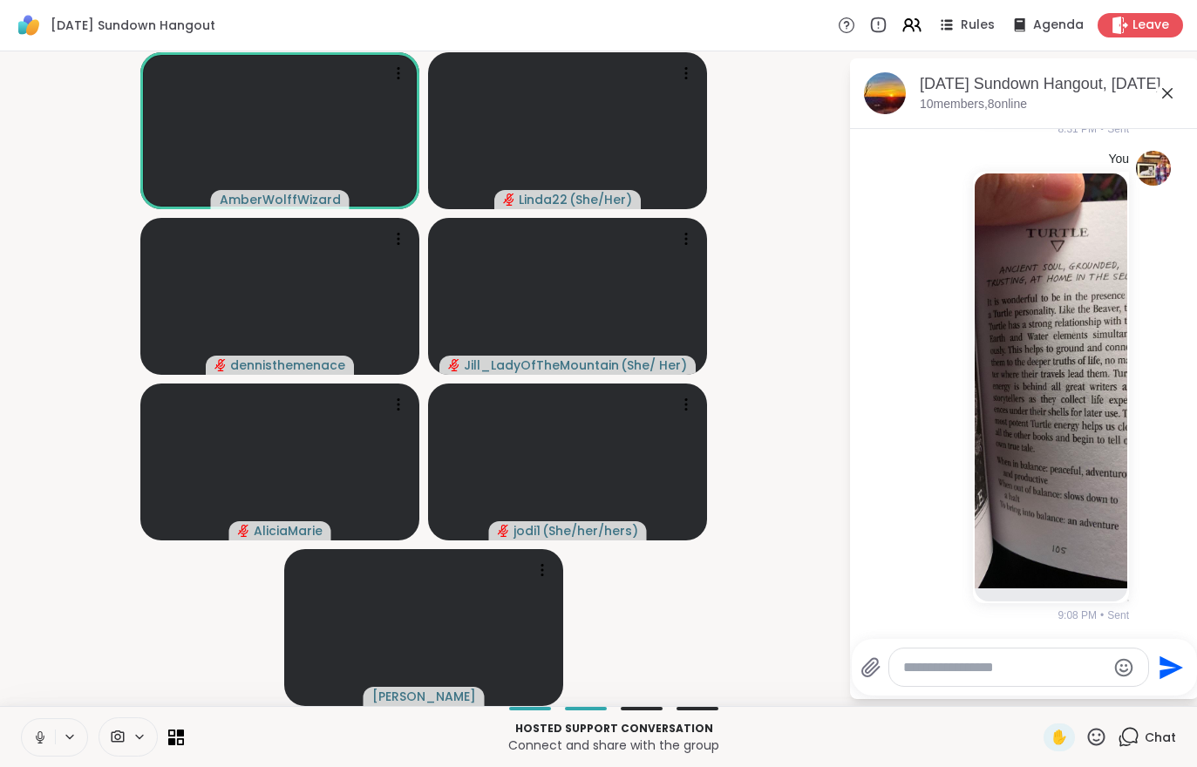
click at [907, 24] on icon at bounding box center [912, 25] width 21 height 21
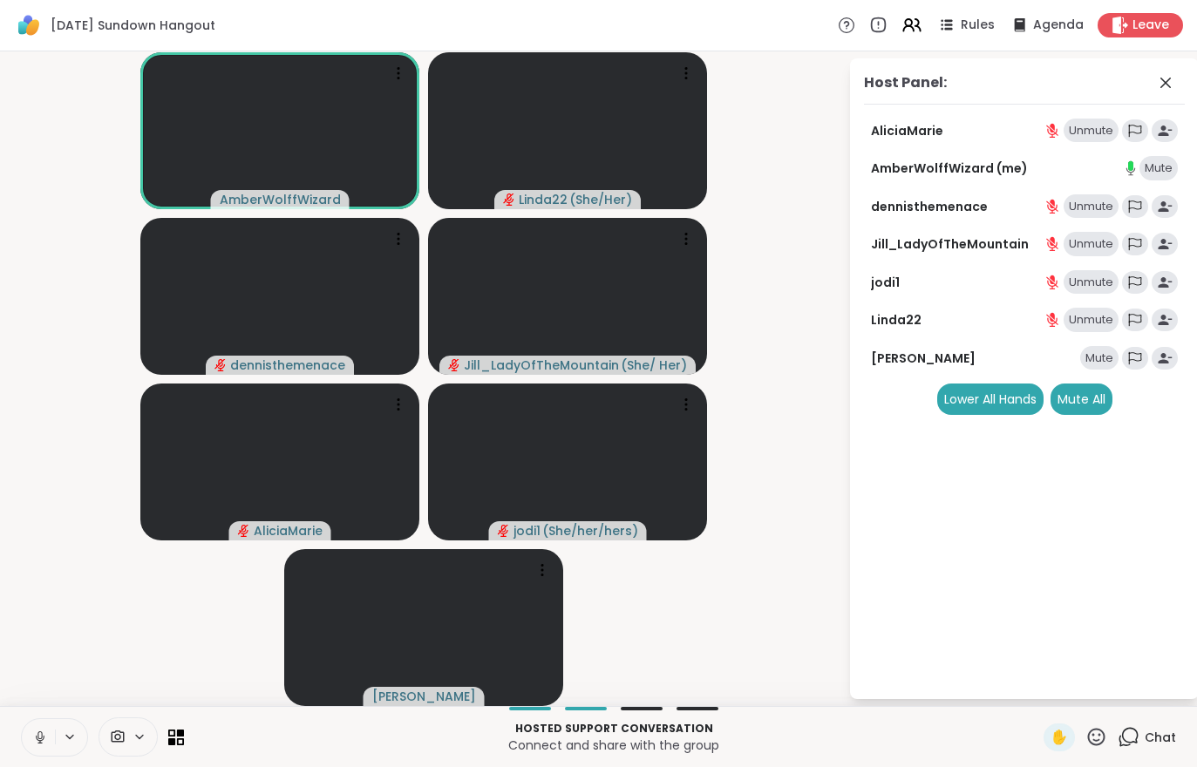
click at [1071, 406] on div "Mute All" at bounding box center [1082, 399] width 62 height 31
click at [7, 596] on div "AmberWolffWizard Linda22 ( She/Her ) [PERSON_NAME] ( She/ Her ) AliciaMarie [PE…" at bounding box center [598, 378] width 1197 height 655
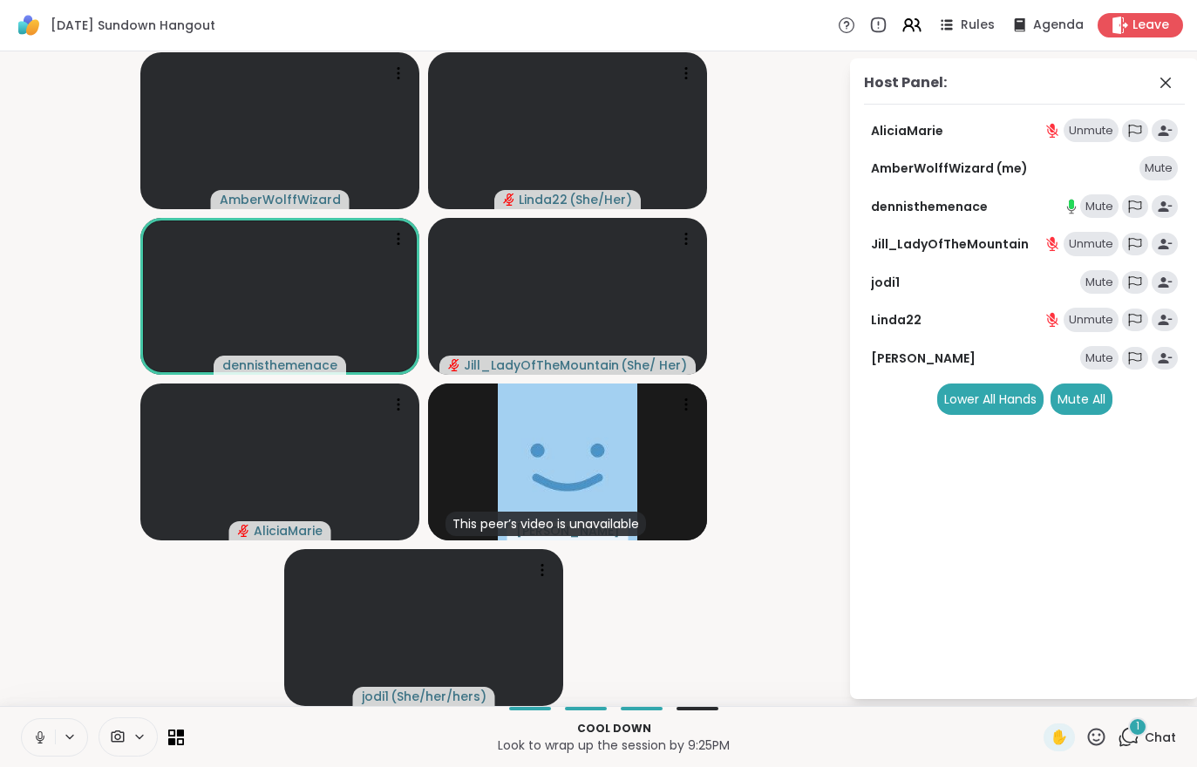
click at [1142, 728] on div "1" at bounding box center [1137, 727] width 19 height 19
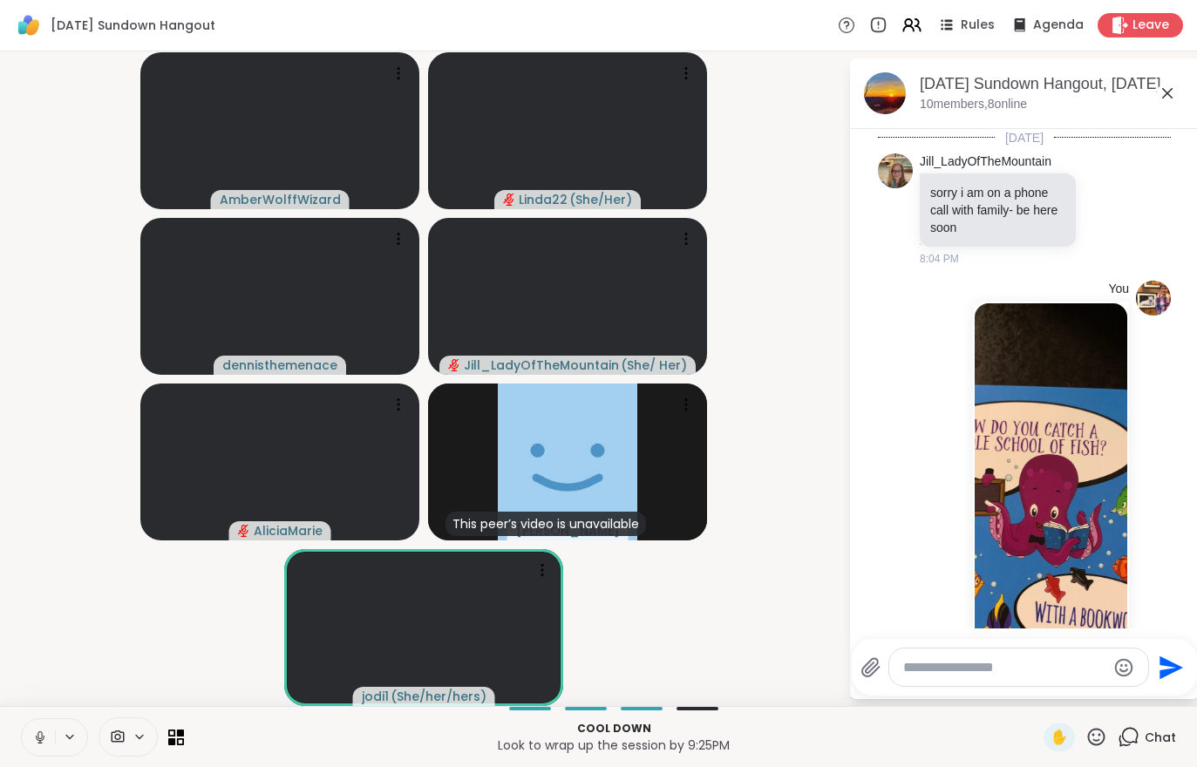
scroll to position [785, 0]
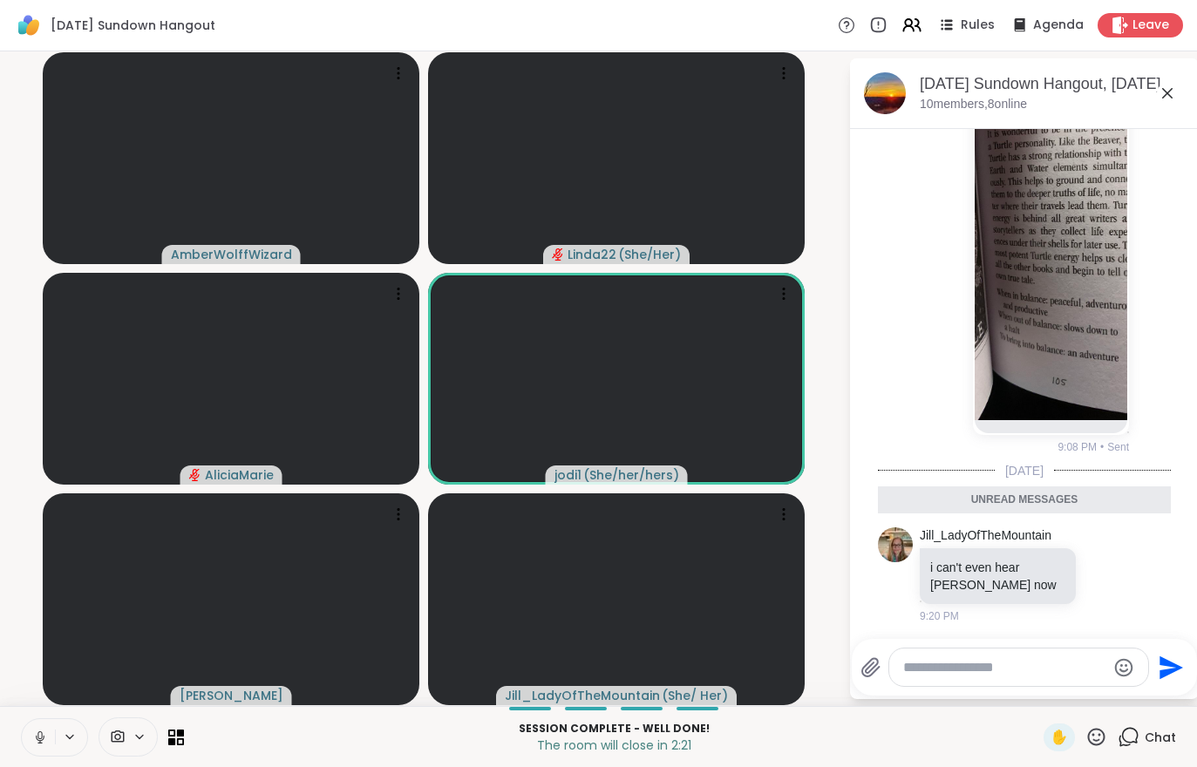
click at [1146, 22] on span "Leave" at bounding box center [1151, 25] width 37 height 17
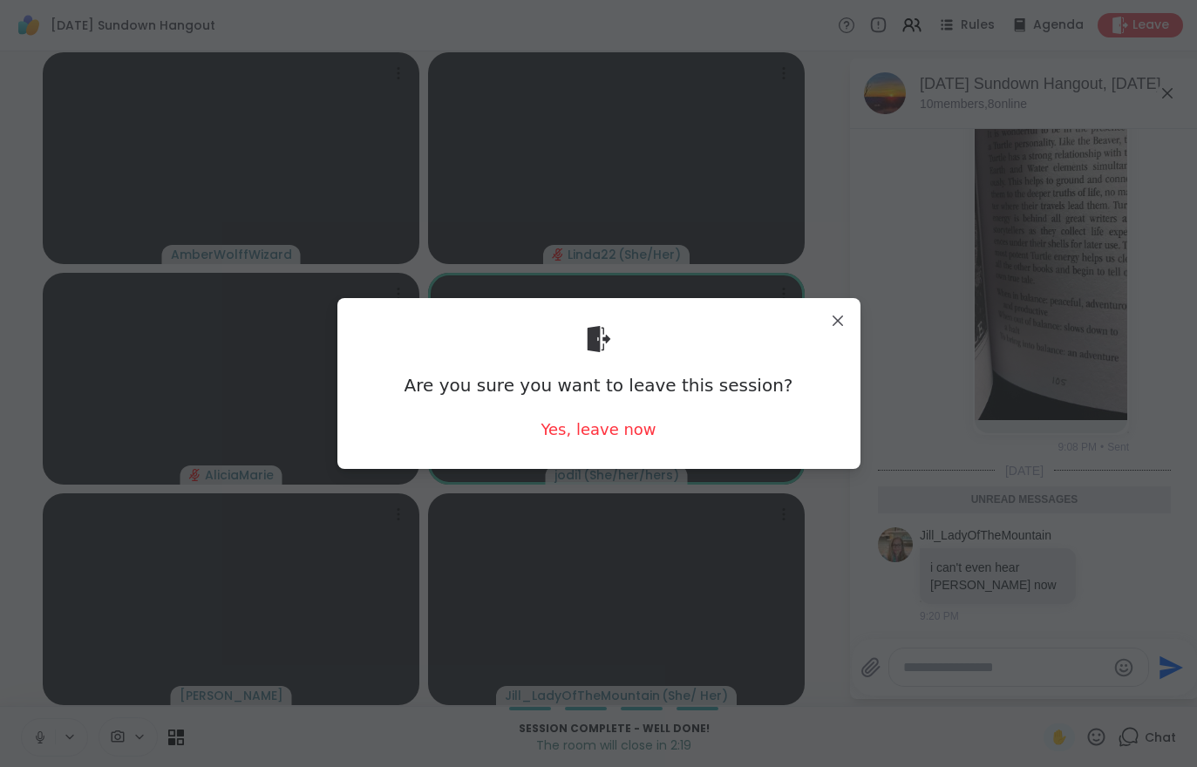
click at [606, 439] on div "Yes, leave now" at bounding box center [598, 430] width 115 height 22
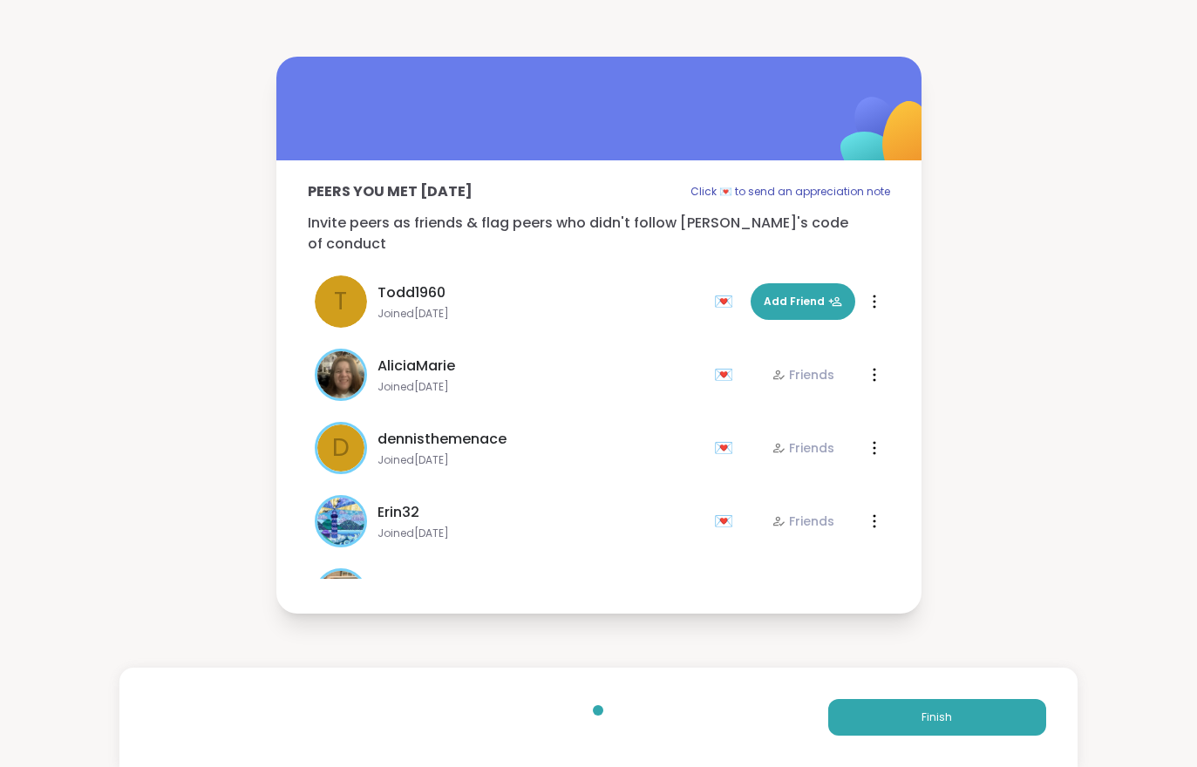
click at [905, 727] on button "Finish" at bounding box center [937, 717] width 218 height 37
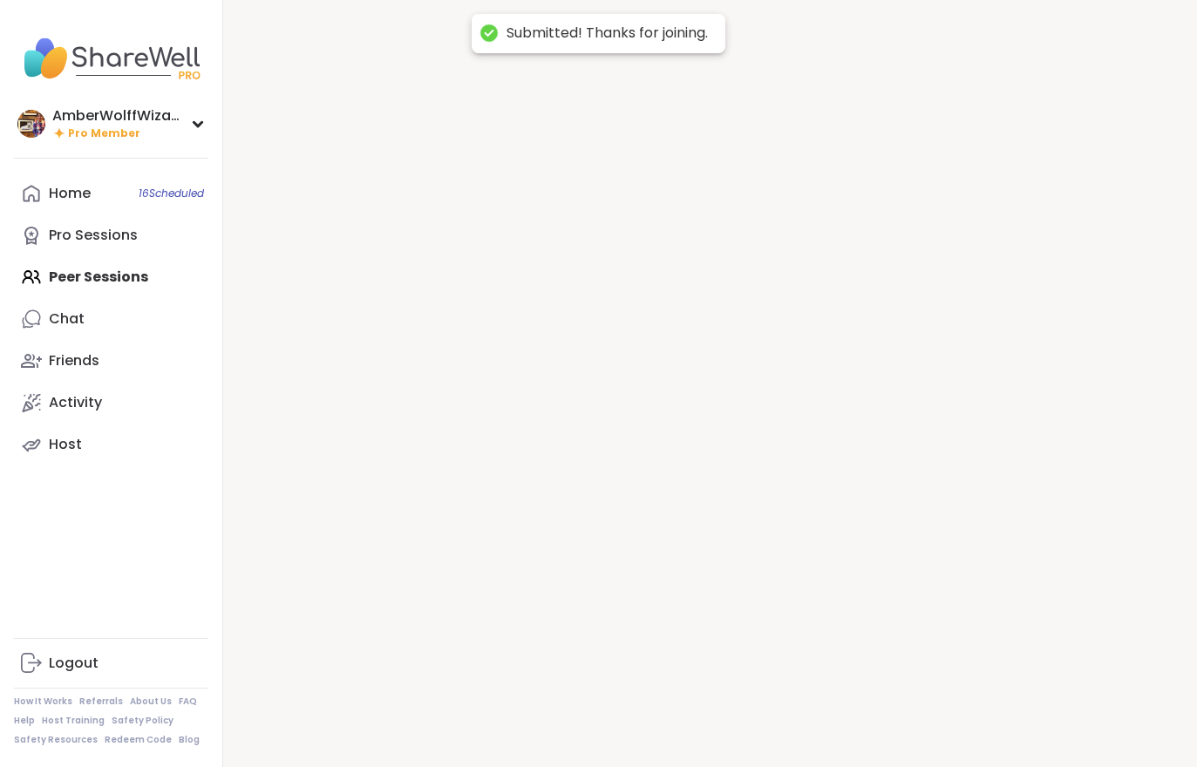
click at [905, 717] on div at bounding box center [710, 383] width 974 height 767
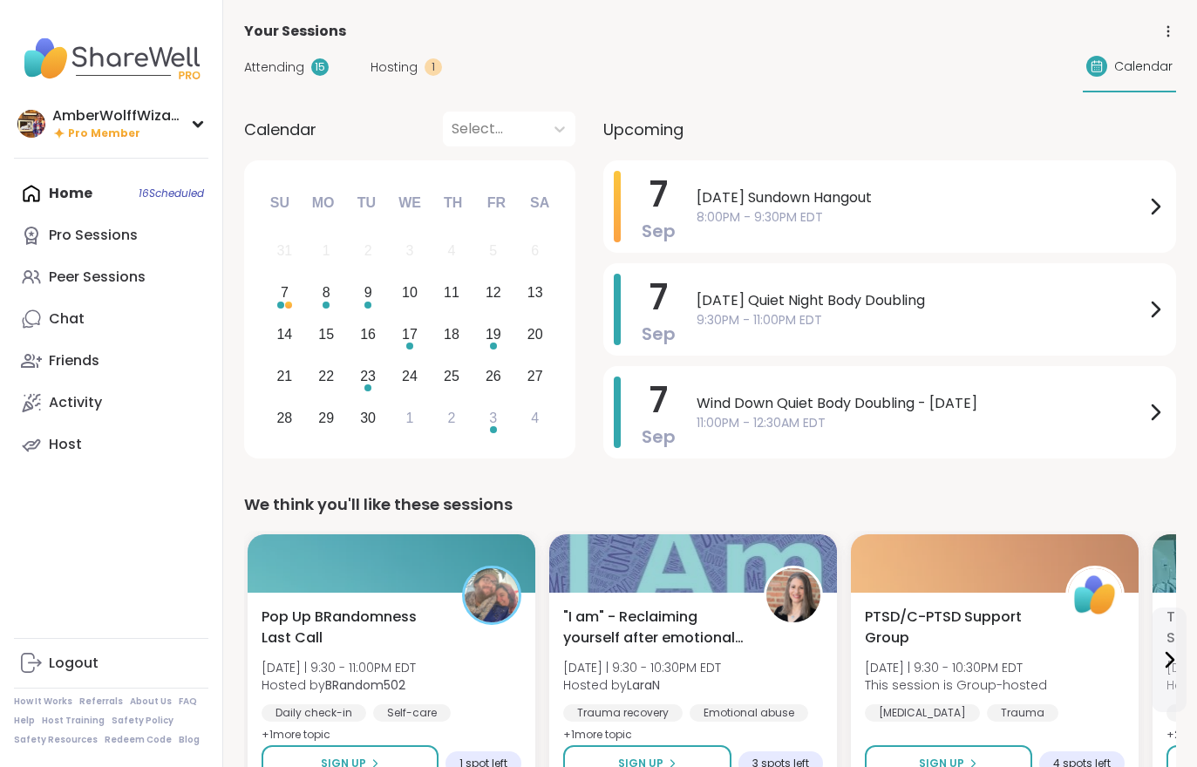
click at [403, 70] on span "Hosting" at bounding box center [394, 67] width 47 height 18
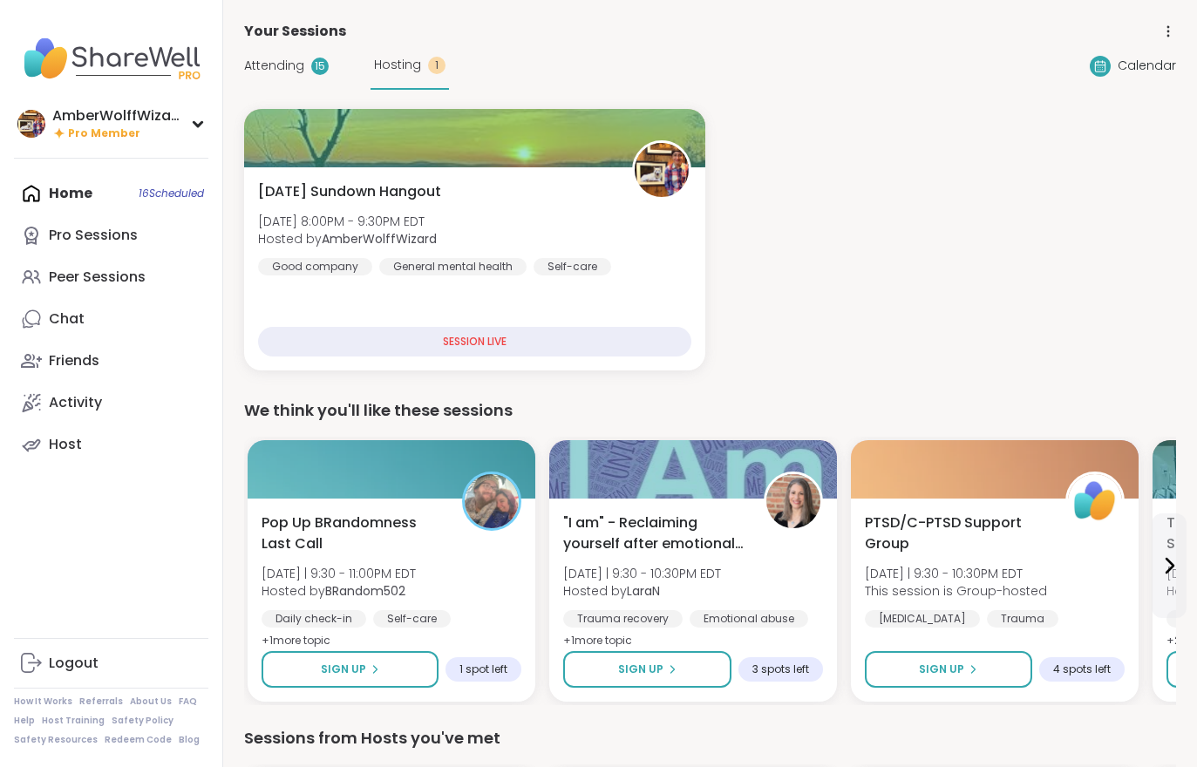
click at [293, 88] on div "Attending 15 Hosting 1" at bounding box center [346, 66] width 205 height 48
click at [273, 86] on div "Attending 15 Hosting 1" at bounding box center [346, 66] width 205 height 48
click at [284, 70] on span "Attending" at bounding box center [274, 66] width 60 height 18
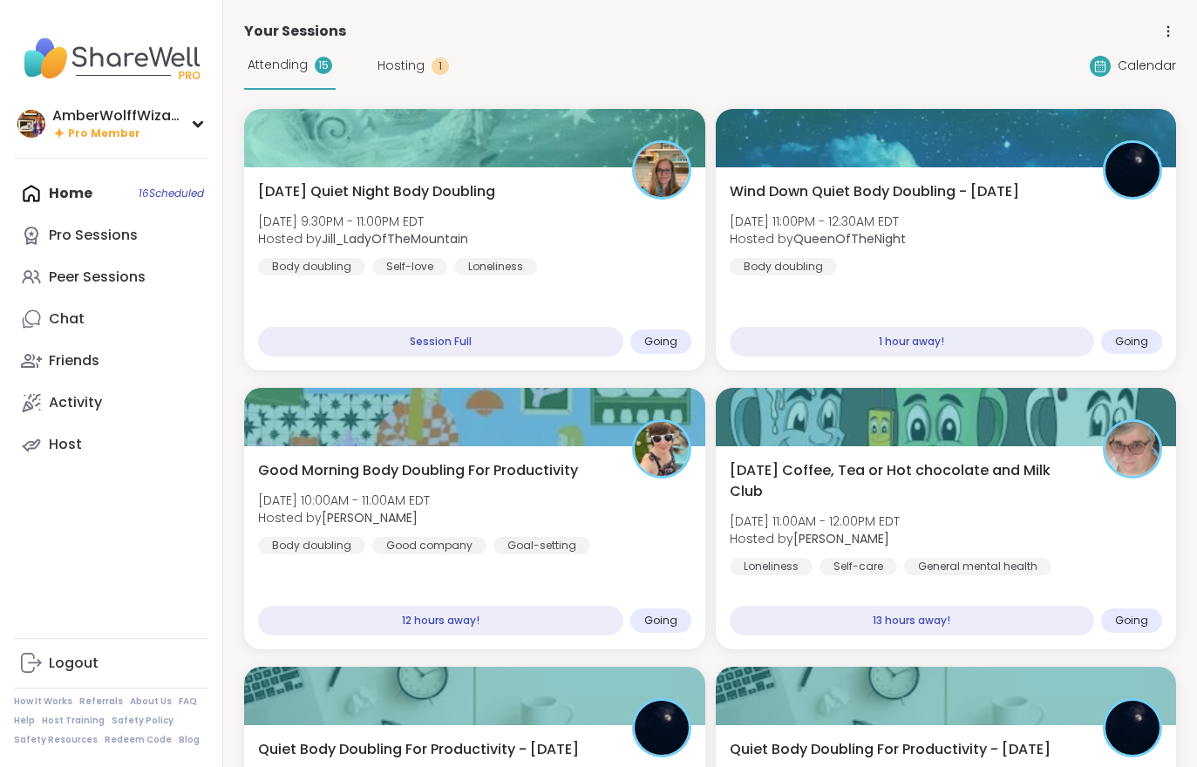
click at [282, 58] on span "Attending" at bounding box center [278, 65] width 60 height 18
click at [570, 262] on div "Sunday Quiet Night Body Doubling Sun, Sep 07 | 9:30PM - 11:00PM EDT Hosted by J…" at bounding box center [474, 228] width 433 height 94
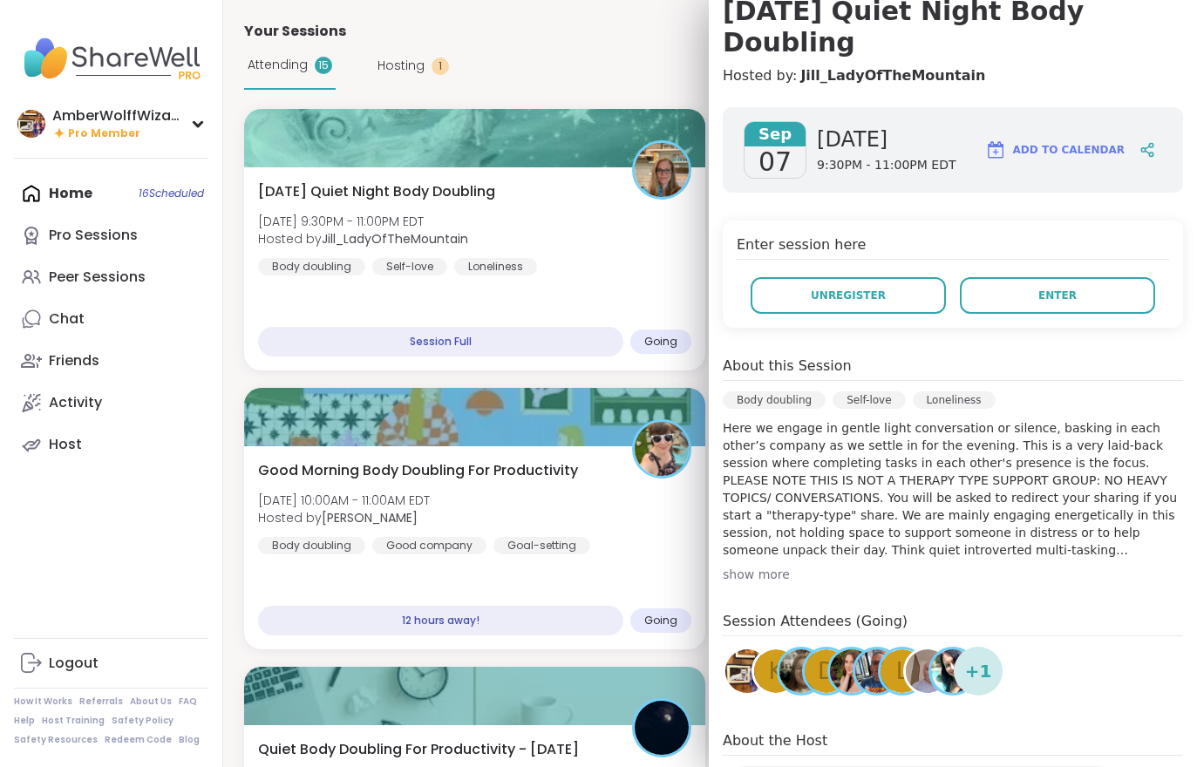
scroll to position [214, 0]
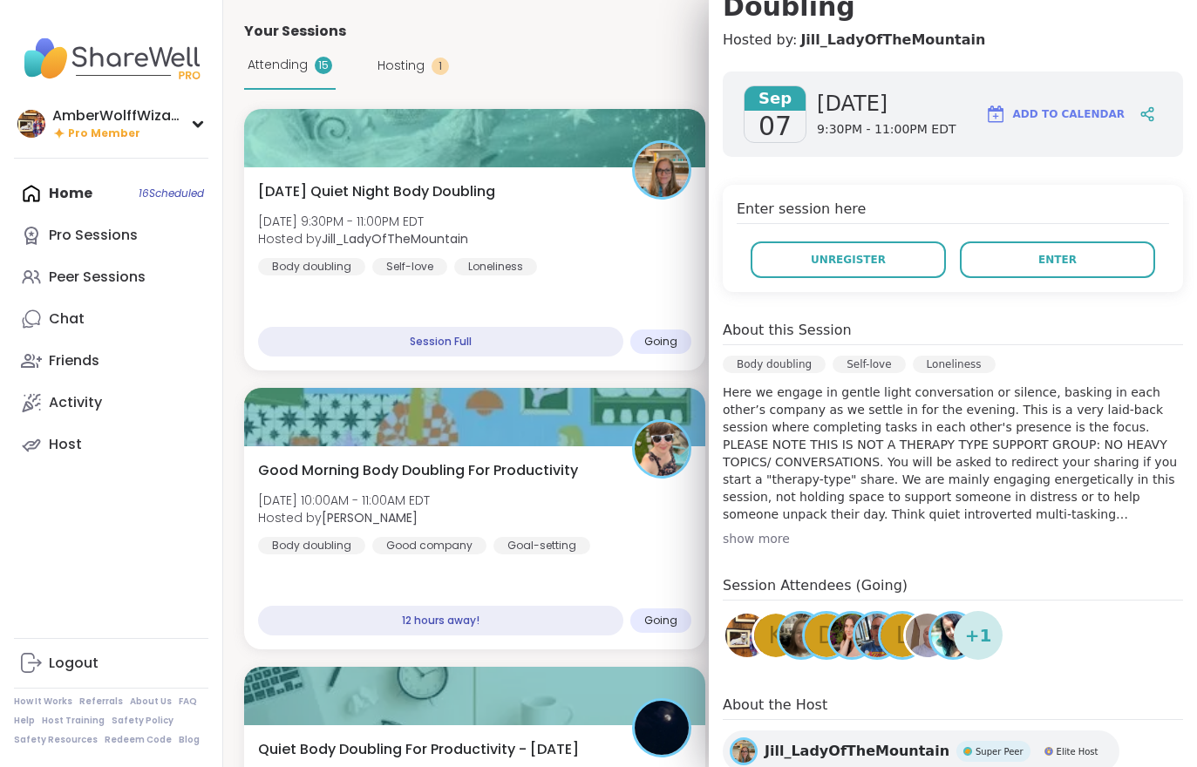
click at [1053, 252] on span "Enter" at bounding box center [1057, 260] width 38 height 16
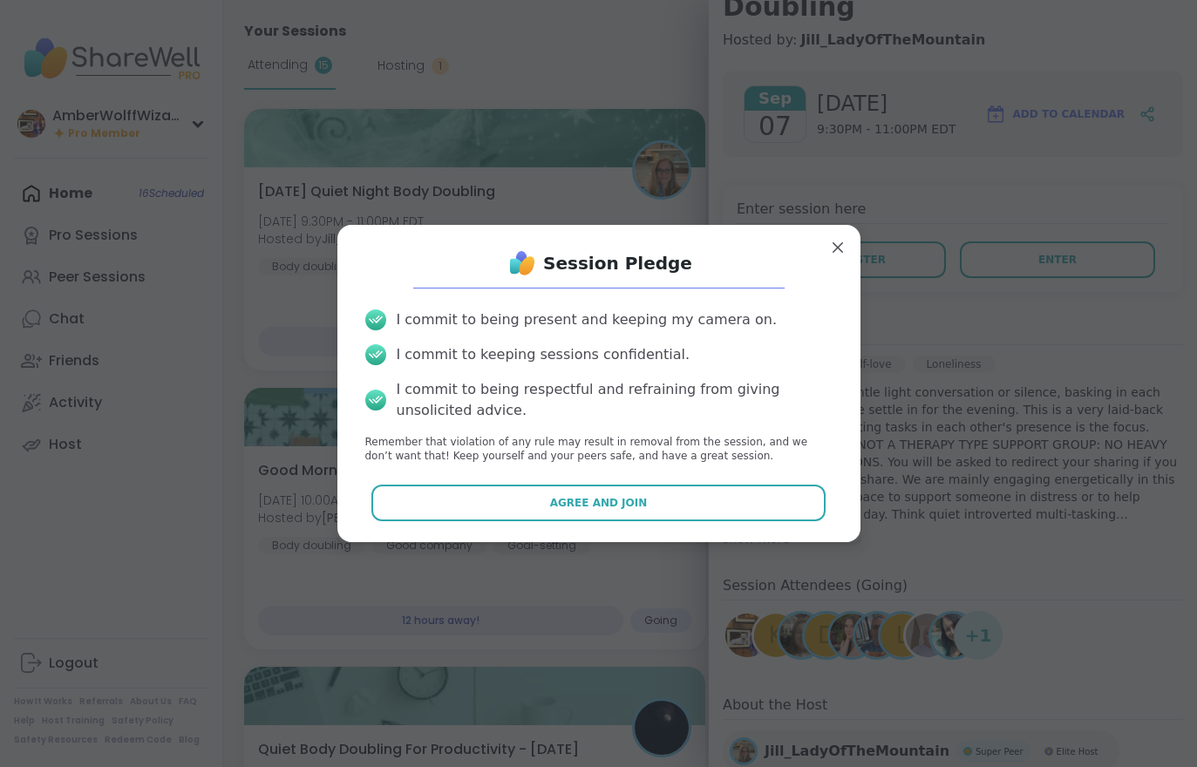
click at [713, 512] on button "Agree and Join" at bounding box center [598, 503] width 454 height 37
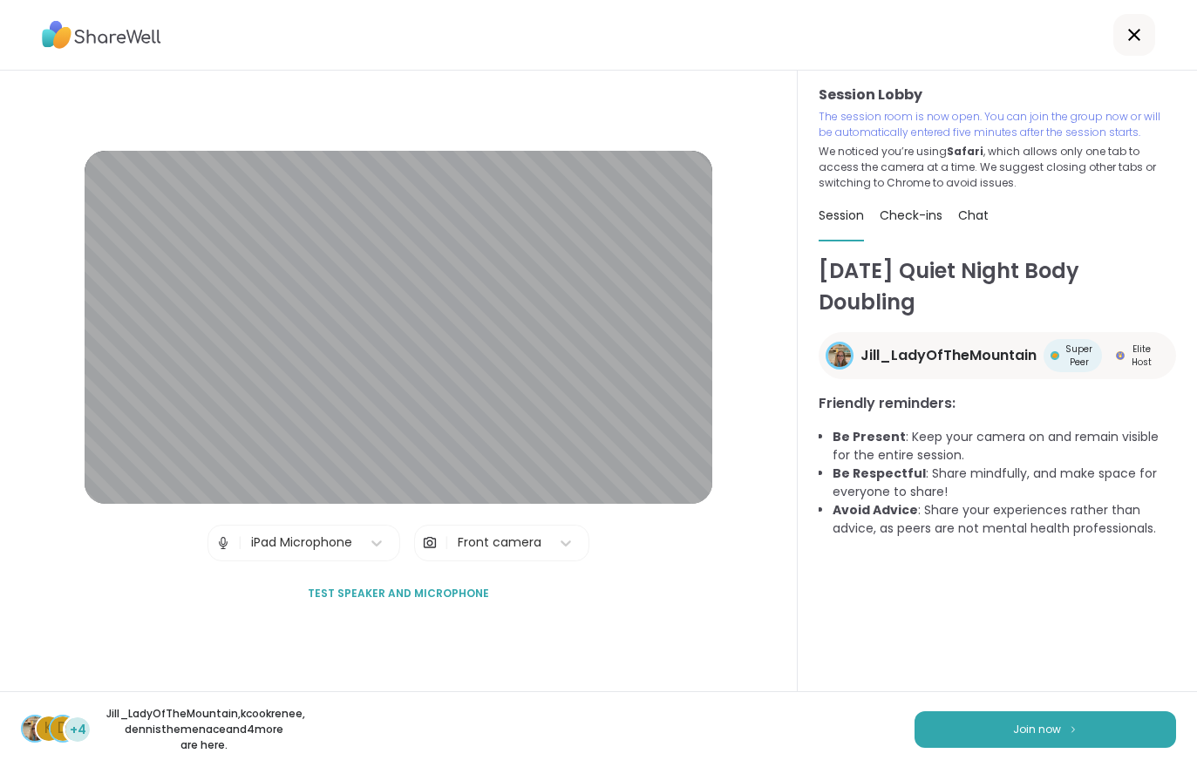
click at [987, 745] on button "Join now" at bounding box center [1046, 729] width 262 height 37
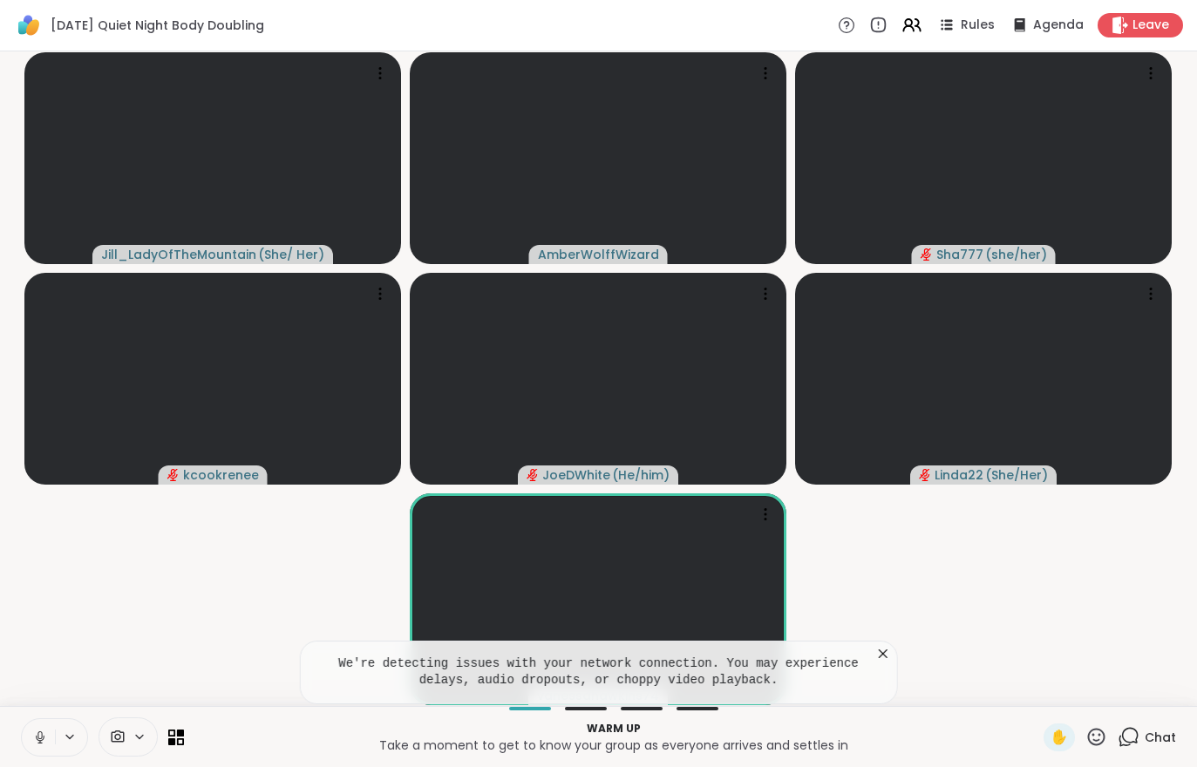
click at [940, 635] on video-player-container "Jill_LadyOfTheMountain ( She/ Her ) AmberWolffWizard Sha777 ( she/her ) kcookre…" at bounding box center [598, 378] width 1176 height 641
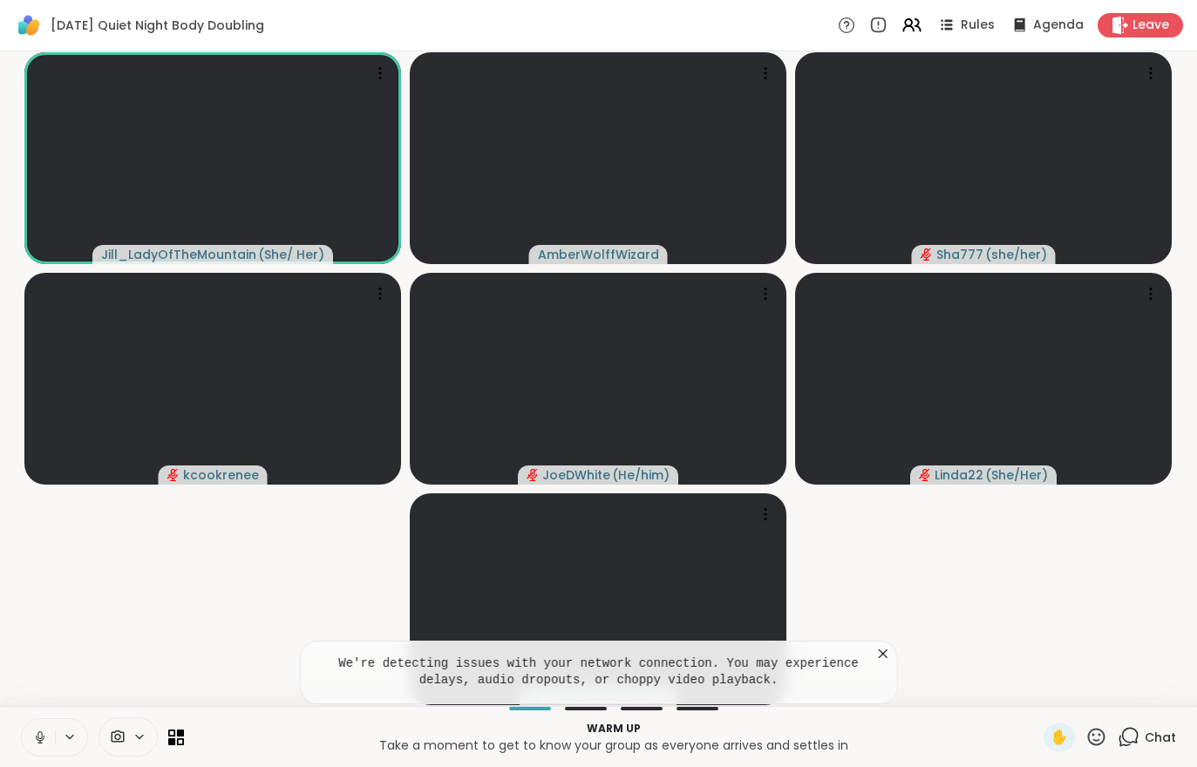
click at [871, 645] on div "We're detecting issues with your network connection. You may experience delays,…" at bounding box center [598, 673] width 599 height 64
click at [877, 667] on div "We're detecting issues with your network connection. You may experience delays,…" at bounding box center [598, 673] width 599 height 64
click at [891, 650] on icon at bounding box center [883, 653] width 17 height 17
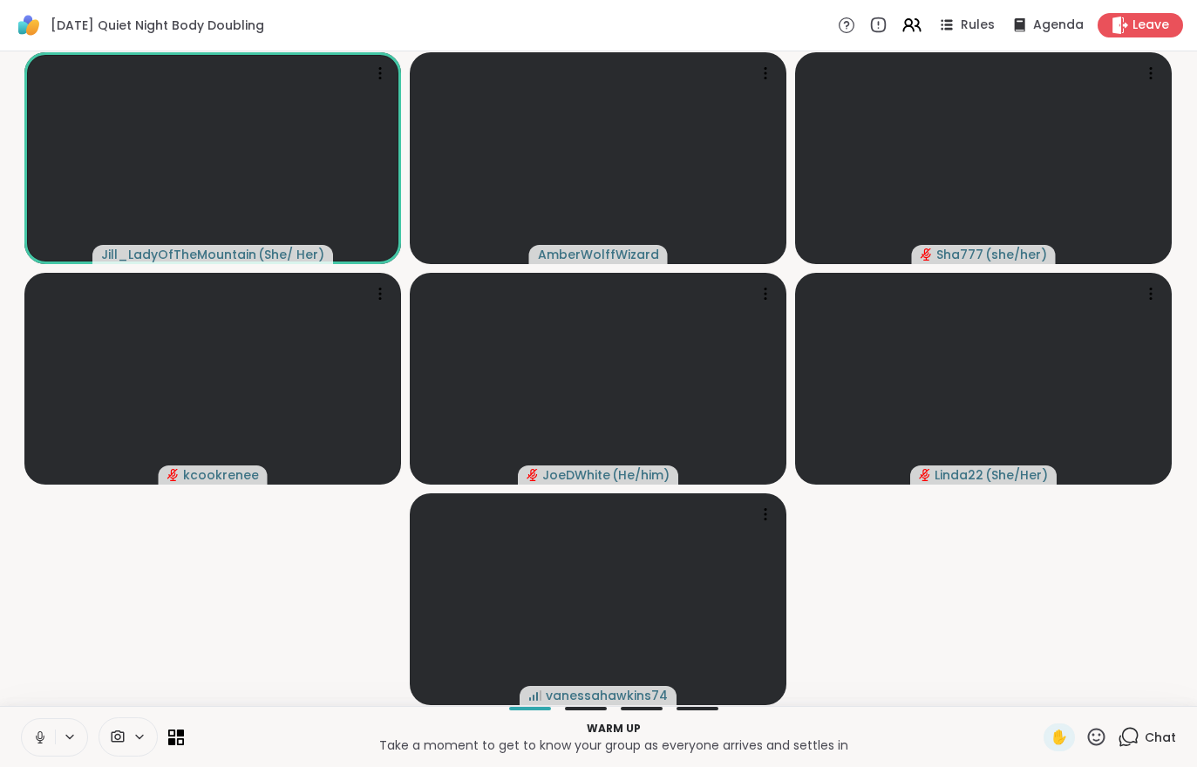
click at [34, 753] on button at bounding box center [38, 737] width 33 height 37
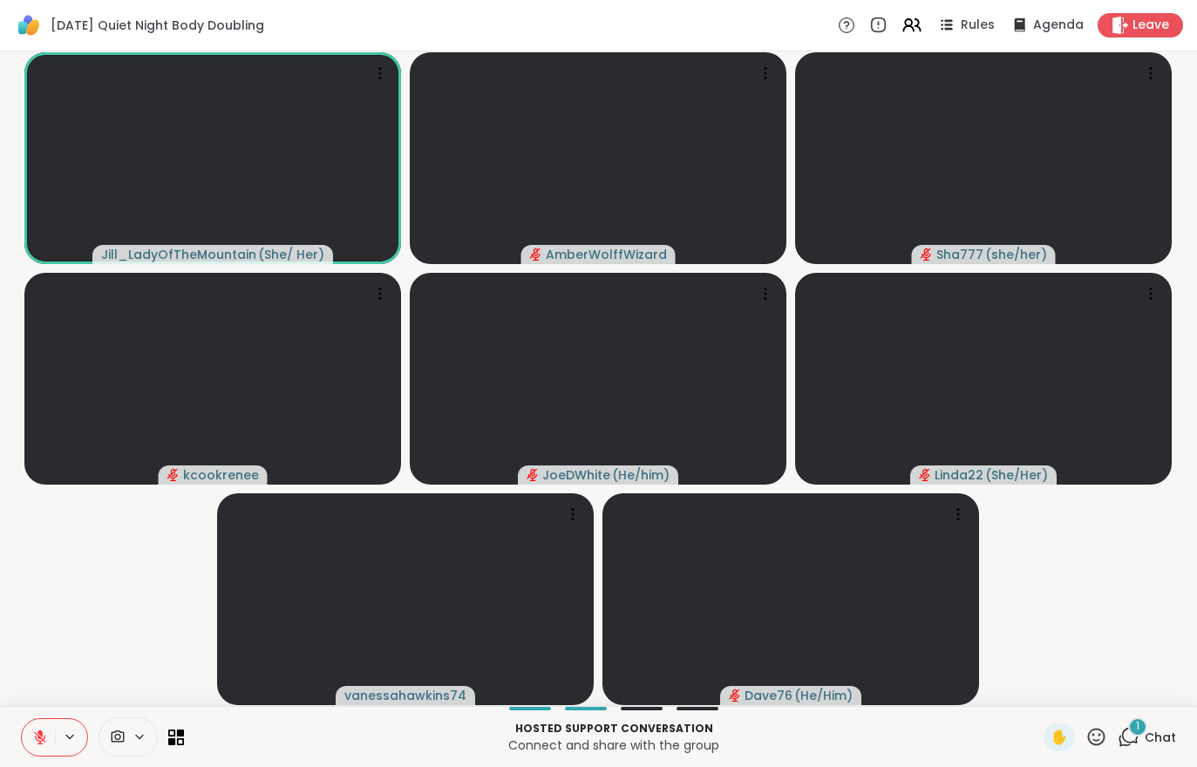
click at [1148, 733] on span "Chat" at bounding box center [1160, 737] width 31 height 17
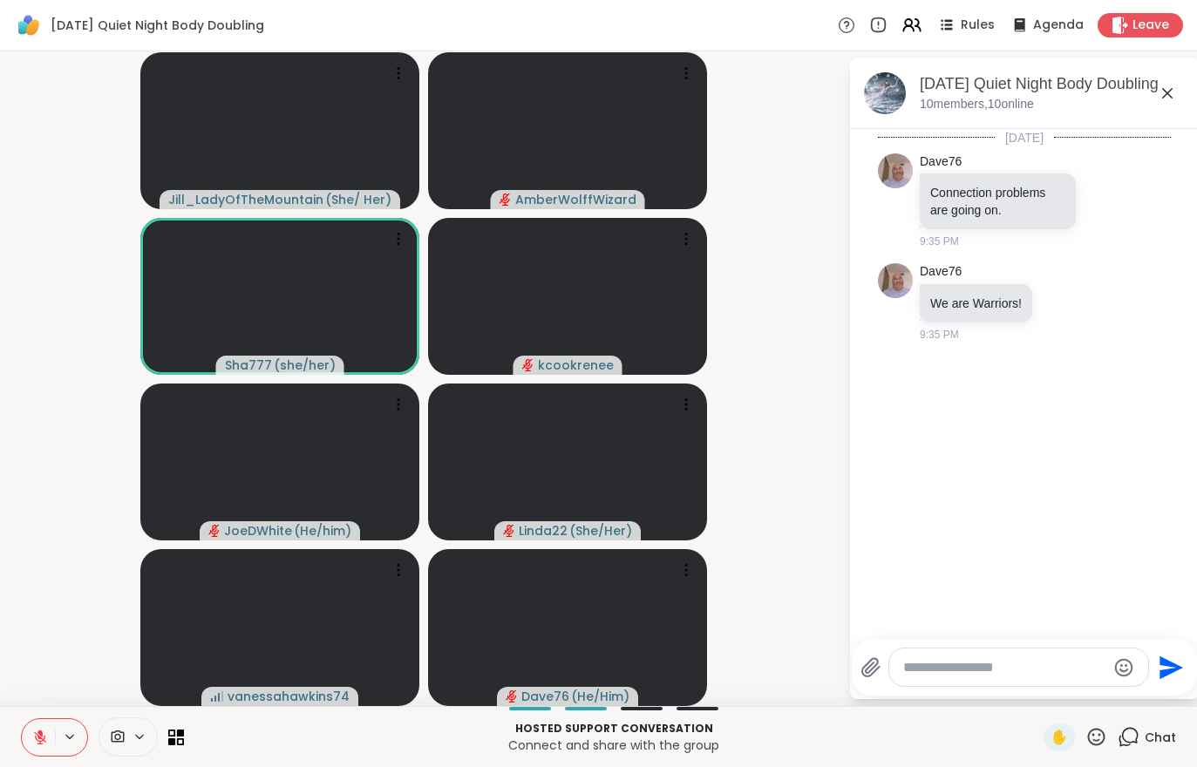
click at [33, 727] on button at bounding box center [38, 737] width 33 height 37
click at [65, 136] on video-player-container "Jill_LadyOfTheMountain ( She/ Her ) AmberWolffWizard Sha777 ( she/her ) kcookre…" at bounding box center [423, 378] width 827 height 641
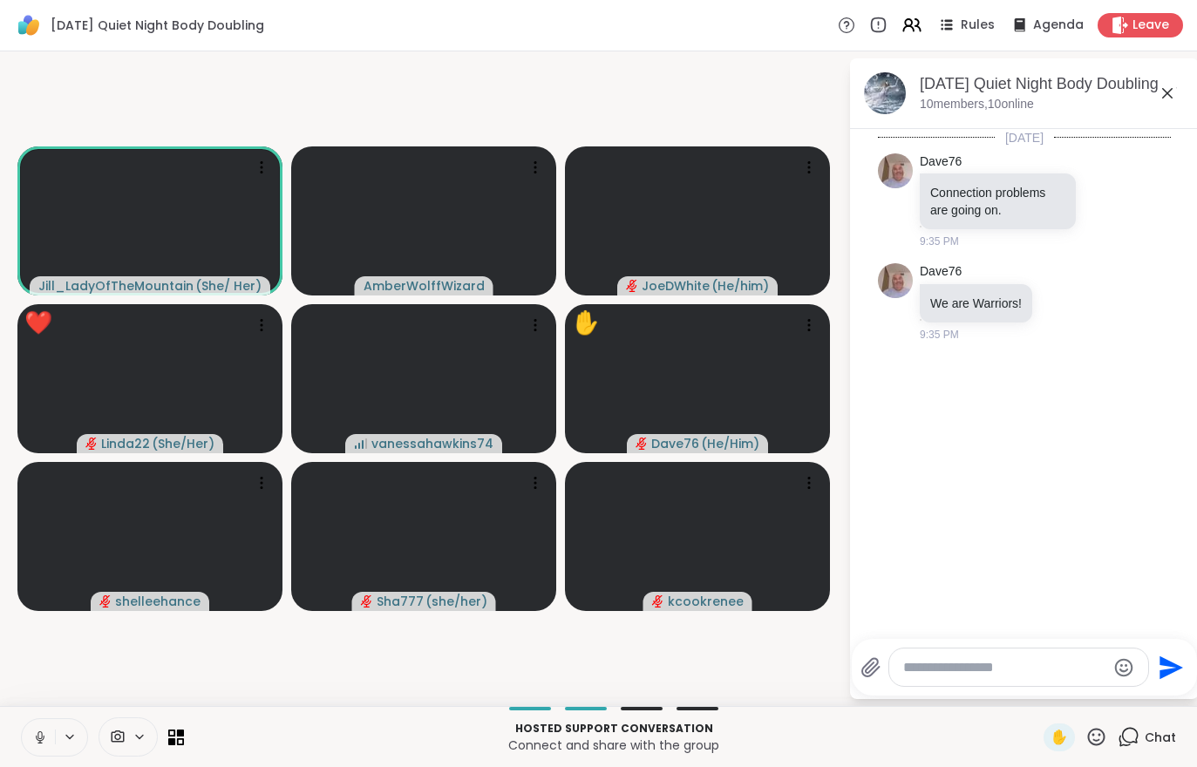
click at [35, 737] on icon at bounding box center [40, 738] width 16 height 16
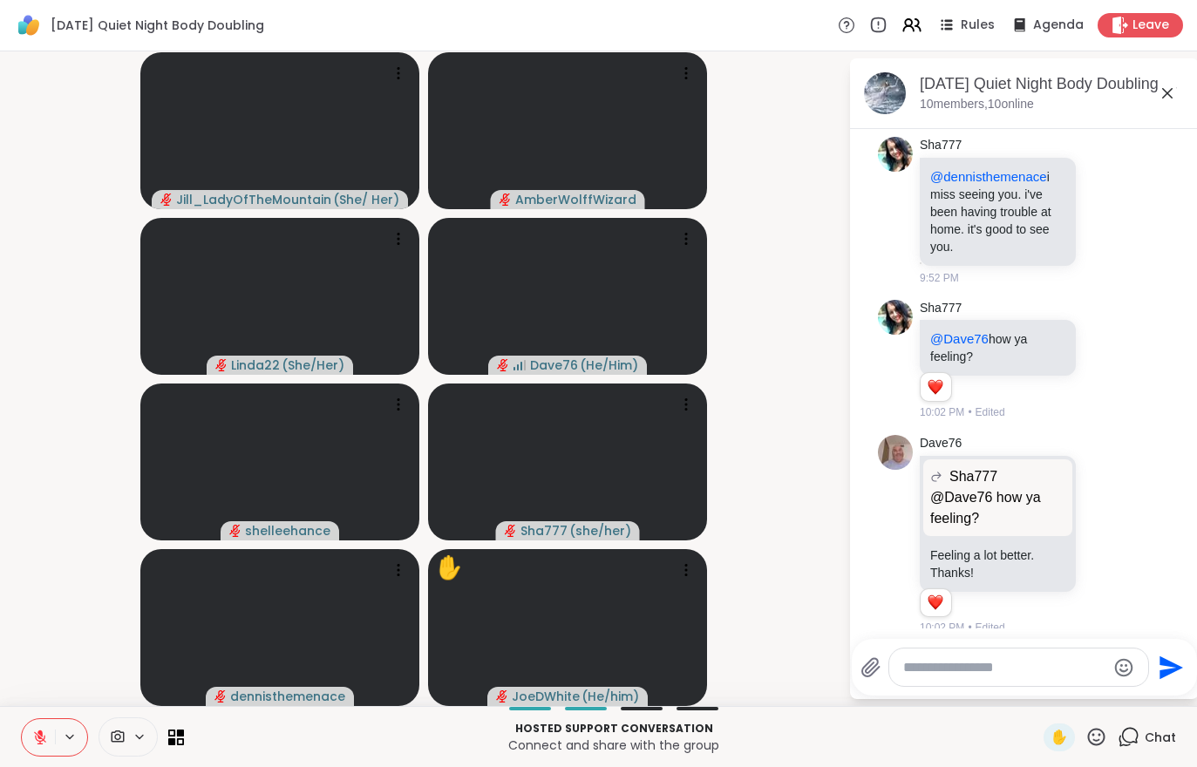
scroll to position [2341, 0]
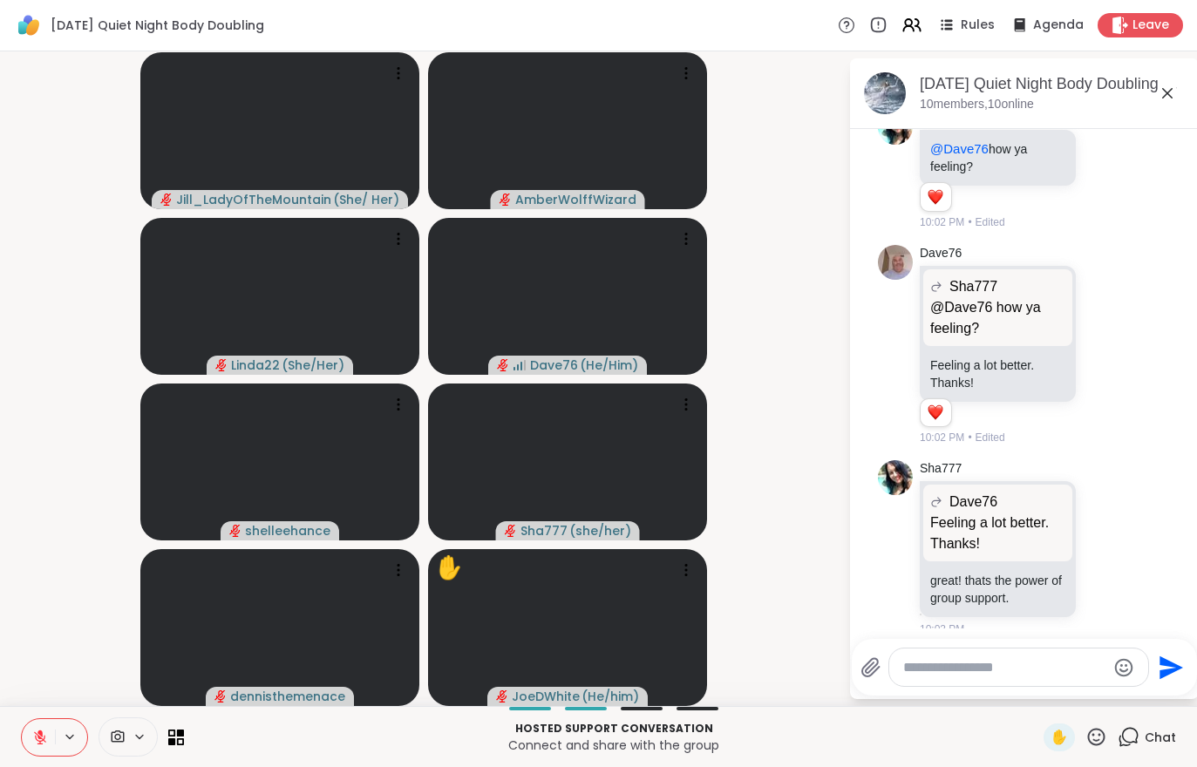
click at [1151, 24] on span "Leave" at bounding box center [1151, 25] width 37 height 17
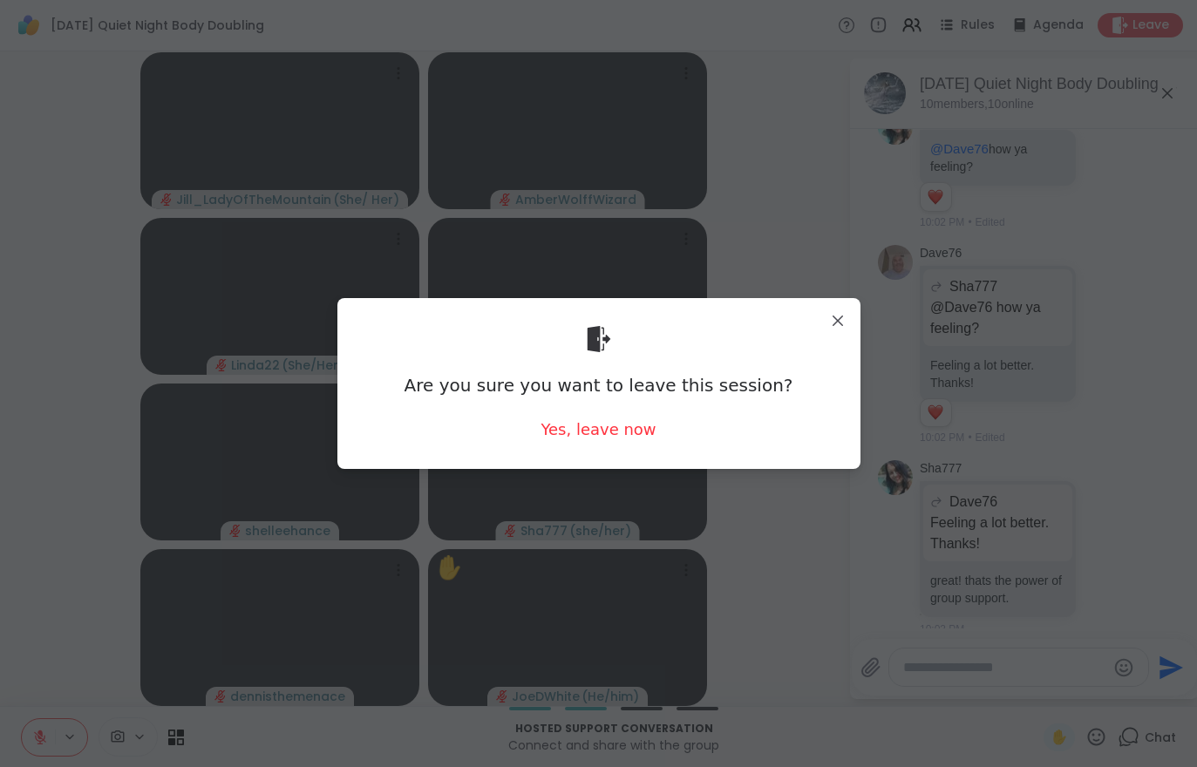
click at [592, 438] on div "Yes, leave now" at bounding box center [598, 430] width 115 height 22
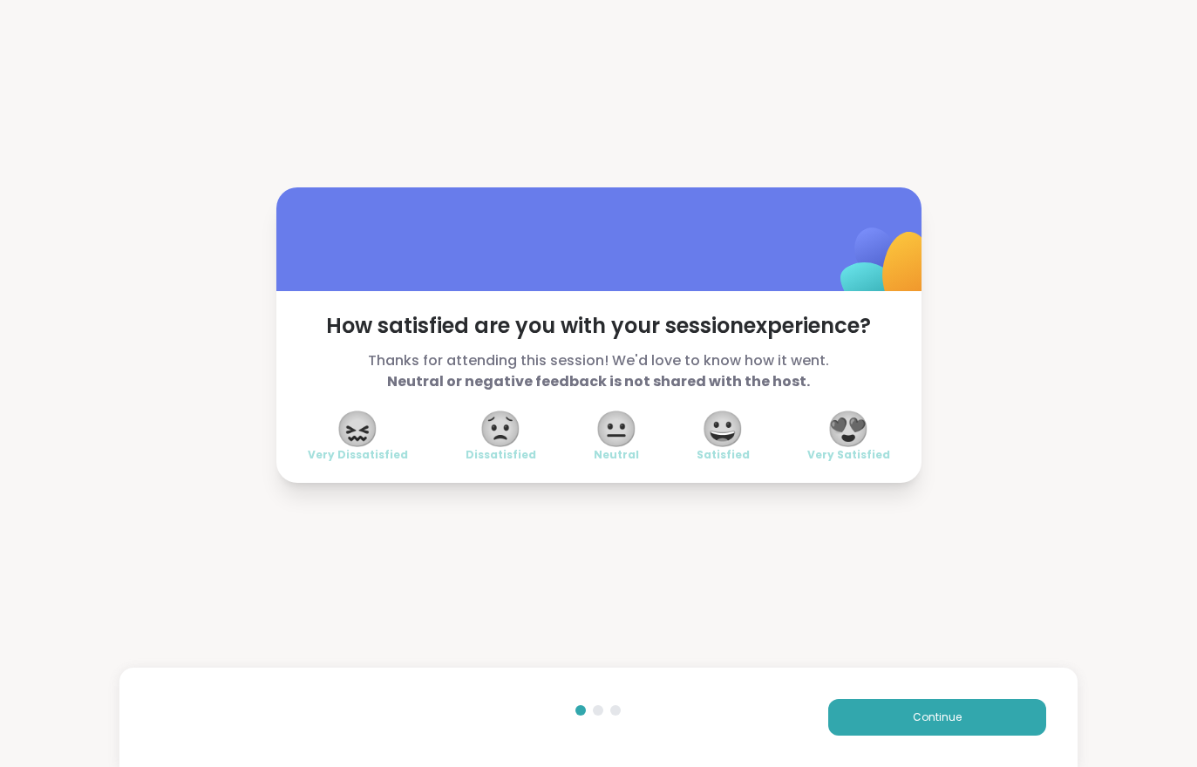
click at [887, 748] on div "Continue" at bounding box center [597, 717] width 957 height 99
click at [888, 718] on button "Continue" at bounding box center [937, 717] width 218 height 37
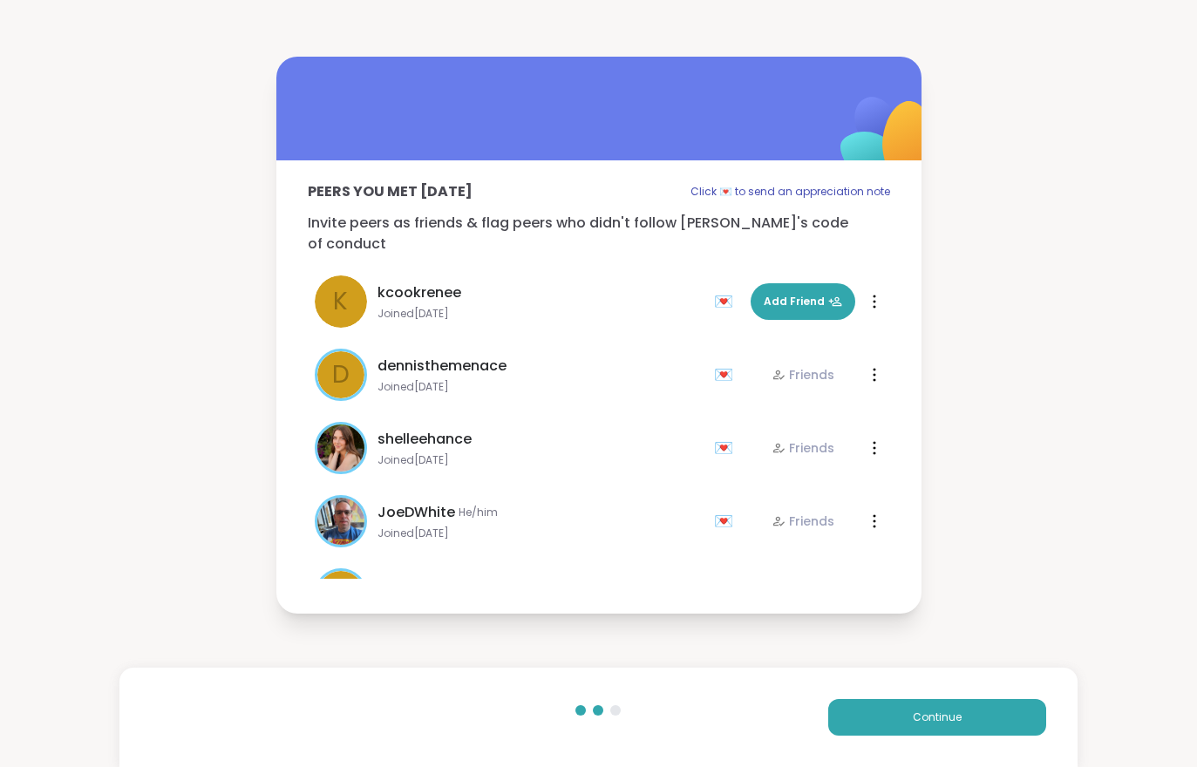
click at [888, 718] on button "Continue" at bounding box center [937, 717] width 218 height 37
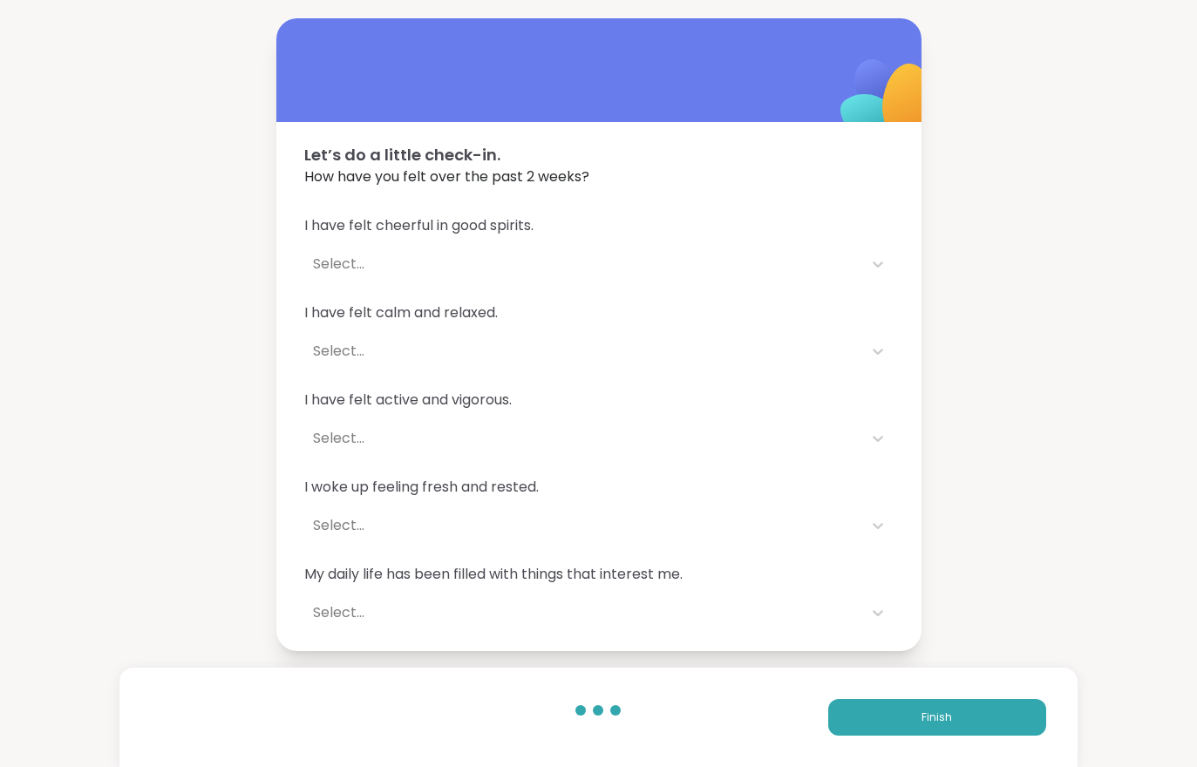
click at [888, 717] on button "Finish" at bounding box center [937, 717] width 218 height 37
